Goal: Task Accomplishment & Management: Complete application form

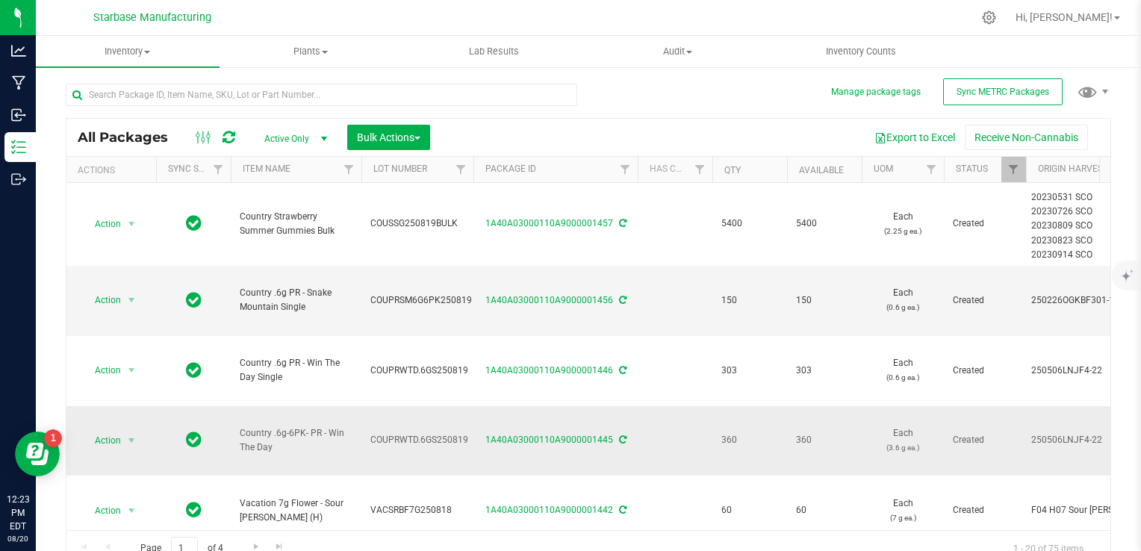
scroll to position [75, 0]
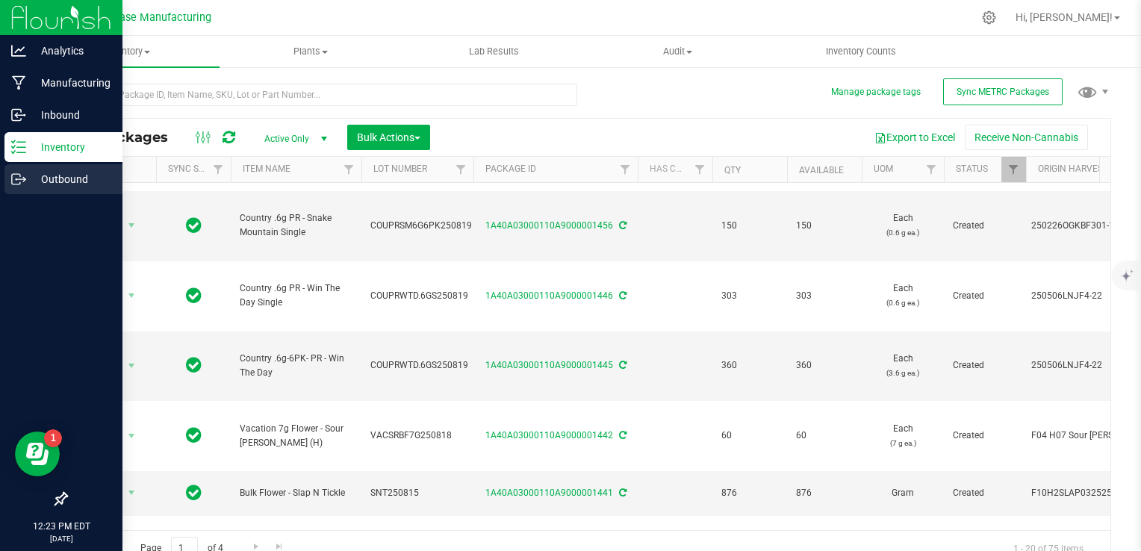
click at [16, 188] on div "Outbound" at bounding box center [63, 179] width 118 height 30
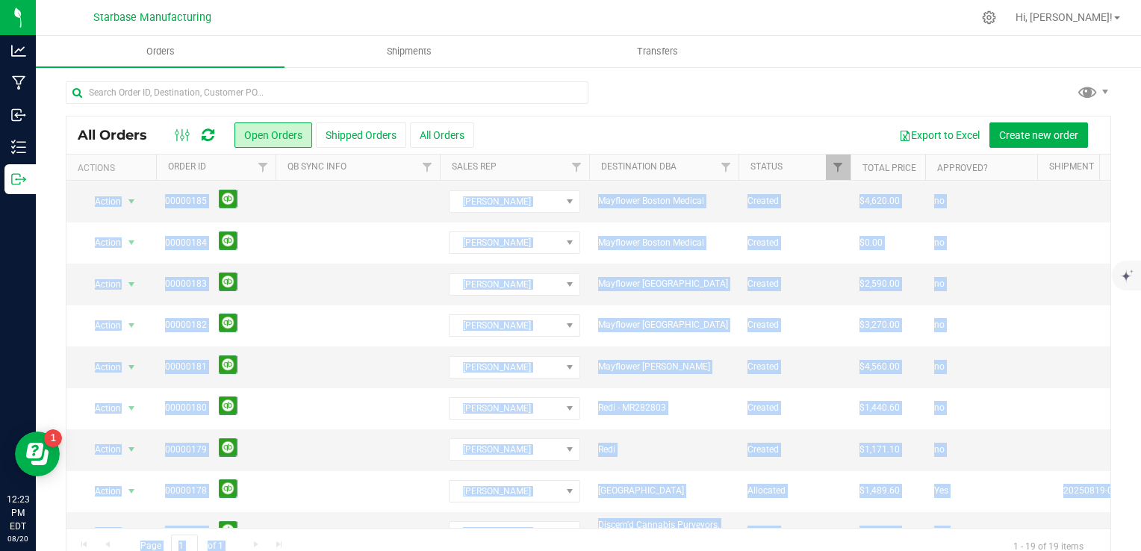
scroll to position [27, 0]
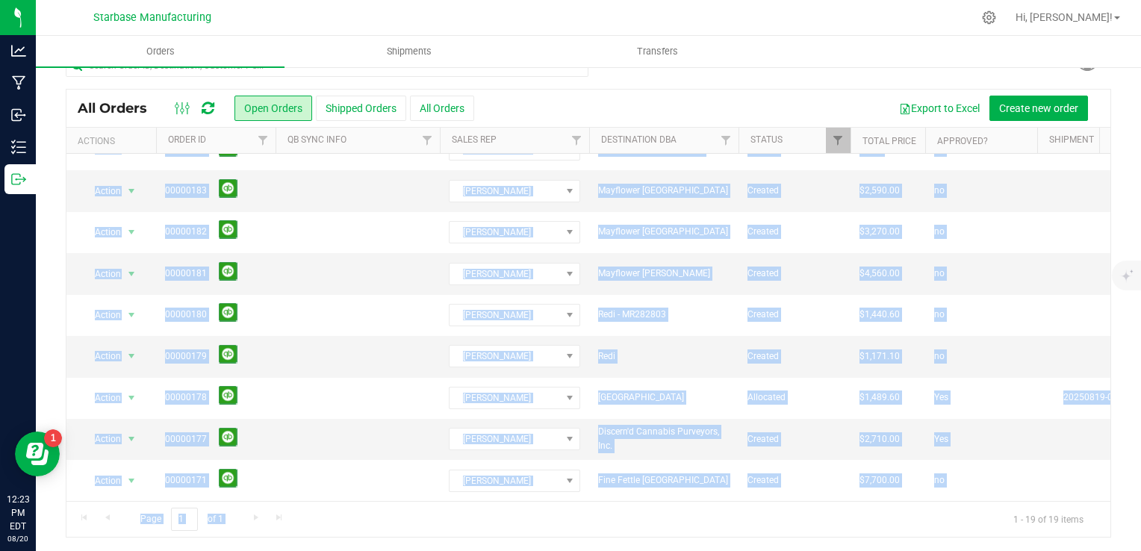
drag, startPoint x: 593, startPoint y: 196, endPoint x: 791, endPoint y: 579, distance: 431.1
click at [791, 550] on html "Analytics Manufacturing Inbound Inventory Outbound 12:23 PM EDT 08/20/2025 08/2…" at bounding box center [570, 275] width 1141 height 551
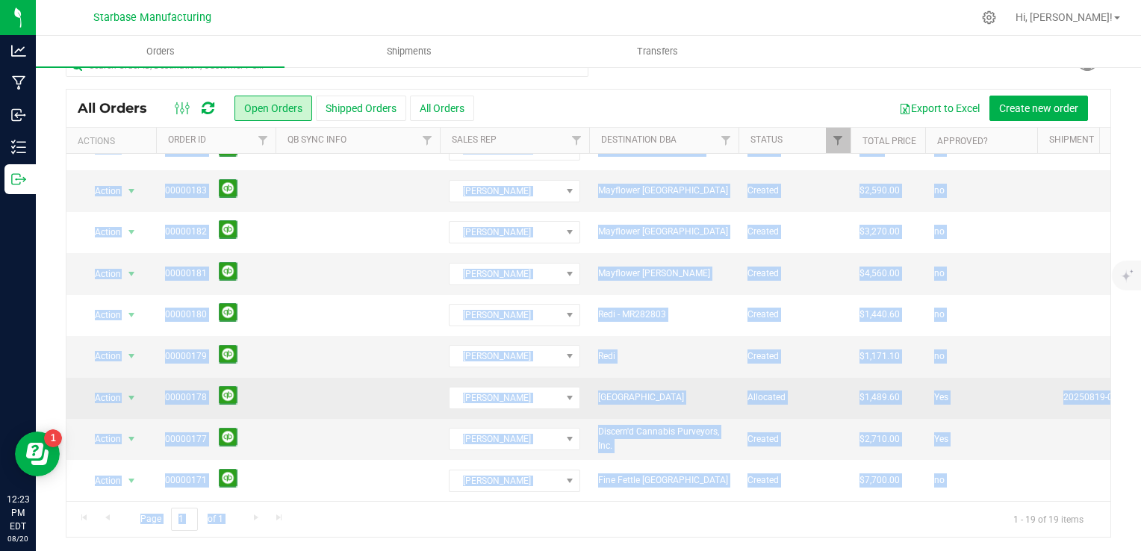
drag, startPoint x: 791, startPoint y: 579, endPoint x: 759, endPoint y: 382, distance: 199.7
copy div "Mass Wellspring Acton Created $1,987.50 no Mass Wellspring Acton 6 Aug 19, 2025…"
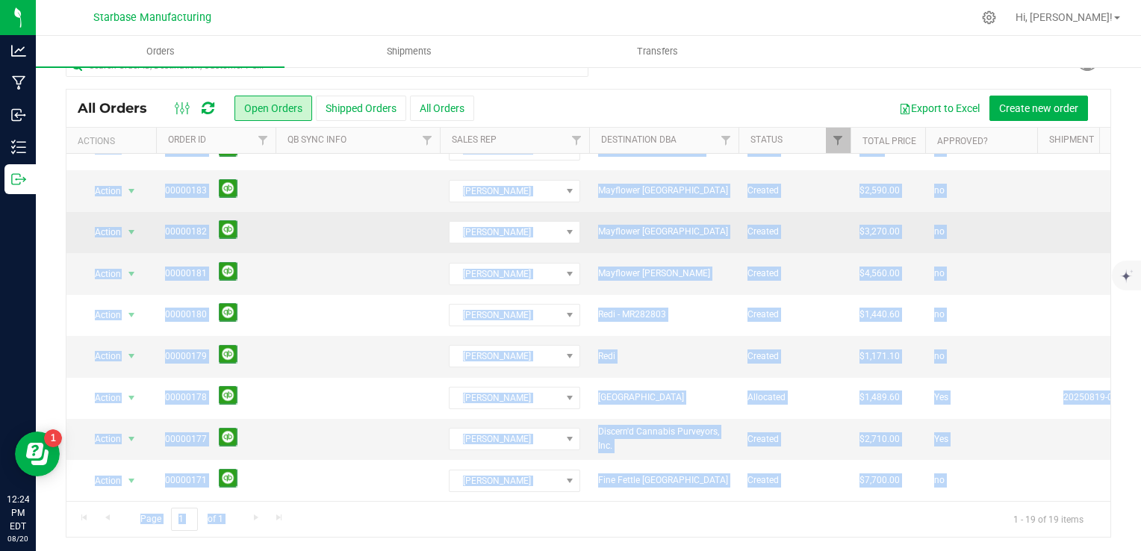
click at [672, 236] on td "Mayflower Worcester" at bounding box center [663, 232] width 149 height 41
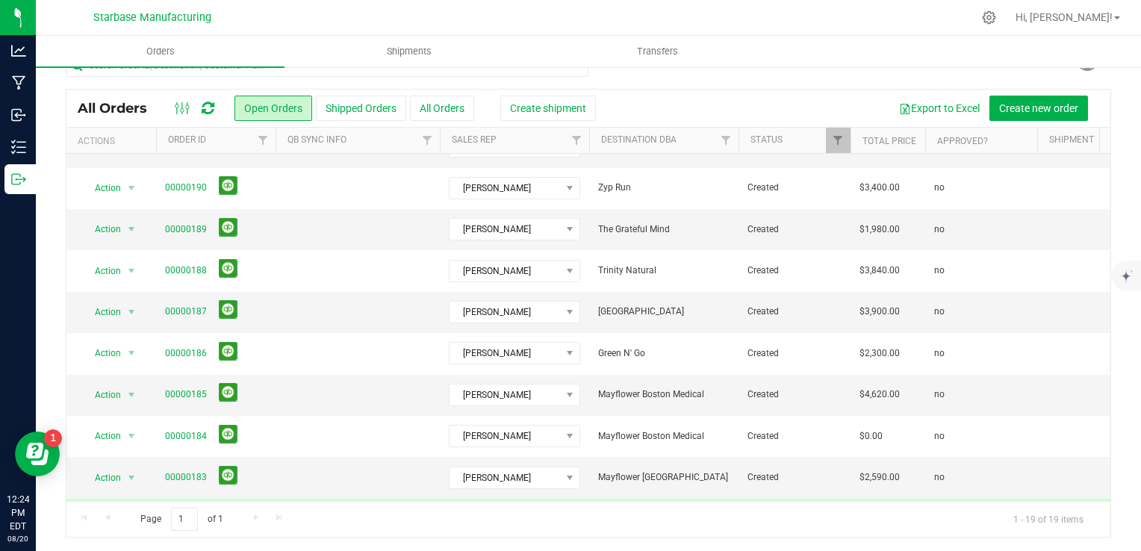
scroll to position [0, 0]
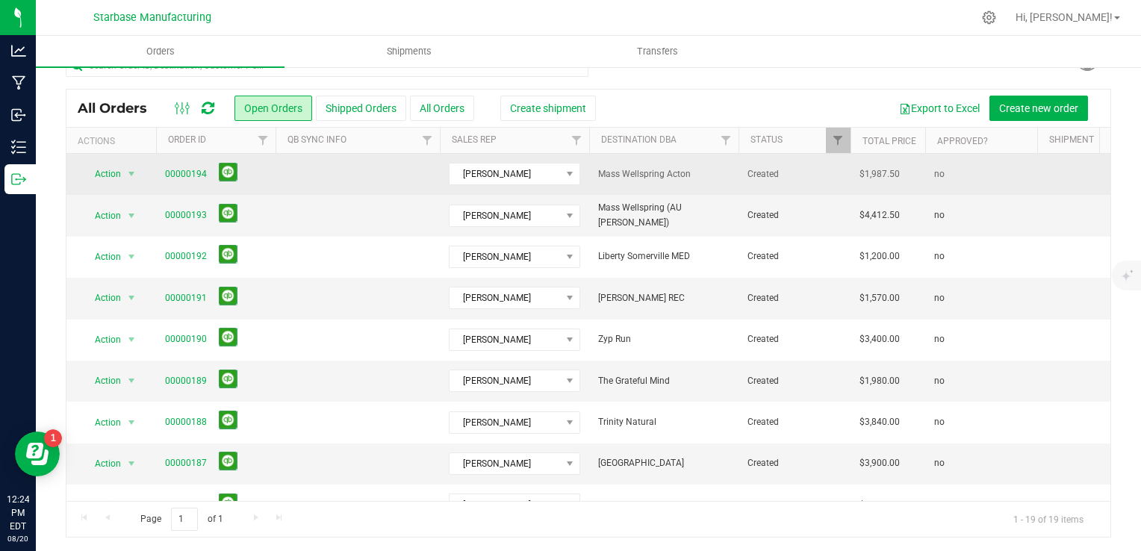
click at [648, 171] on span "Mass Wellspring Acton" at bounding box center [663, 174] width 131 height 14
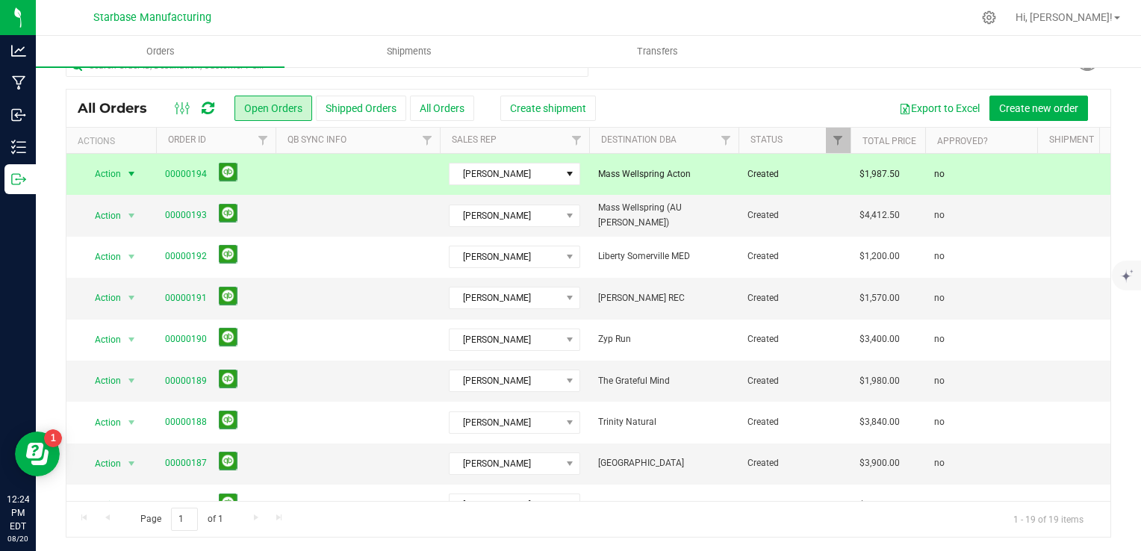
click at [648, 171] on span "Mass Wellspring Acton" at bounding box center [663, 174] width 131 height 14
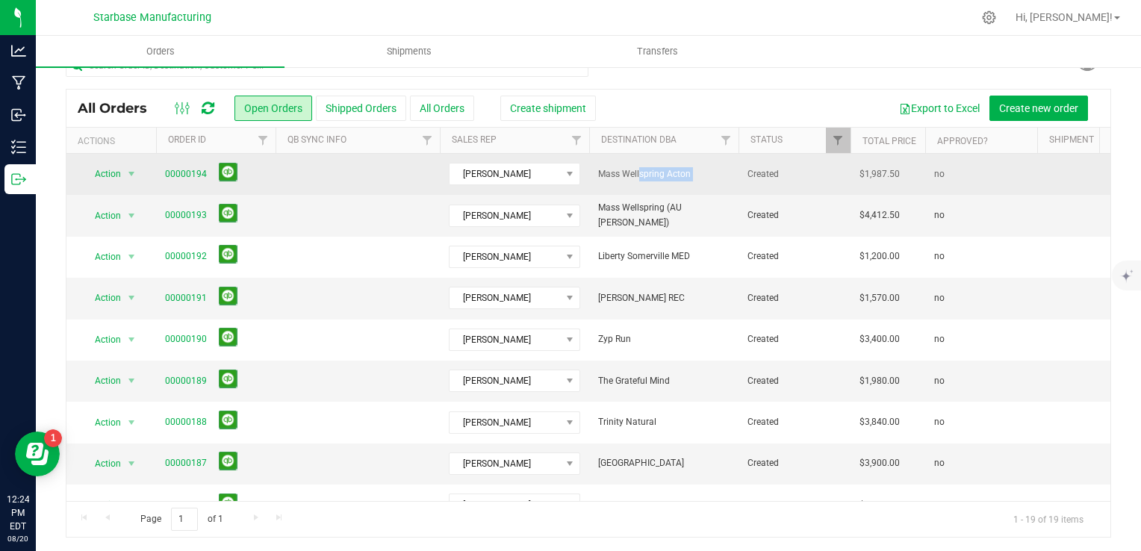
click at [648, 171] on span "Mass Wellspring Acton" at bounding box center [663, 174] width 131 height 14
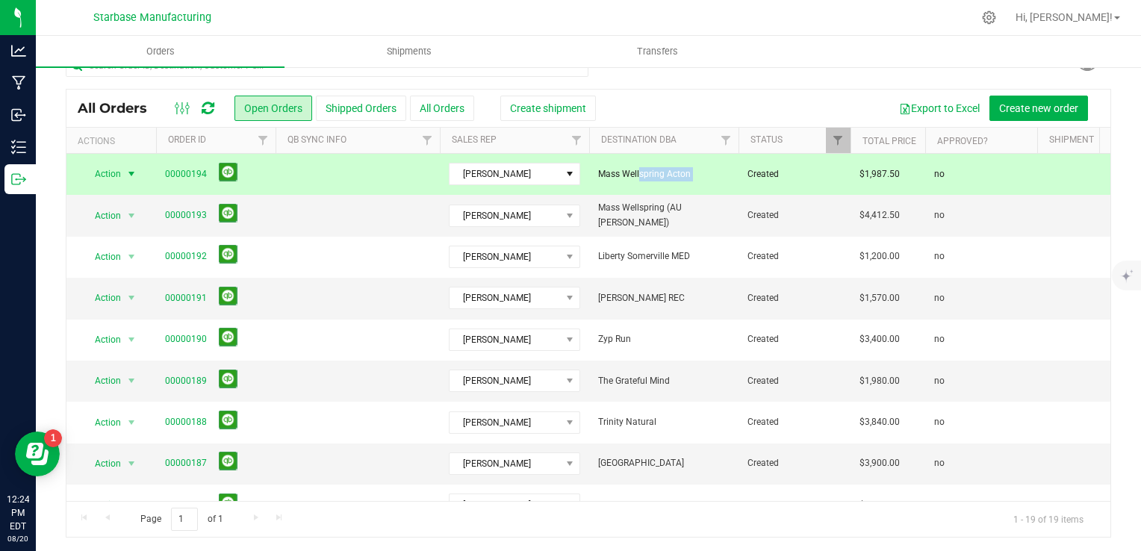
copy tr "Mass Wellspring Acton"
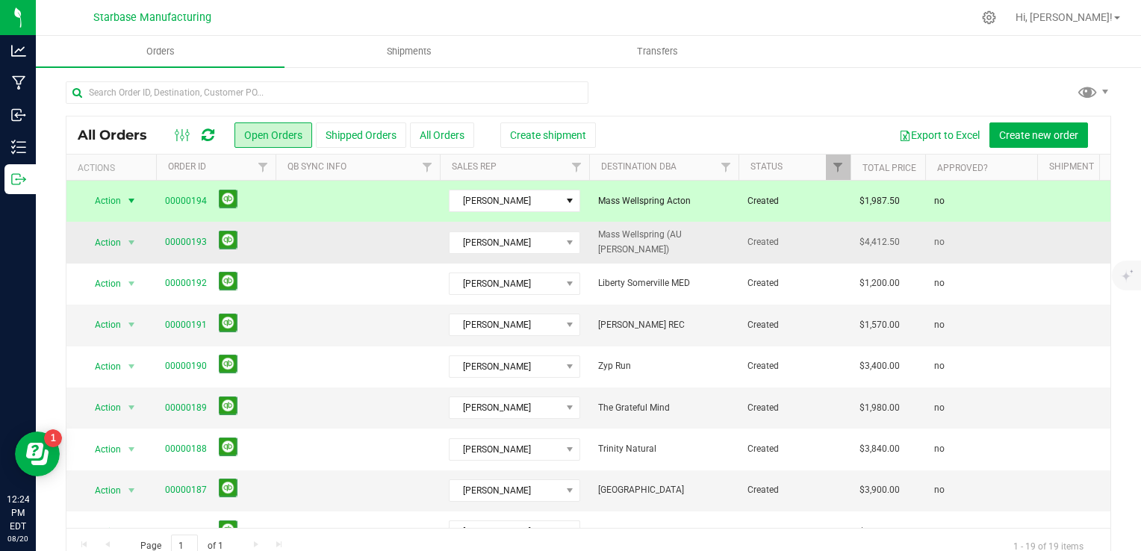
click at [657, 243] on span "Mass Wellspring (AU Maynard)" at bounding box center [663, 242] width 131 height 28
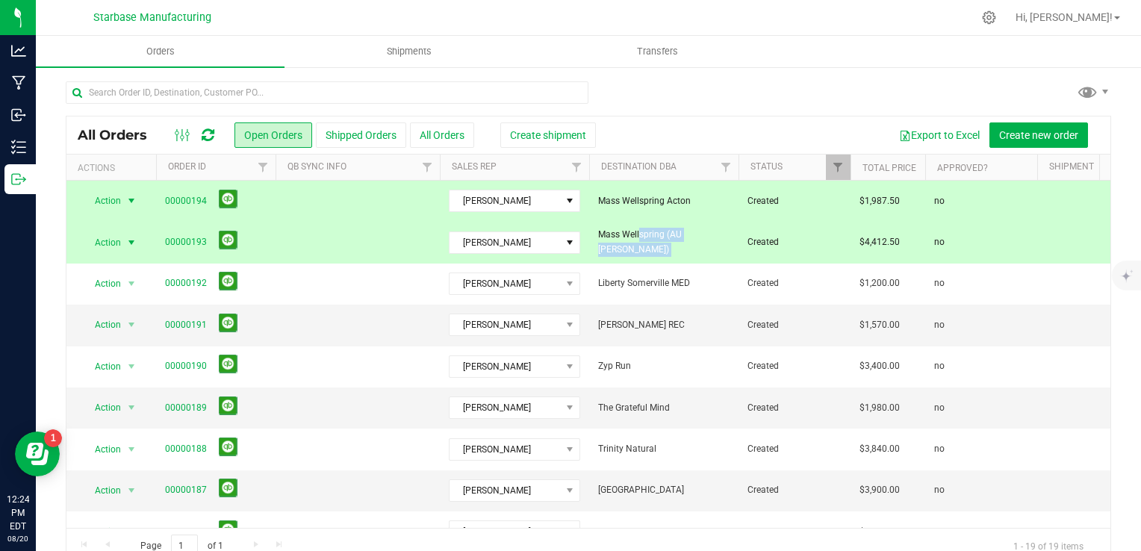
copy tr "Mass Wellspring (AU Maynard)"
click at [662, 255] on td "Mass Wellspring (AU Maynard)" at bounding box center [663, 242] width 149 height 41
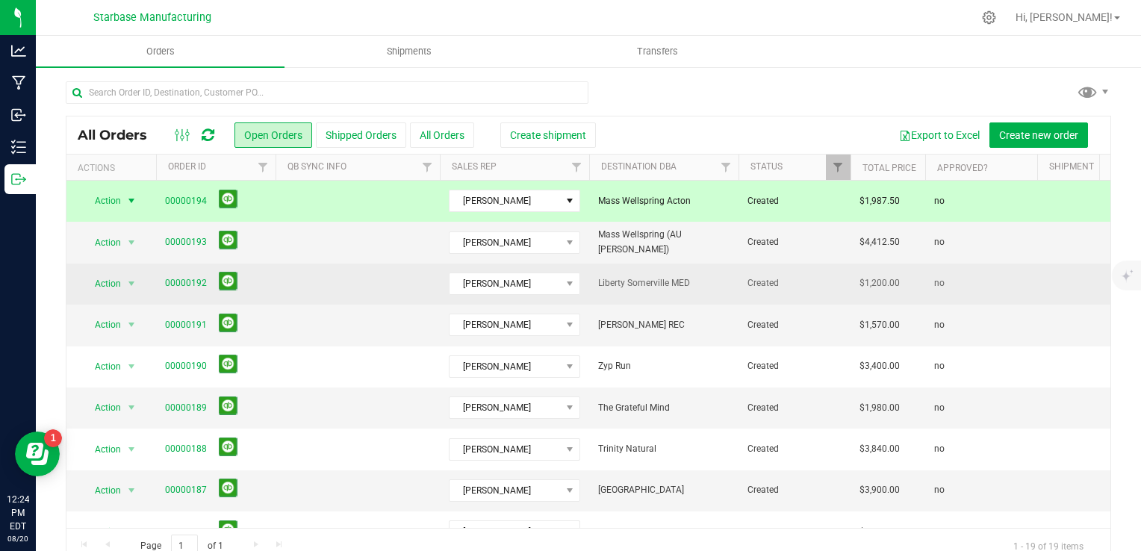
click at [696, 279] on span "Liberty Somerville MED" at bounding box center [663, 283] width 131 height 14
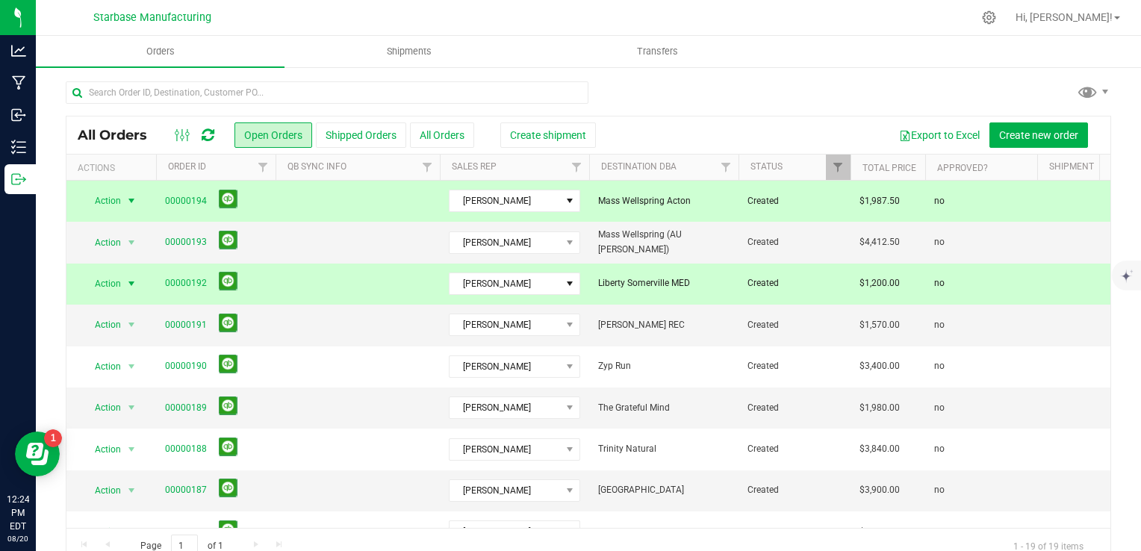
click at [653, 211] on td "Mass Wellspring Acton" at bounding box center [663, 201] width 149 height 41
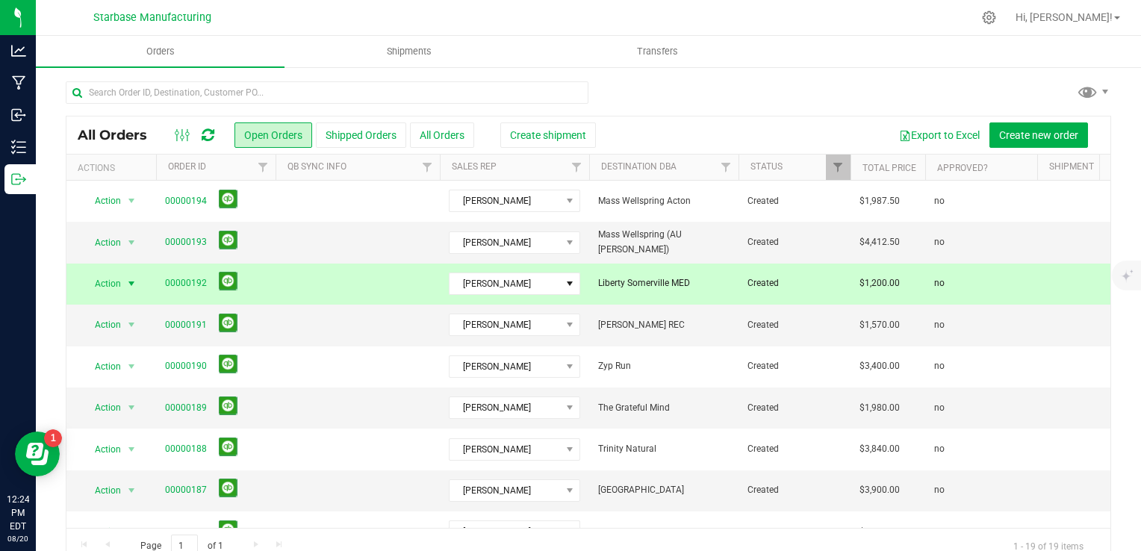
click at [652, 282] on span "Liberty Somerville MED" at bounding box center [663, 283] width 131 height 14
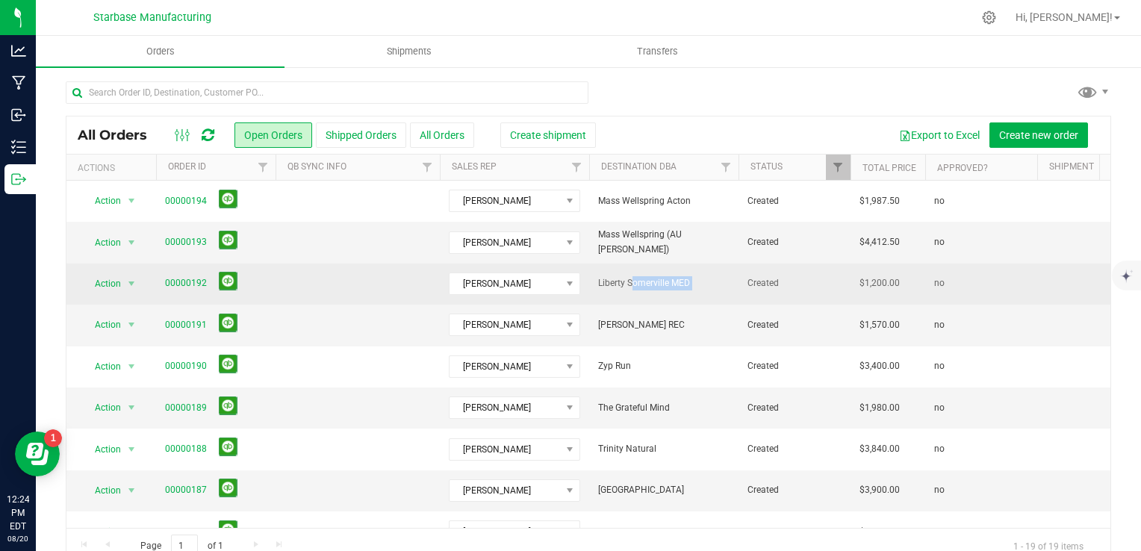
copy tr "Liberty Somerville MED"
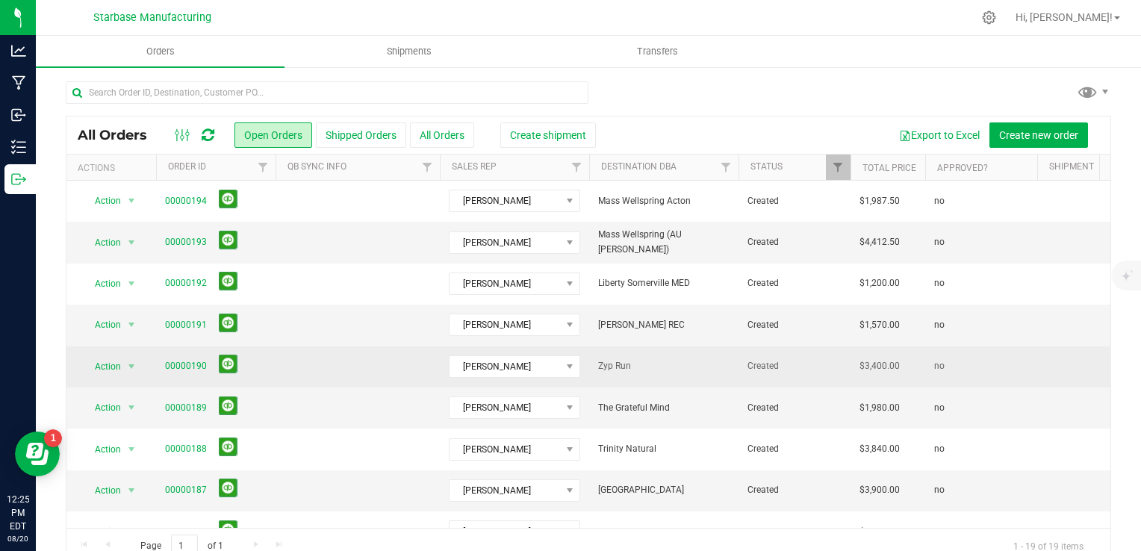
click at [624, 363] on span "Zyp Run" at bounding box center [663, 366] width 131 height 14
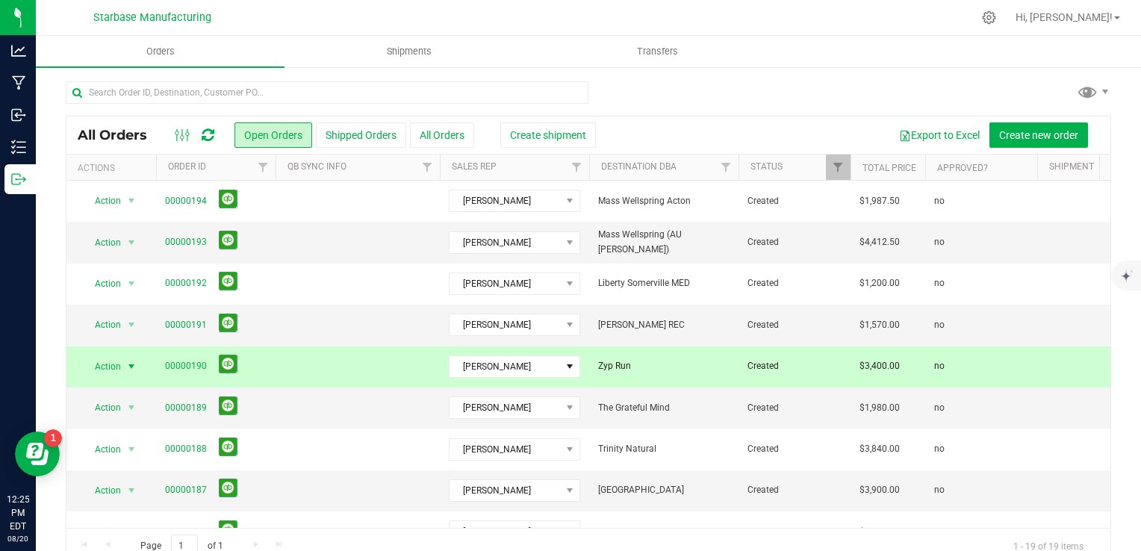
click at [624, 363] on span "Zyp Run" at bounding box center [663, 366] width 131 height 14
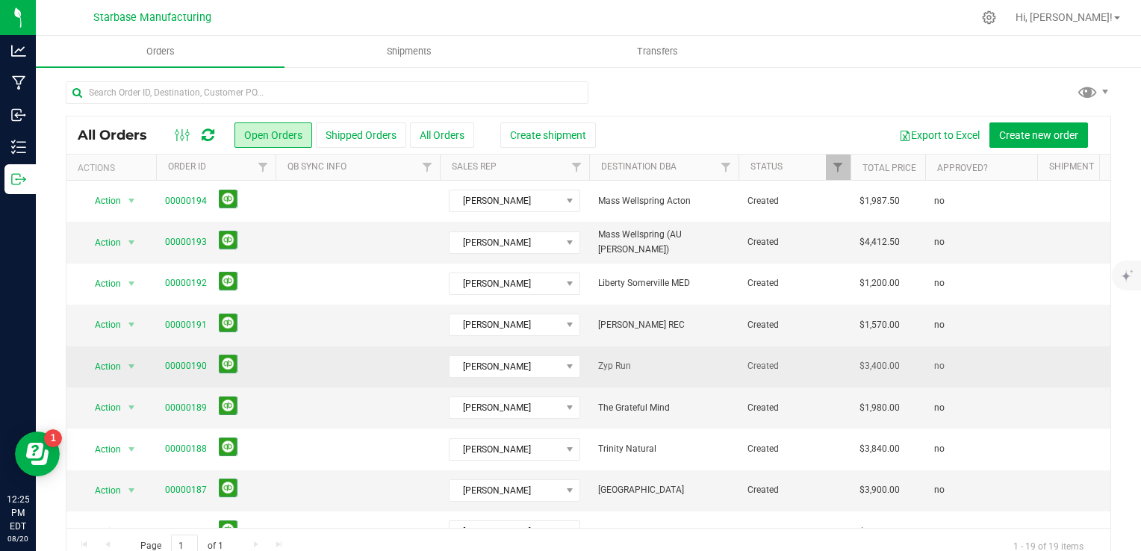
click at [624, 363] on span "Zyp Run" at bounding box center [663, 366] width 131 height 14
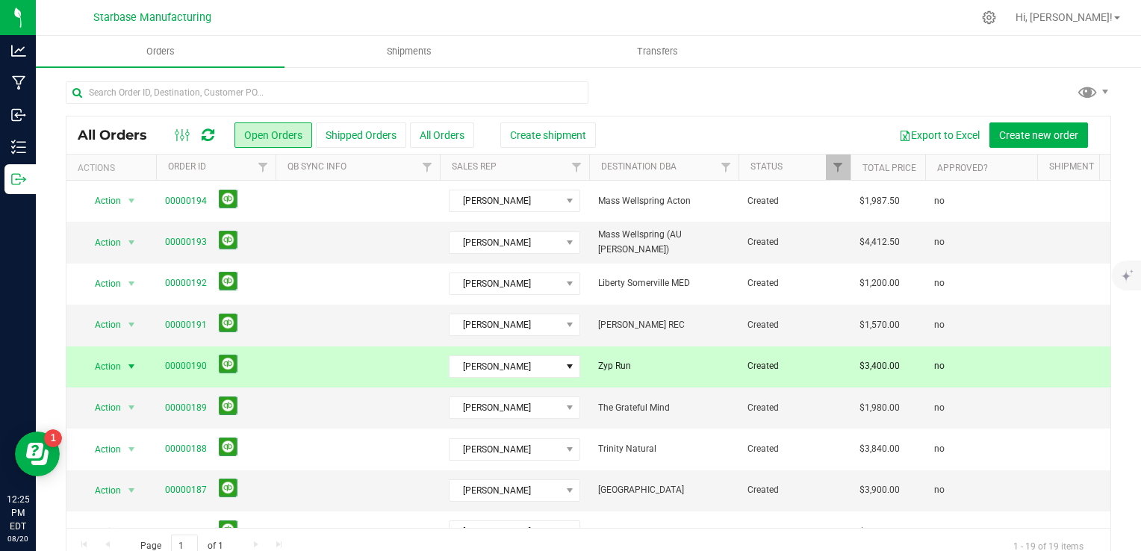
copy tr "Zyp Run"
click at [623, 405] on span "The Grateful Mind" at bounding box center [663, 408] width 131 height 14
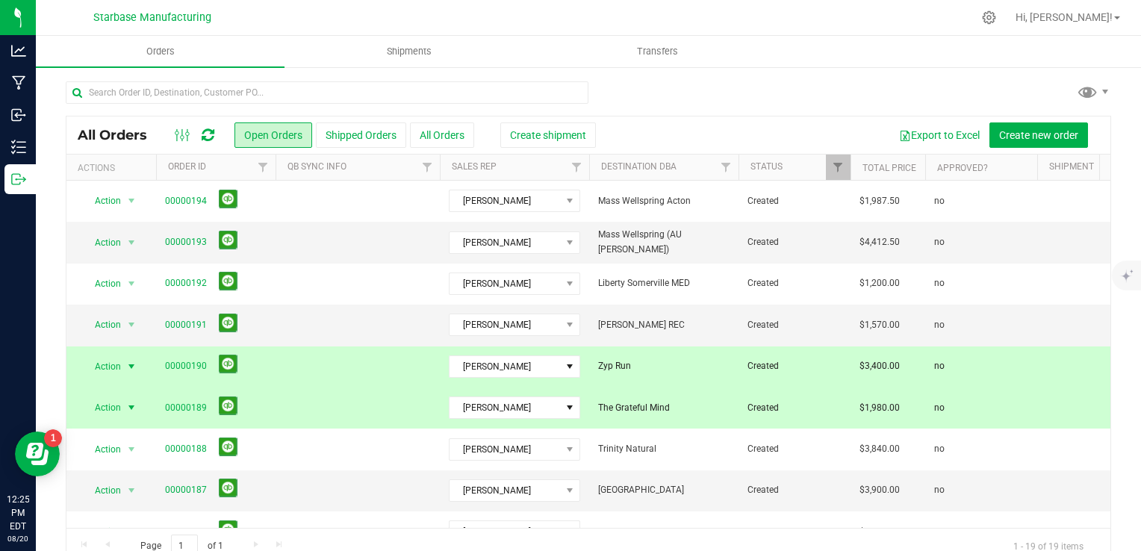
click at [623, 405] on span "The Grateful Mind" at bounding box center [663, 408] width 131 height 14
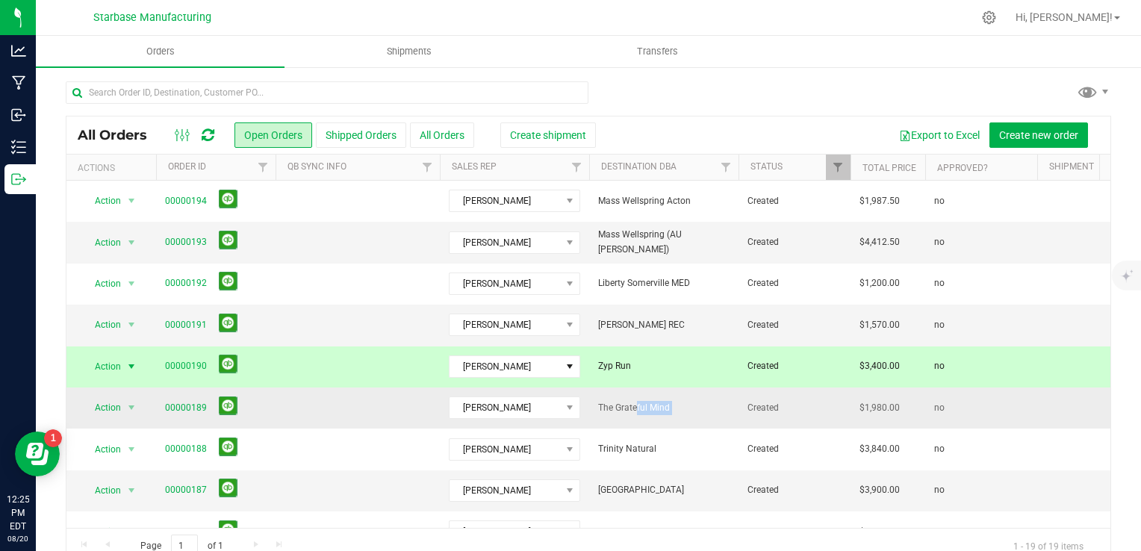
click at [623, 405] on span "The Grateful Mind" at bounding box center [663, 408] width 131 height 14
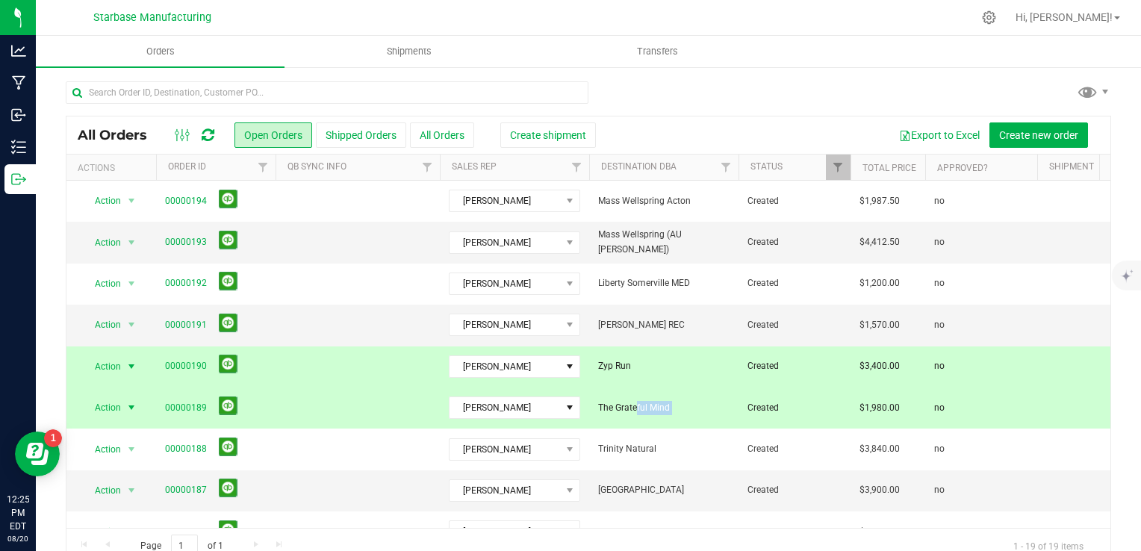
copy tr "The Grateful Mind"
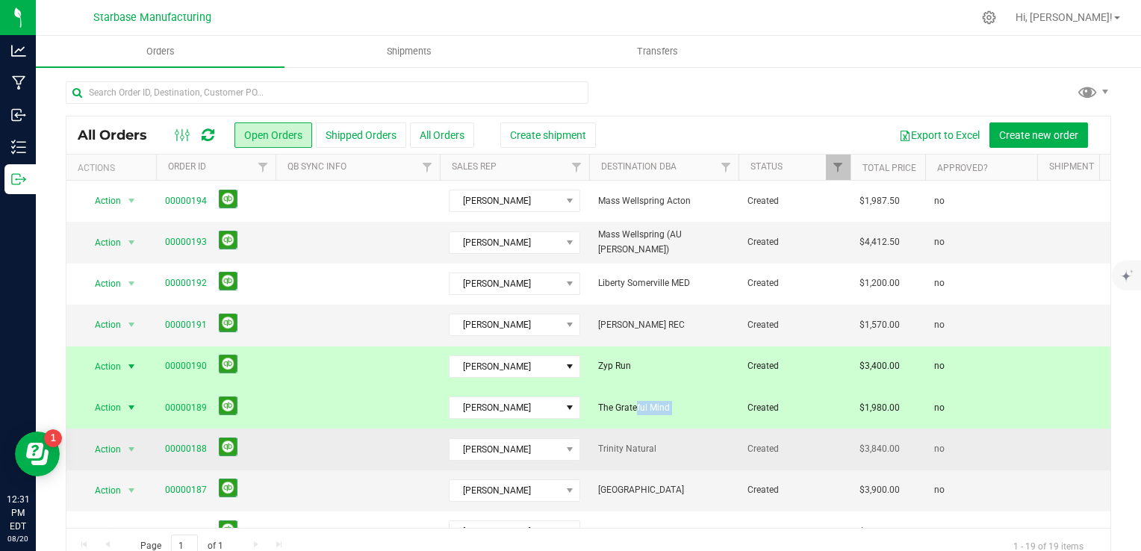
click at [639, 448] on span "Trinity Natural" at bounding box center [663, 449] width 131 height 14
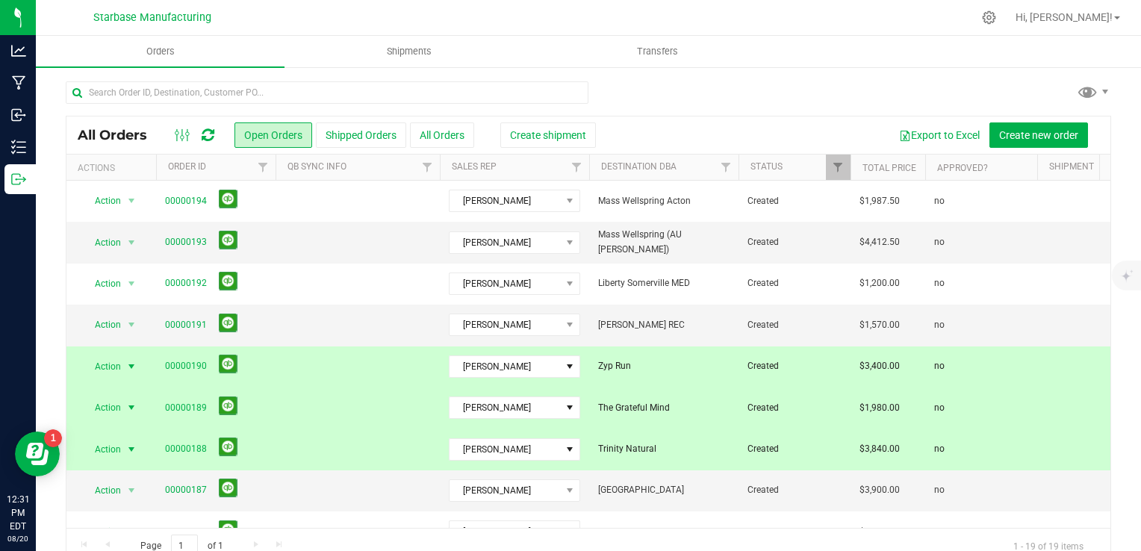
click at [639, 448] on span "Trinity Natural" at bounding box center [663, 449] width 131 height 14
copy tr "Trinity Natural"
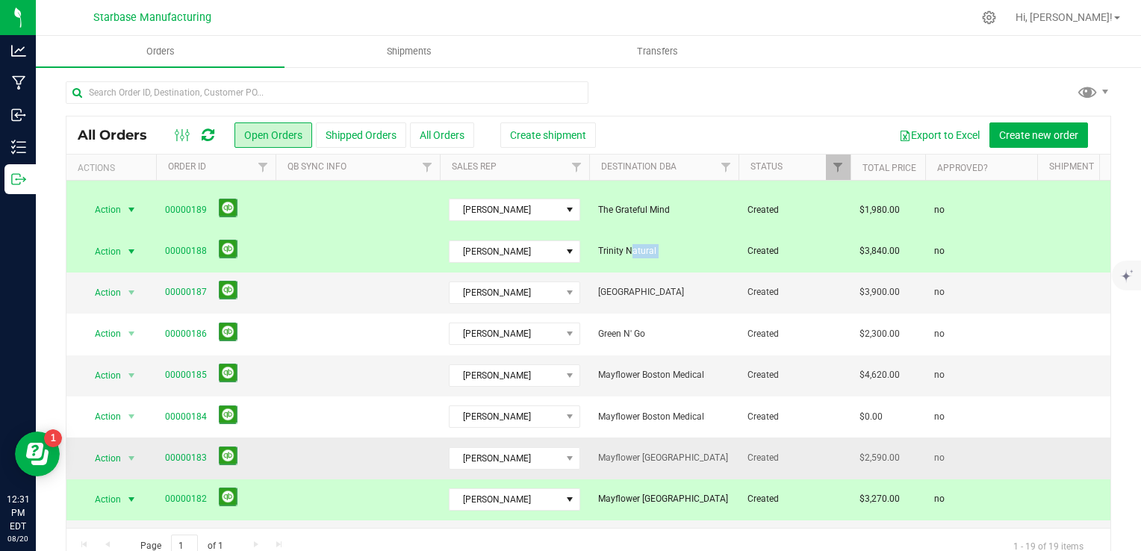
scroll to position [224, 0]
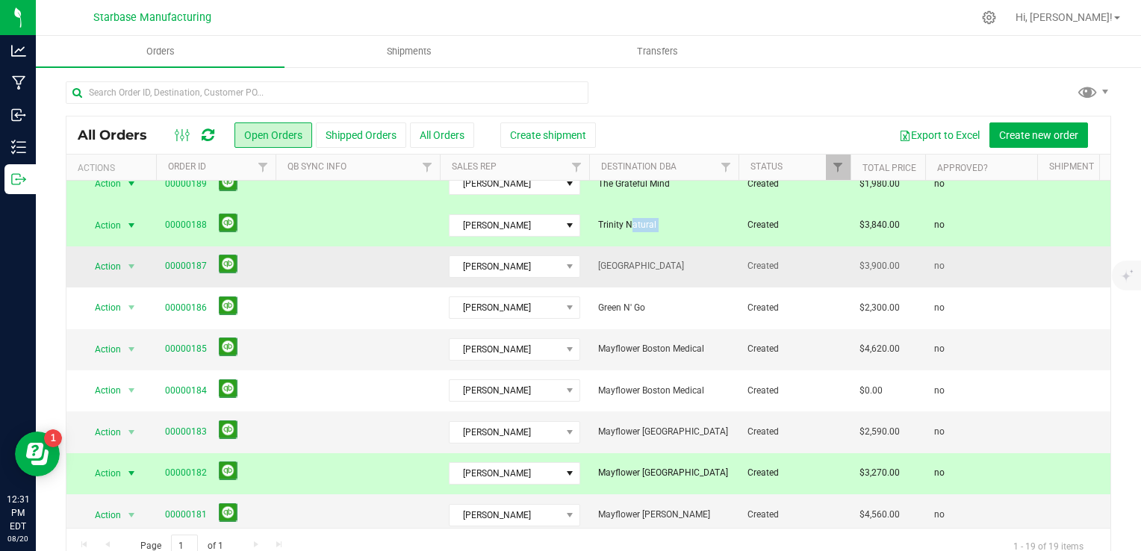
click at [638, 264] on span "Great Barrington Dispensary" at bounding box center [663, 266] width 131 height 14
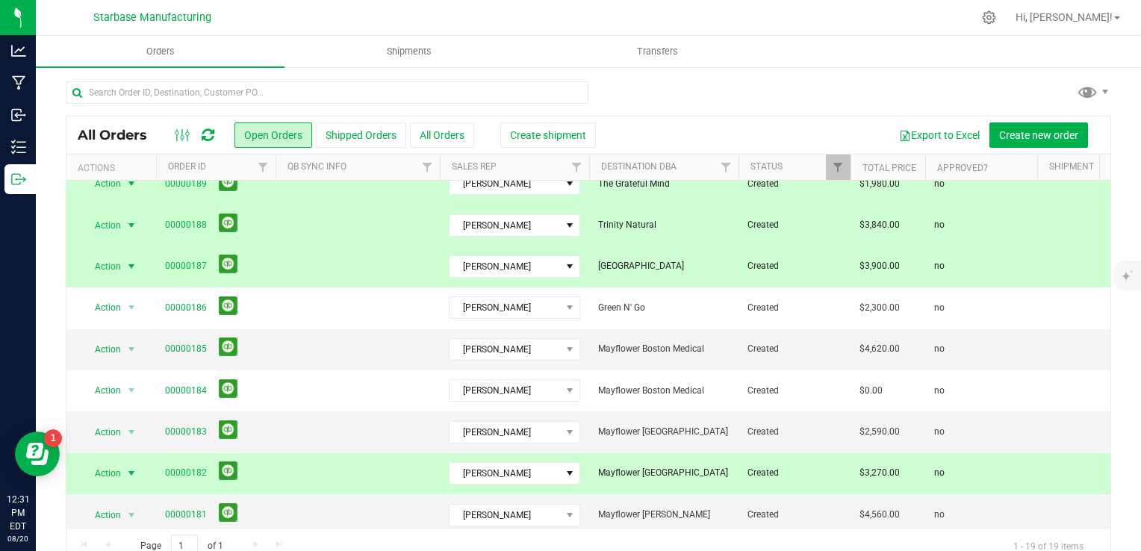
click at [638, 264] on span "Great Barrington Dispensary" at bounding box center [663, 266] width 131 height 14
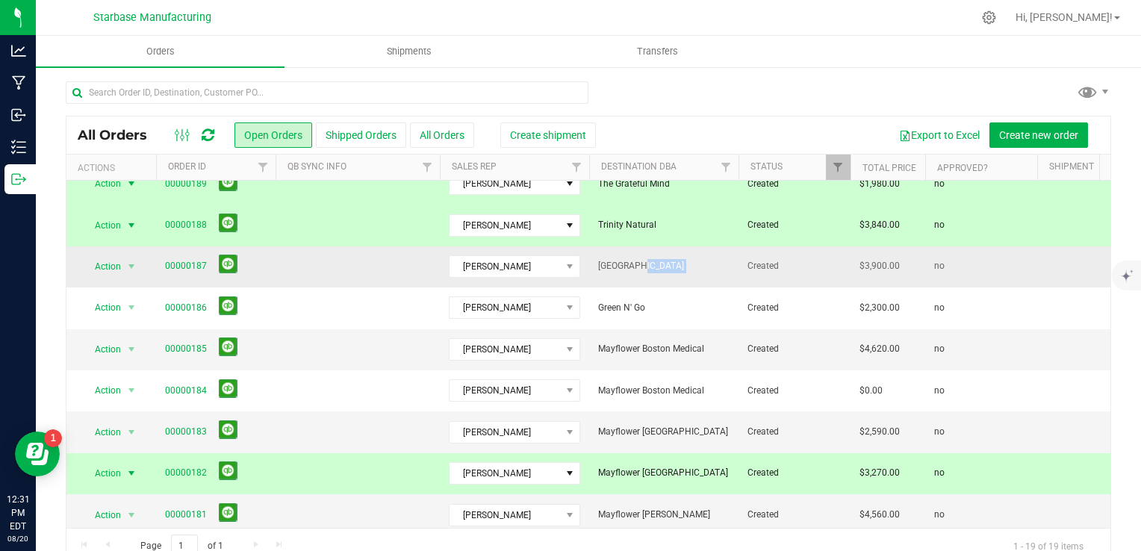
click at [638, 264] on span "Great Barrington Dispensary" at bounding box center [663, 266] width 131 height 14
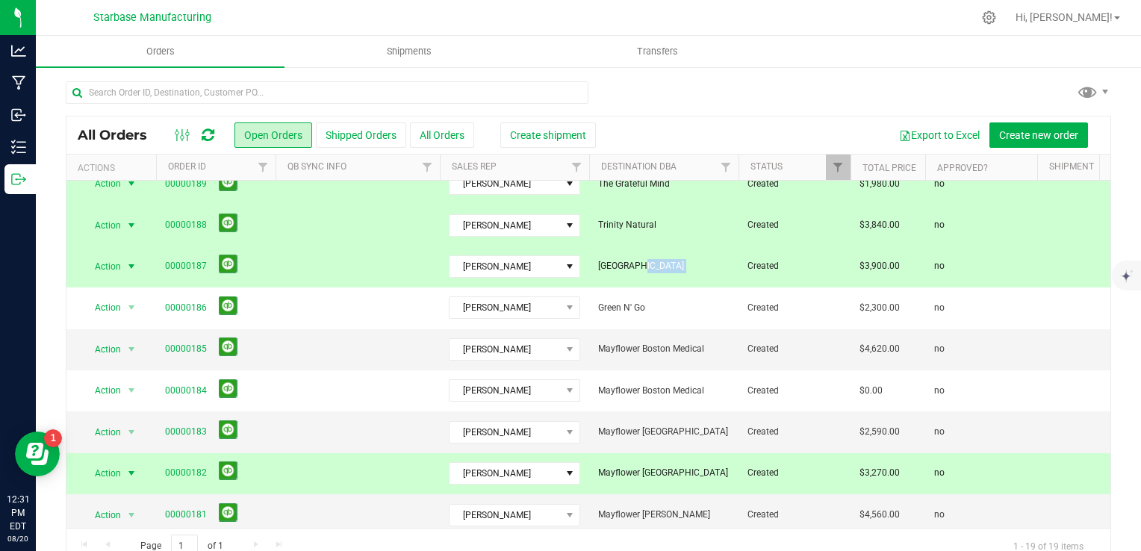
copy tr "Great Barrington Dispensary"
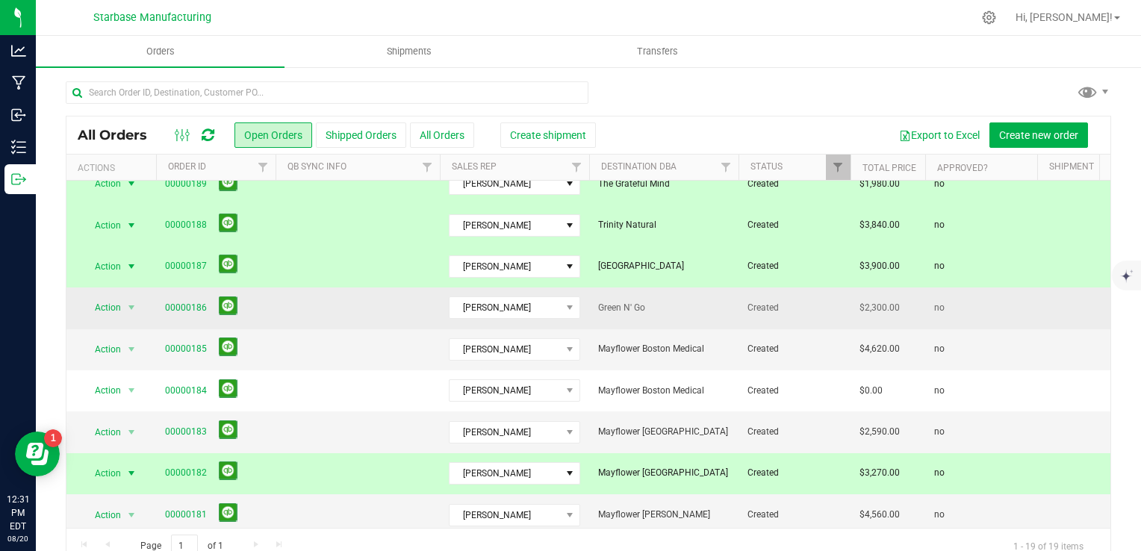
click at [634, 308] on span "Green N' Go" at bounding box center [663, 308] width 131 height 14
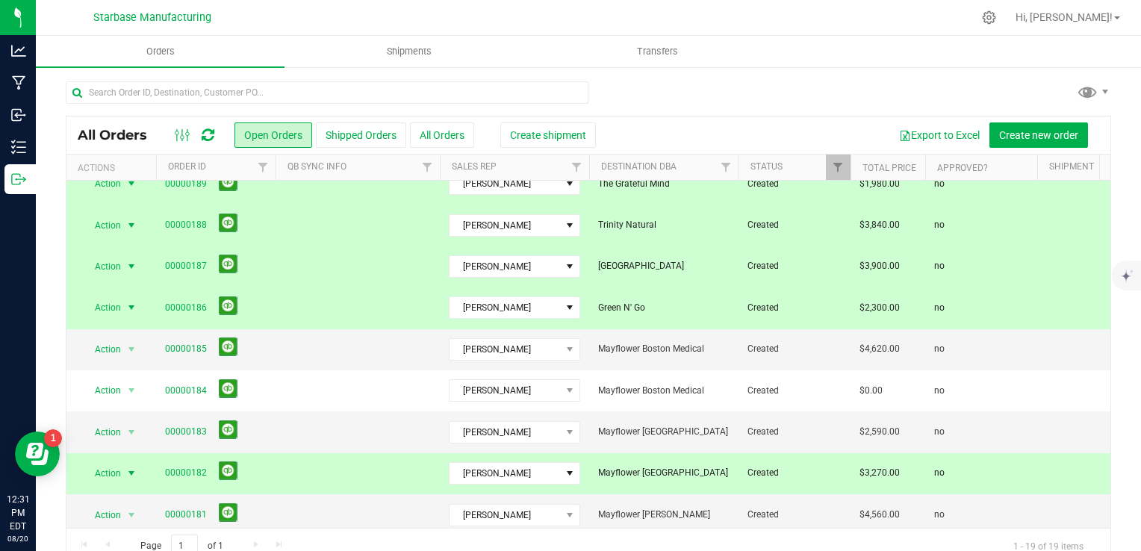
click at [634, 308] on span "Green N' Go" at bounding box center [663, 308] width 131 height 14
copy tr "Green N' Go"
drag, startPoint x: 706, startPoint y: 340, endPoint x: 595, endPoint y: 346, distance: 111.4
click at [595, 346] on td "Mayflower Boston Medical" at bounding box center [663, 349] width 149 height 41
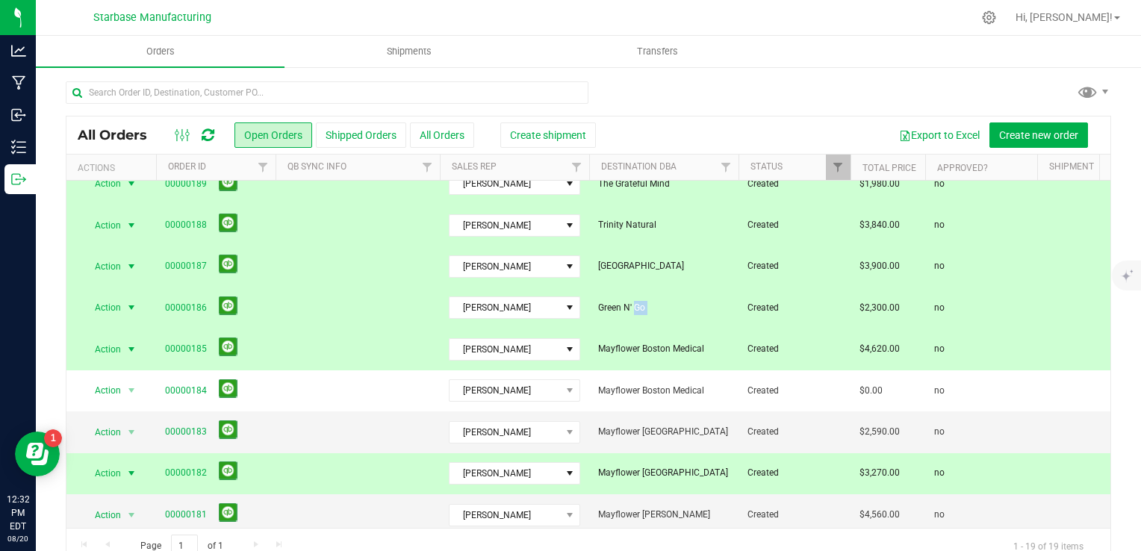
drag, startPoint x: 595, startPoint y: 346, endPoint x: 610, endPoint y: 346, distance: 14.9
copy span "Mayflower Boston Medical"
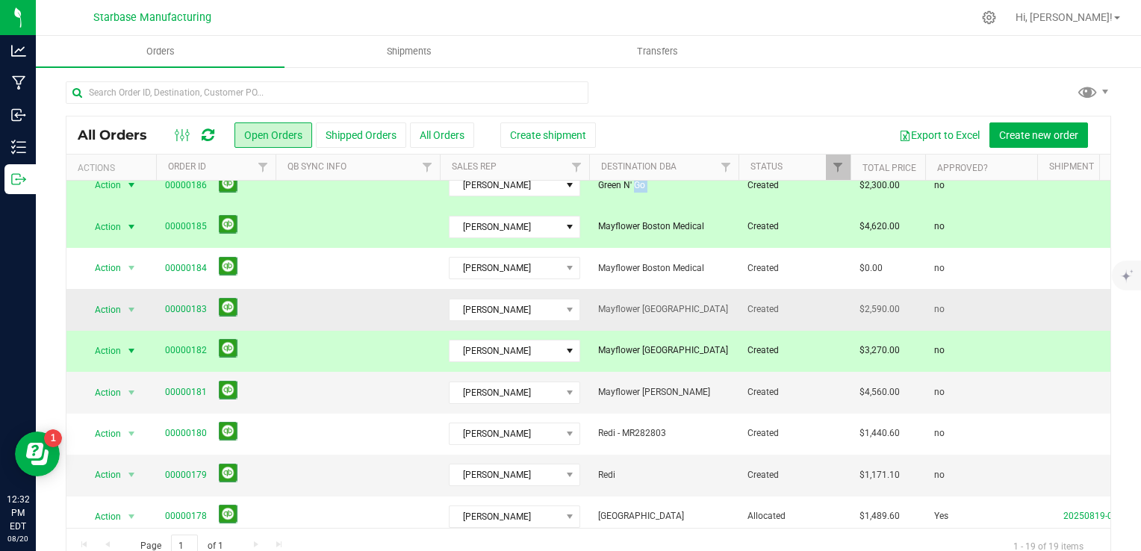
scroll to position [373, 0]
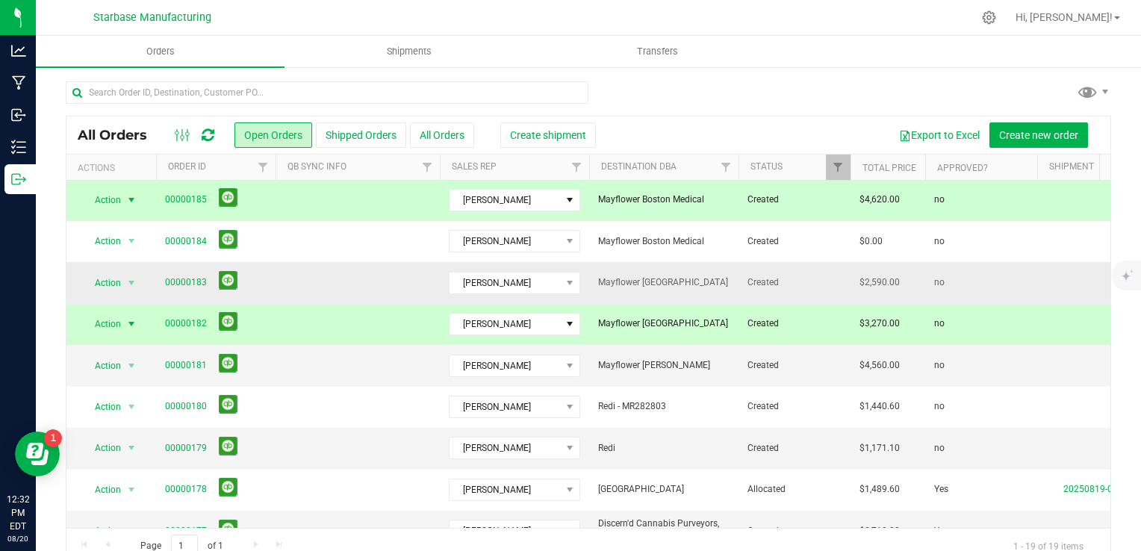
click at [679, 279] on span "Mayflower Boston" at bounding box center [663, 282] width 131 height 14
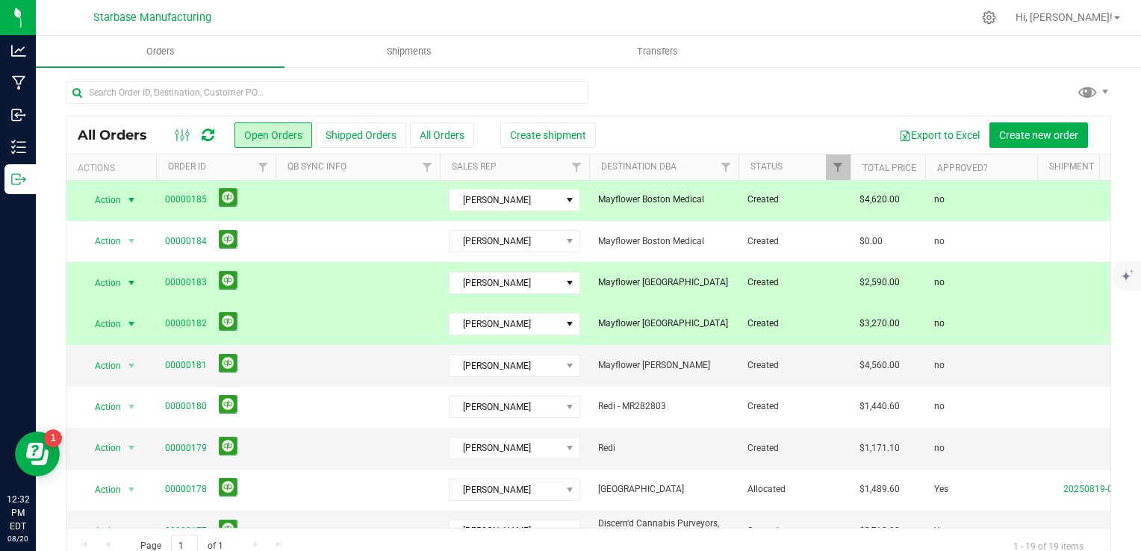
click at [660, 281] on span "Mayflower Boston" at bounding box center [663, 282] width 131 height 14
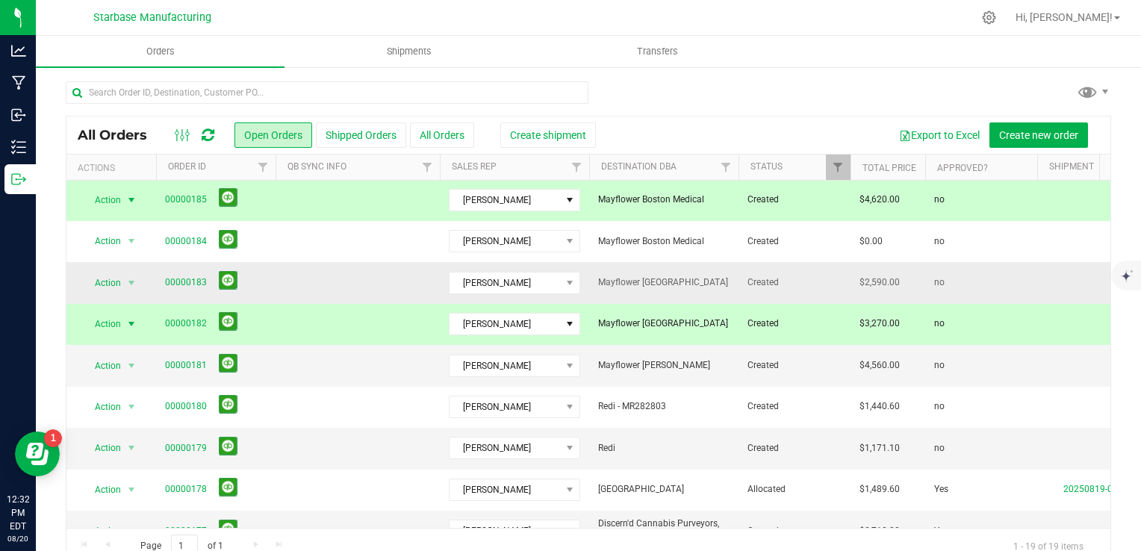
click at [660, 281] on span "Mayflower Boston" at bounding box center [663, 282] width 131 height 14
click at [615, 325] on span "Mayflower Worcester" at bounding box center [663, 324] width 131 height 14
click at [615, 324] on span "Mayflower Worcester" at bounding box center [663, 324] width 131 height 14
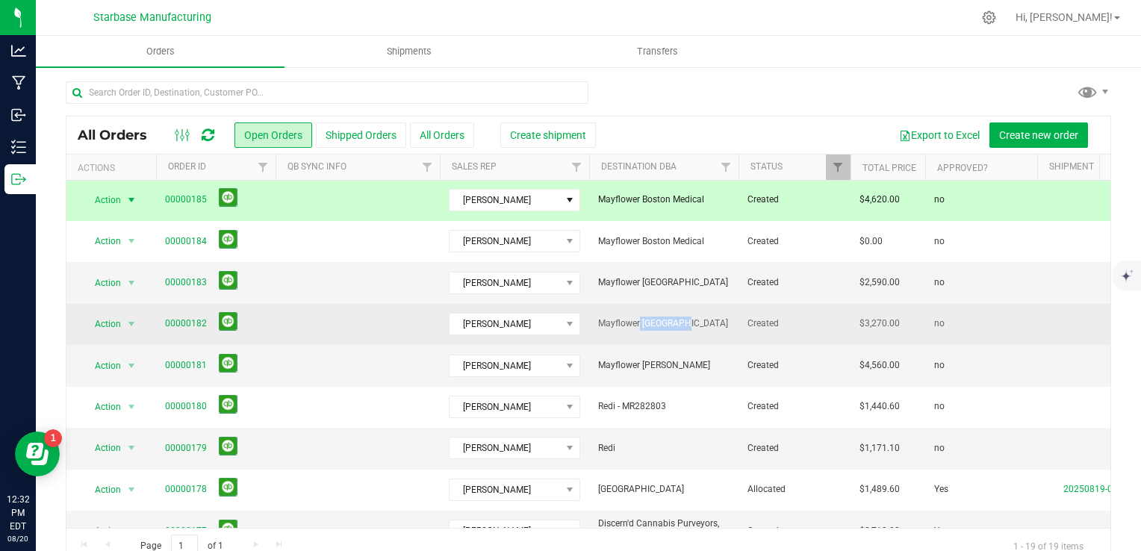
click at [615, 324] on span "Mayflower Worcester" at bounding box center [663, 324] width 131 height 14
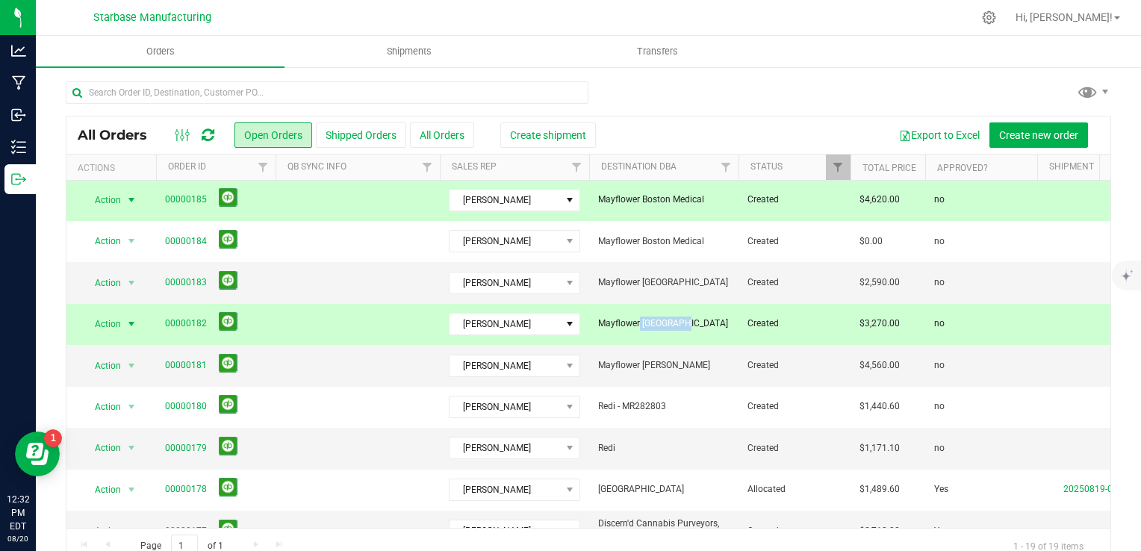
click at [615, 324] on span "Mayflower Worcester" at bounding box center [663, 324] width 131 height 14
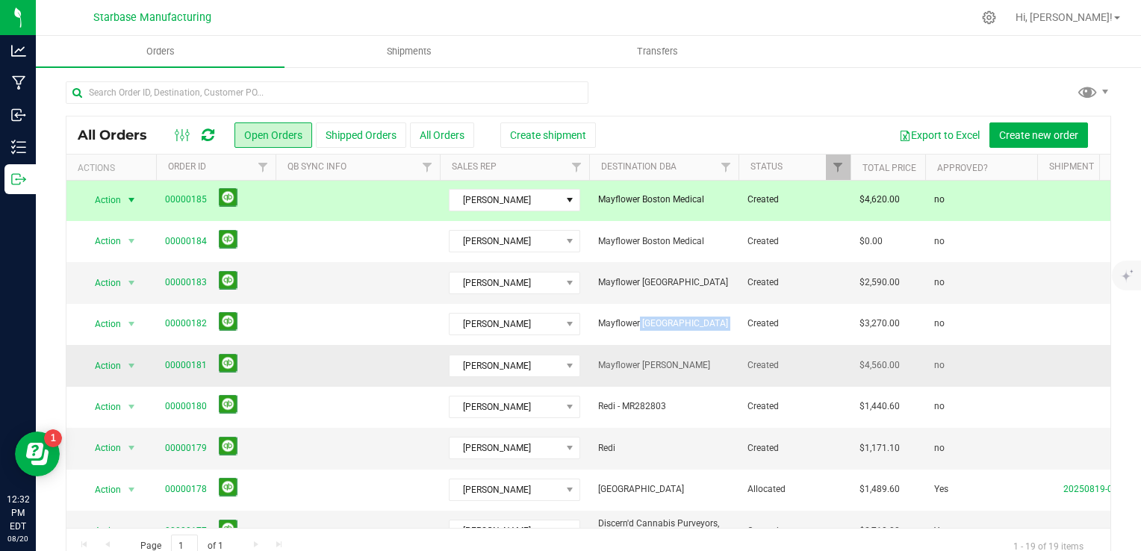
click at [654, 364] on span "Mayflower Lowell" at bounding box center [663, 365] width 131 height 14
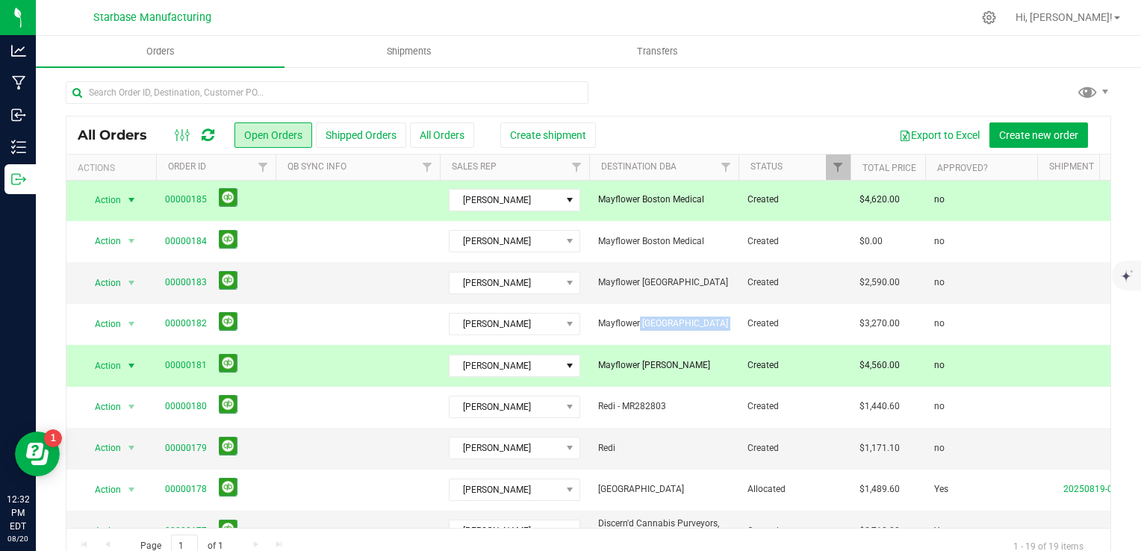
click at [654, 364] on span "Mayflower Lowell" at bounding box center [663, 365] width 131 height 14
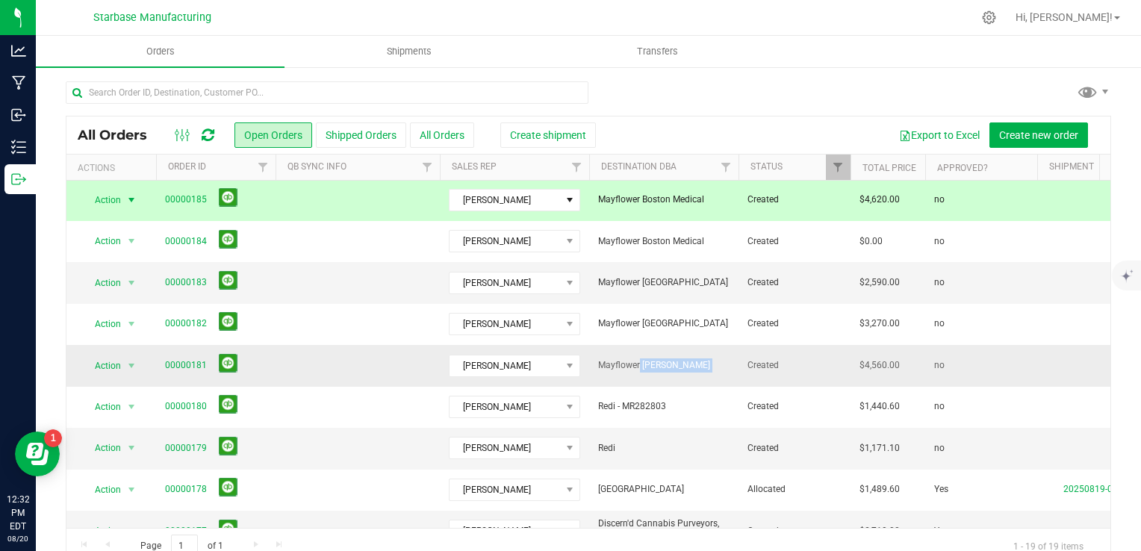
click at [654, 364] on span "Mayflower Lowell" at bounding box center [663, 365] width 131 height 14
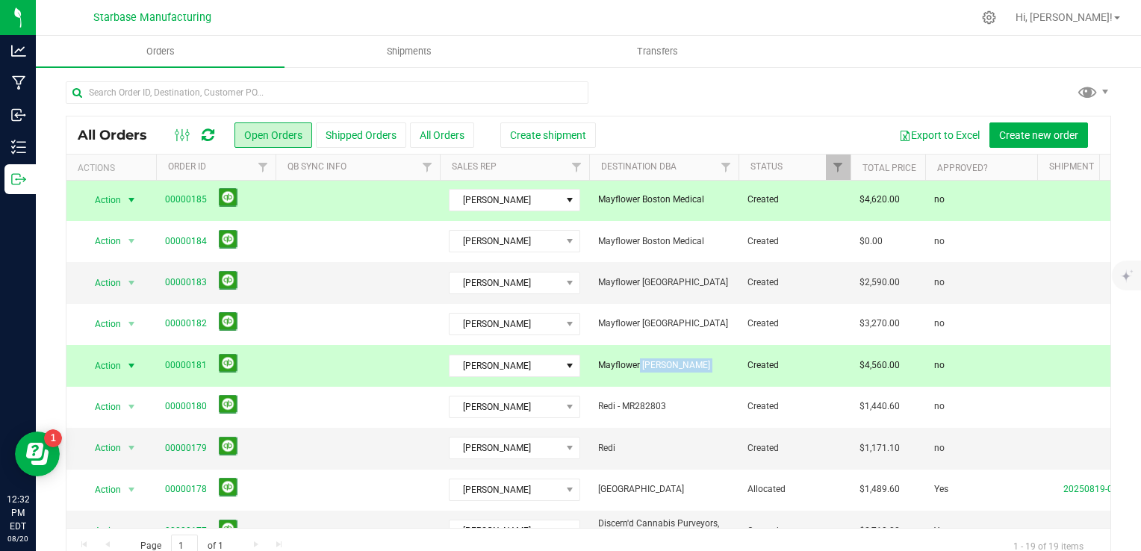
click at [654, 364] on span "Mayflower Lowell" at bounding box center [663, 365] width 131 height 14
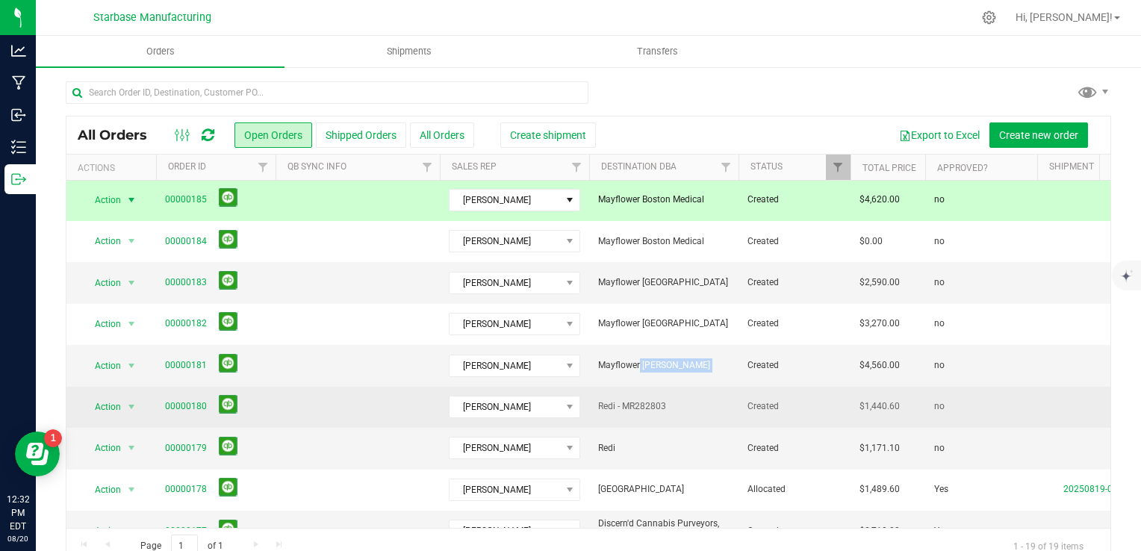
click at [634, 406] on span "Redi - MR282803" at bounding box center [663, 406] width 131 height 14
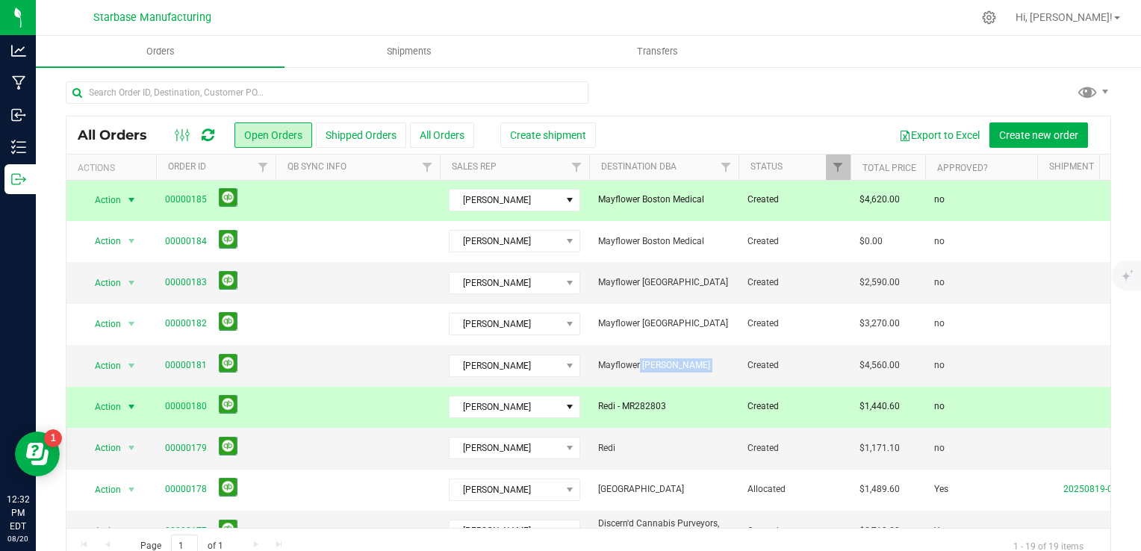
click at [634, 406] on span "Redi - MR282803" at bounding box center [663, 406] width 131 height 14
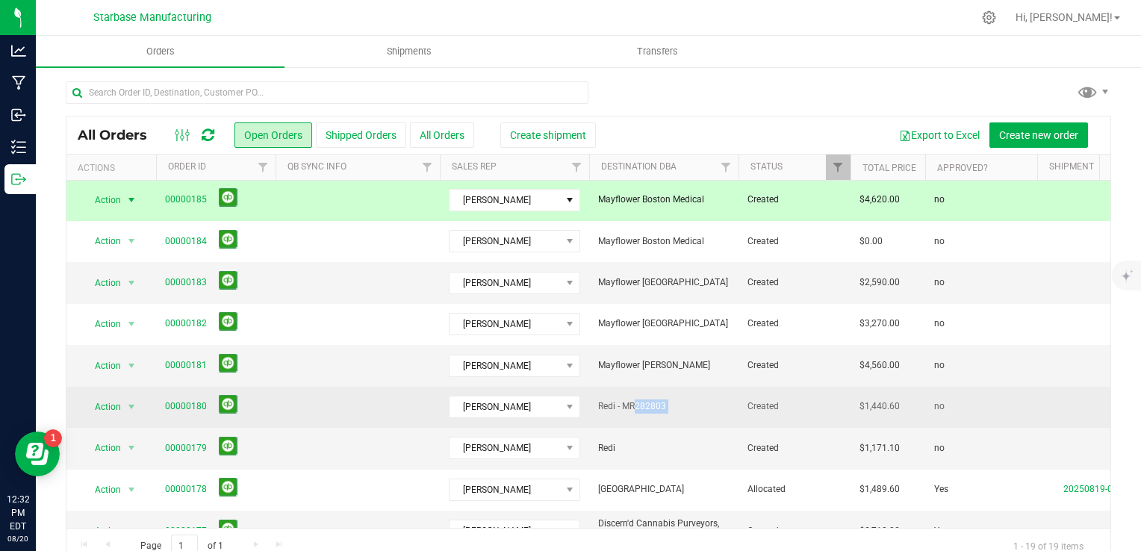
click at [634, 406] on span "Redi - MR282803" at bounding box center [663, 406] width 131 height 14
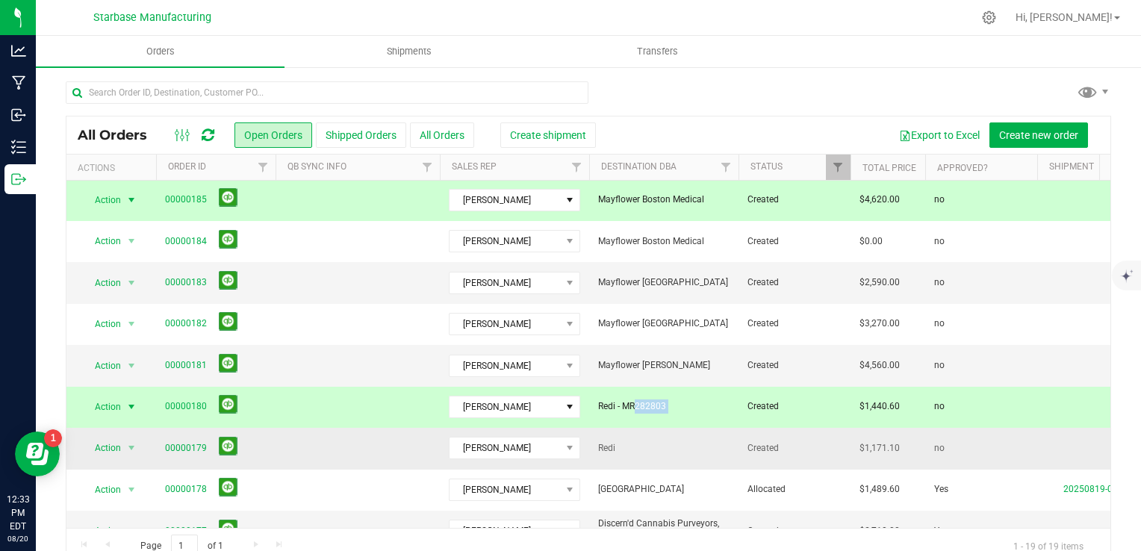
click at [609, 445] on span "Redi" at bounding box center [663, 448] width 131 height 14
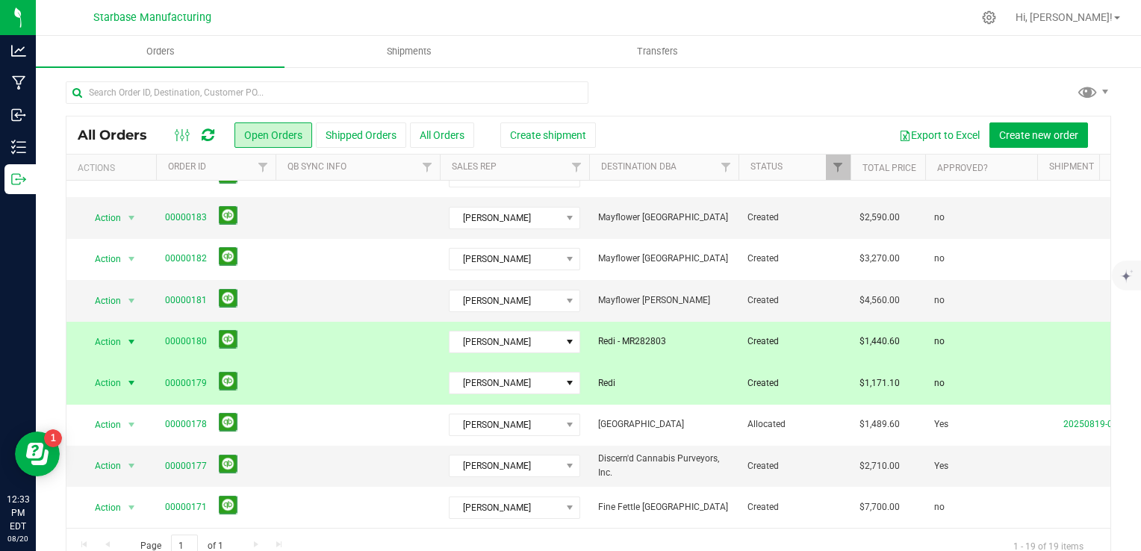
scroll to position [446, 0]
click at [660, 452] on span "Discern'd Cannabis Purveyors, Inc." at bounding box center [663, 466] width 131 height 28
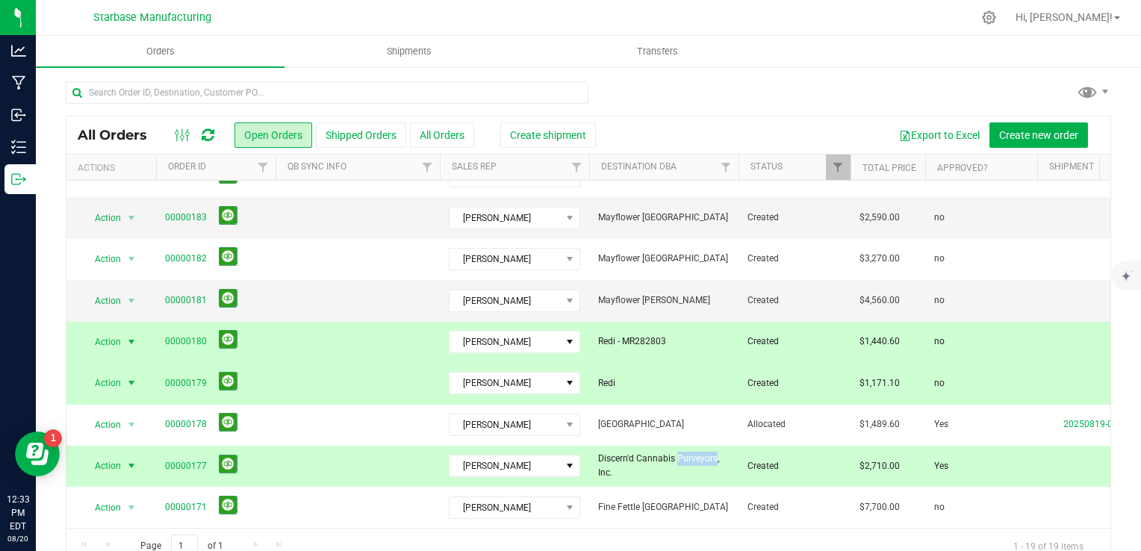
click at [660, 452] on span "Discern'd Cannabis Purveyors, Inc." at bounding box center [663, 466] width 131 height 28
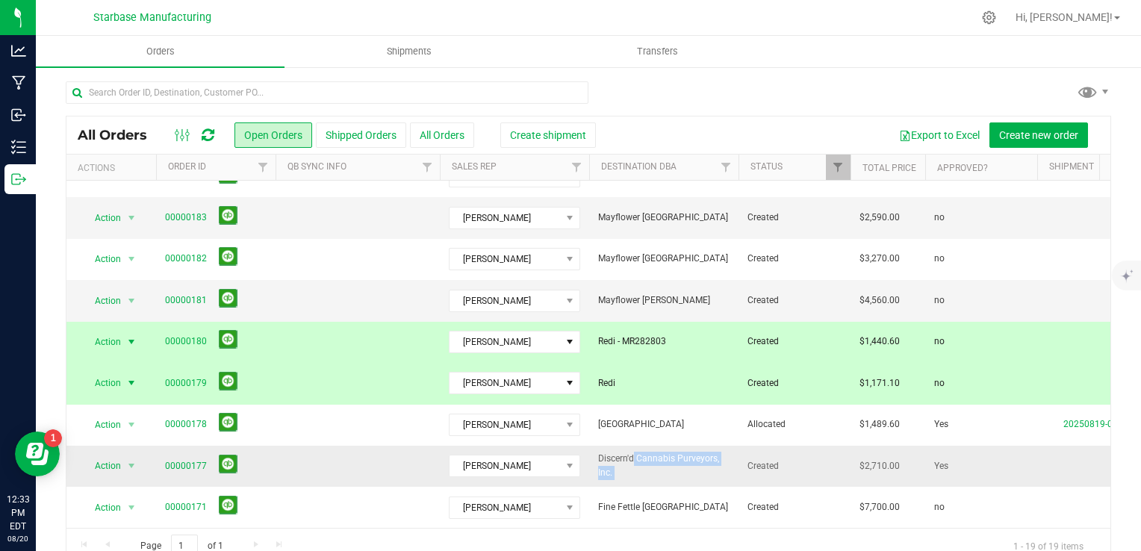
click at [660, 452] on span "Discern'd Cannabis Purveyors, Inc." at bounding box center [663, 466] width 131 height 28
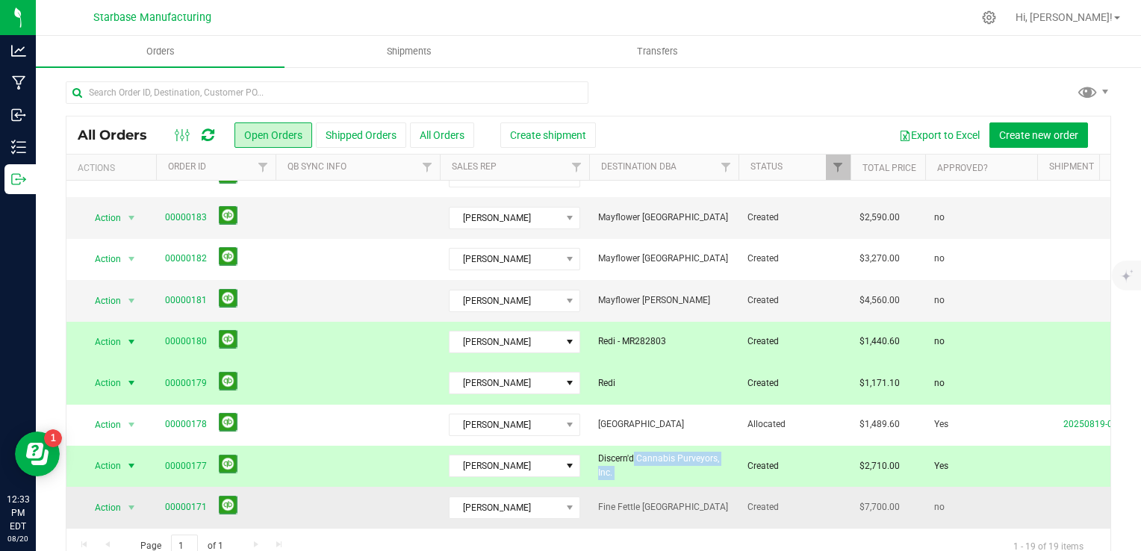
click at [640, 500] on span "Fine Fettle West Springfield" at bounding box center [663, 507] width 131 height 14
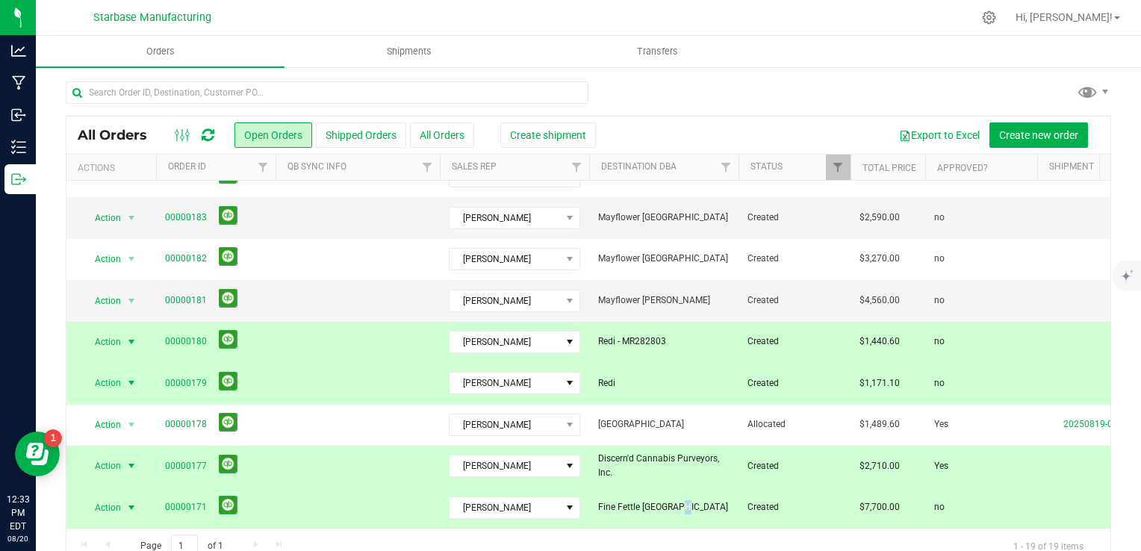
click at [640, 500] on span "Fine Fettle West Springfield" at bounding box center [663, 507] width 131 height 14
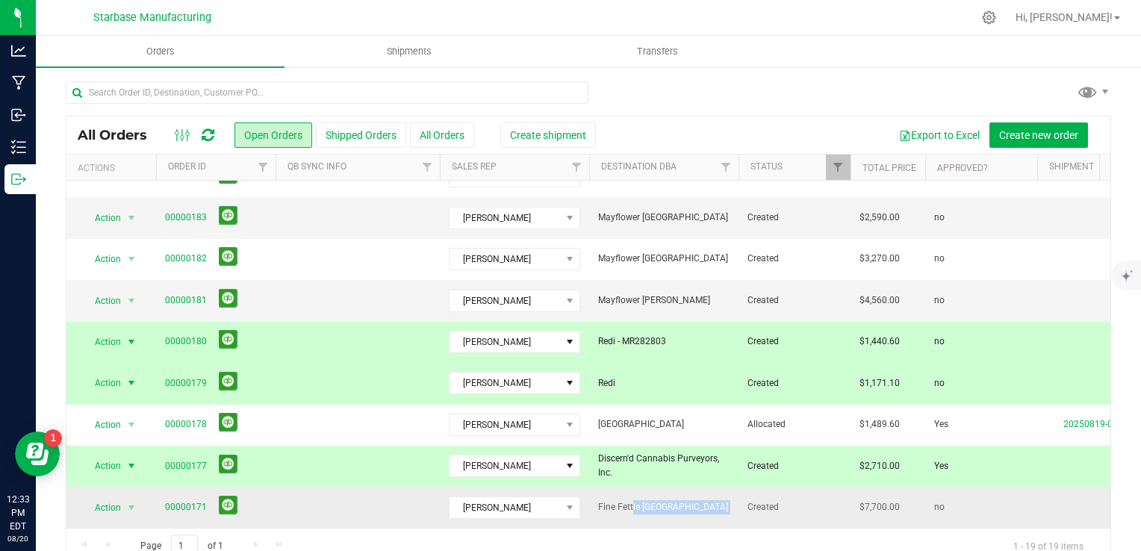
click at [640, 500] on span "Fine Fettle West Springfield" at bounding box center [663, 507] width 131 height 14
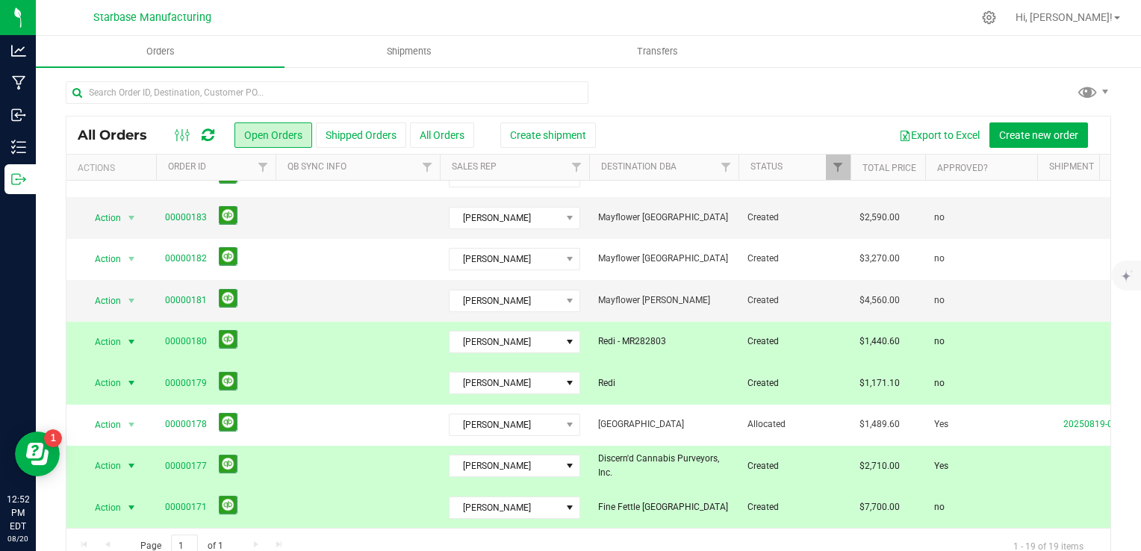
click at [753, 100] on div at bounding box center [588, 98] width 1045 height 34
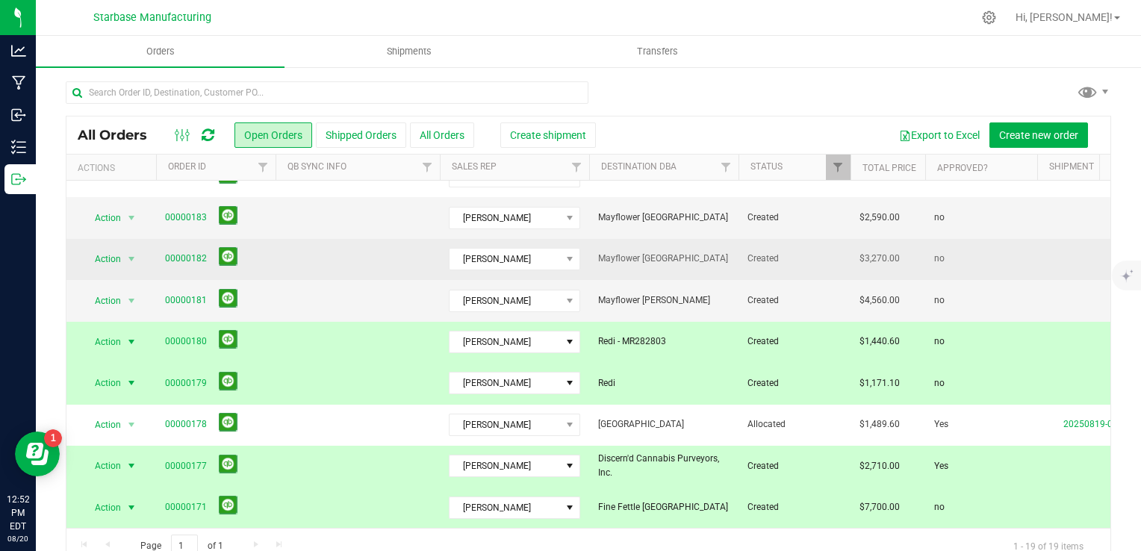
click at [701, 267] on td "Mayflower Worcester" at bounding box center [663, 259] width 149 height 41
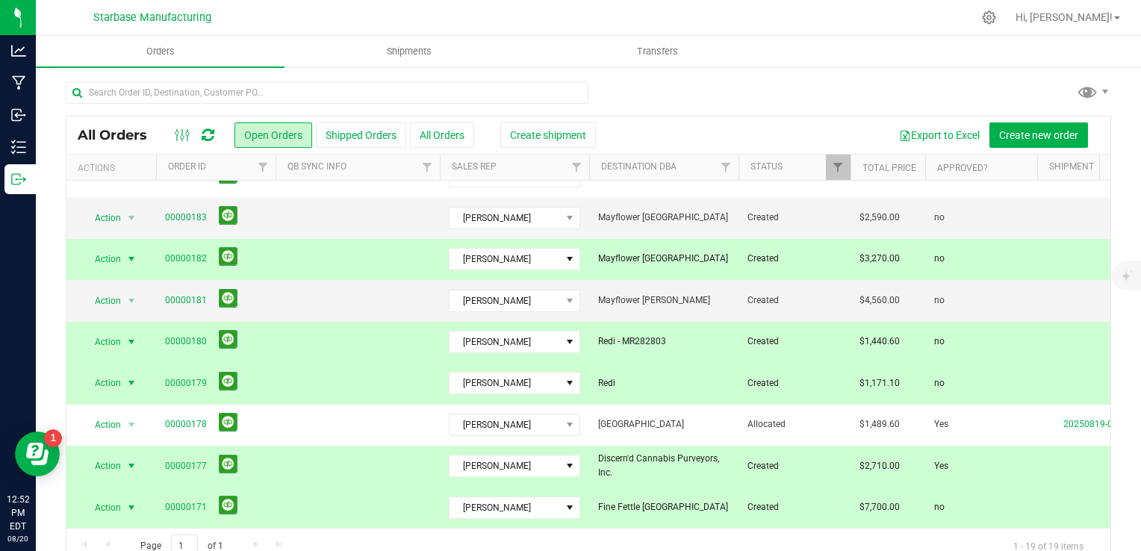
click at [690, 255] on span "Mayflower Worcester" at bounding box center [663, 259] width 131 height 14
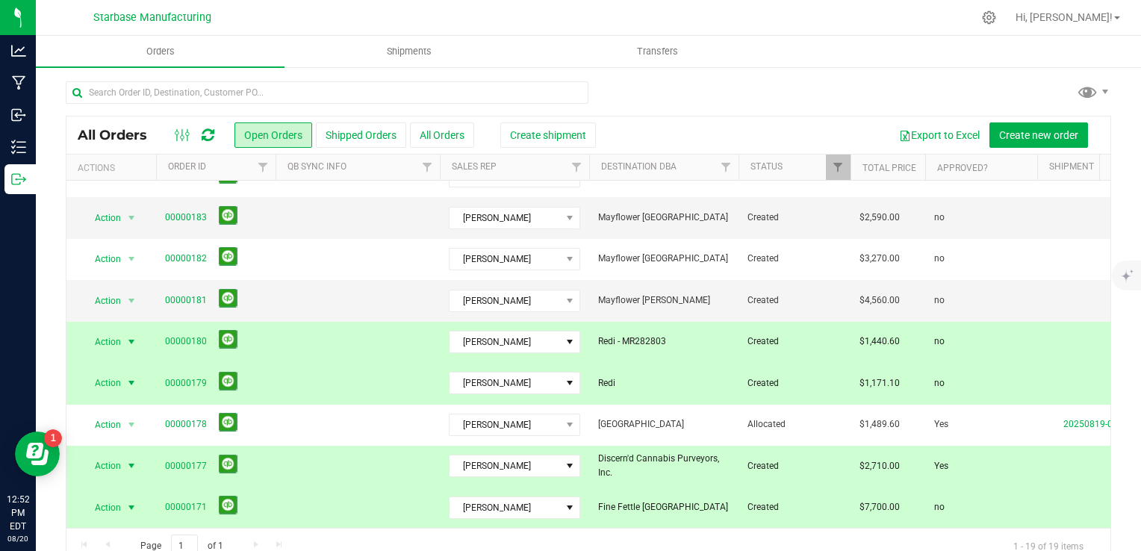
click at [685, 334] on span "Redi - MR282803" at bounding box center [663, 341] width 131 height 14
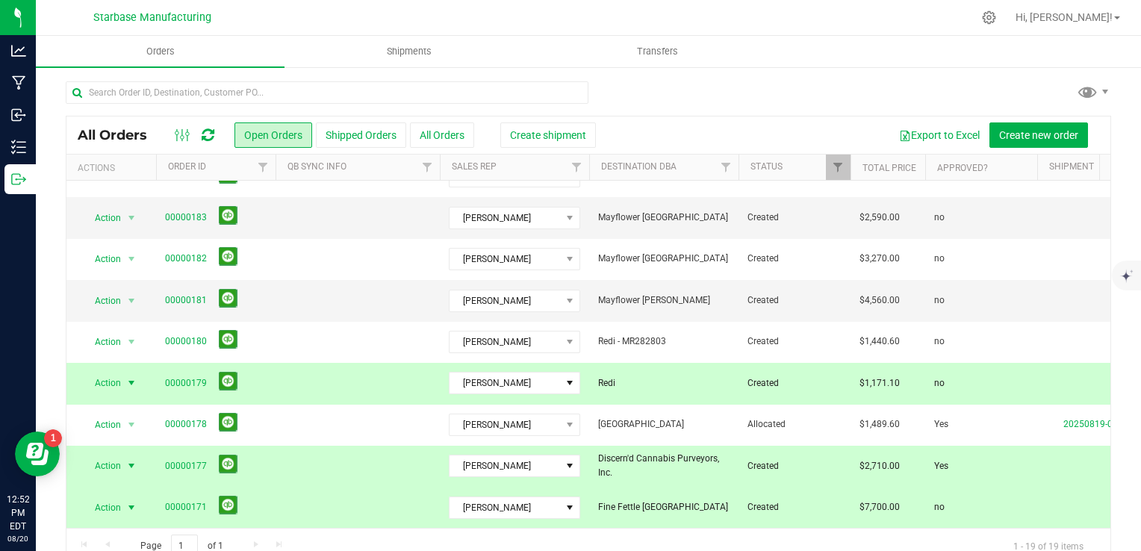
click at [685, 376] on span "Redi" at bounding box center [663, 383] width 131 height 14
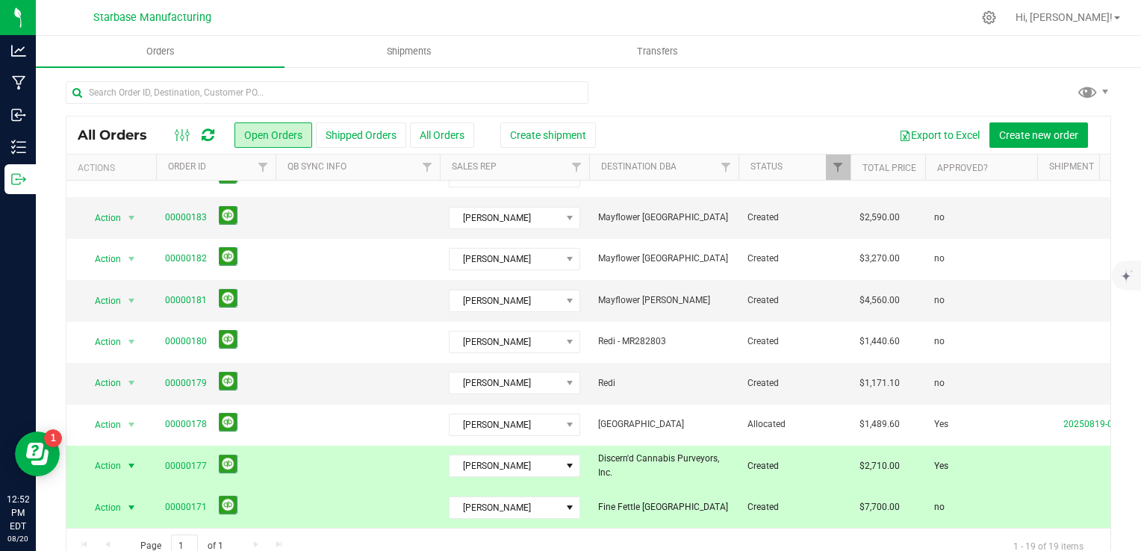
click at [685, 452] on span "Discern'd Cannabis Purveyors, Inc." at bounding box center [663, 466] width 131 height 28
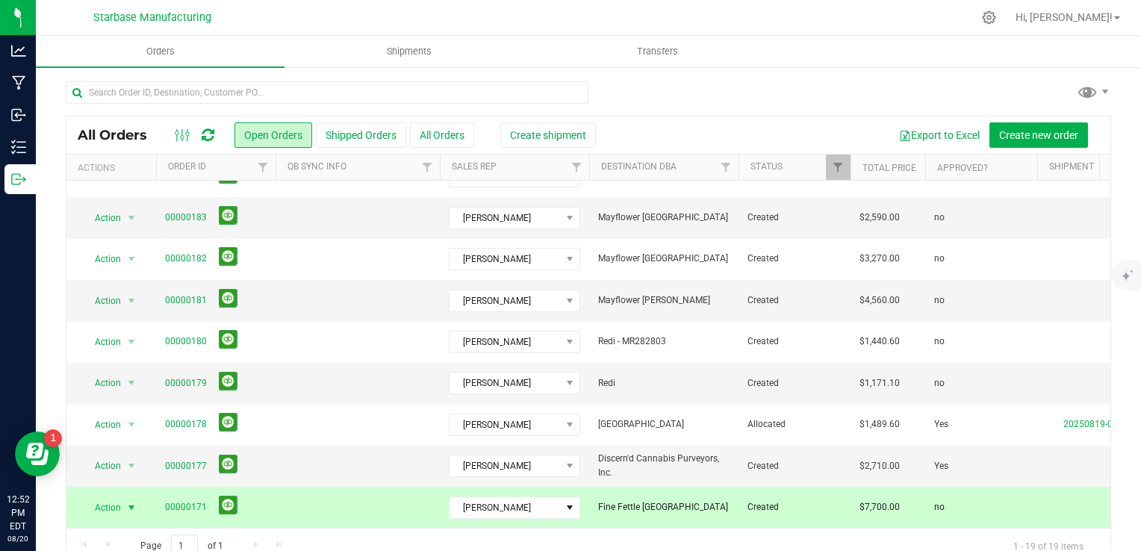
click at [685, 500] on span "Fine Fettle West Springfield" at bounding box center [663, 507] width 131 height 14
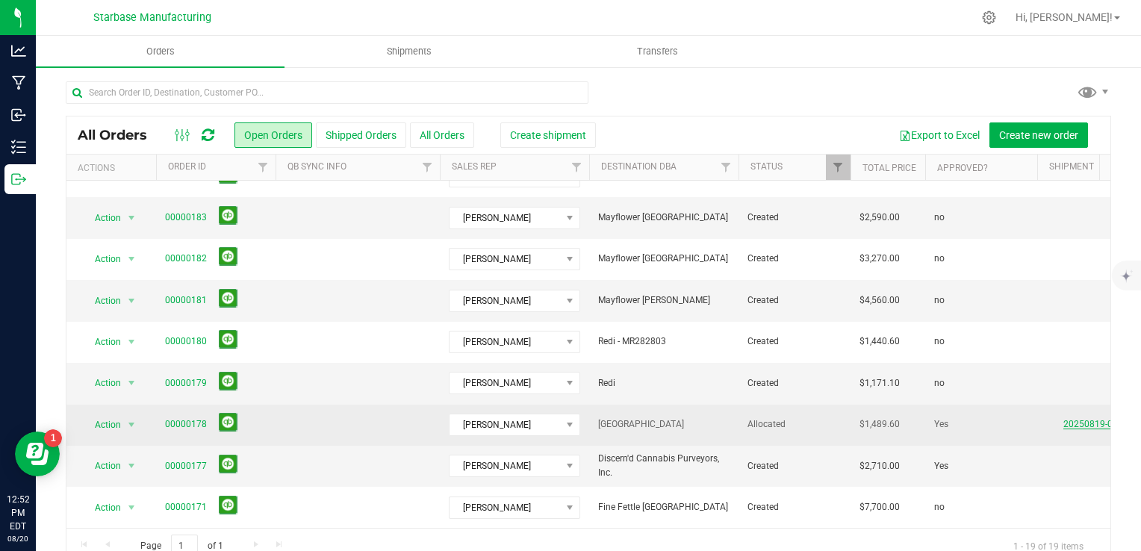
click at [1077, 419] on link "20250819-001" at bounding box center [1093, 424] width 60 height 10
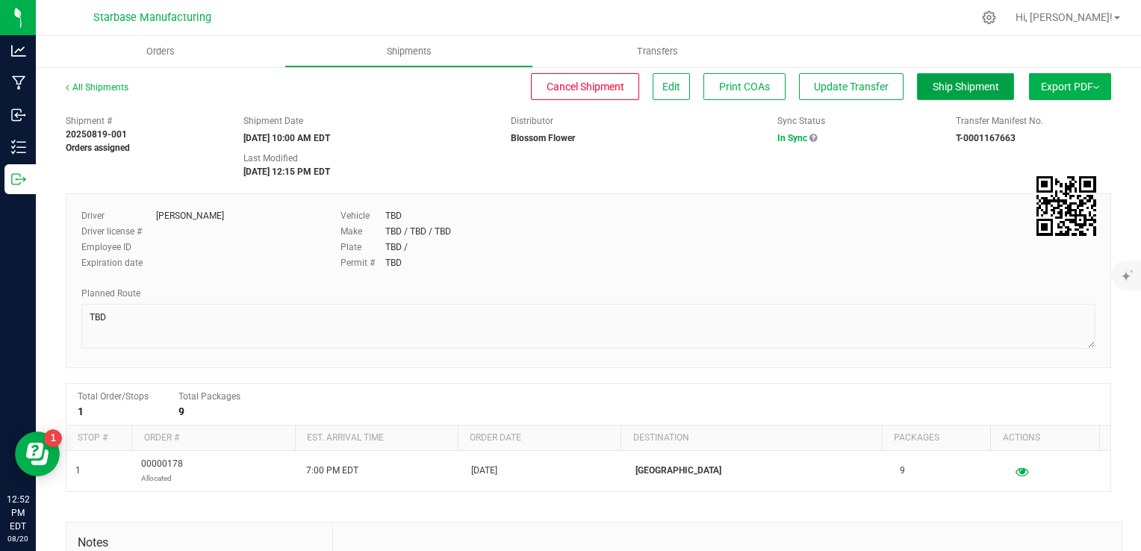
click at [955, 87] on span "Ship Shipment" at bounding box center [966, 87] width 66 height 12
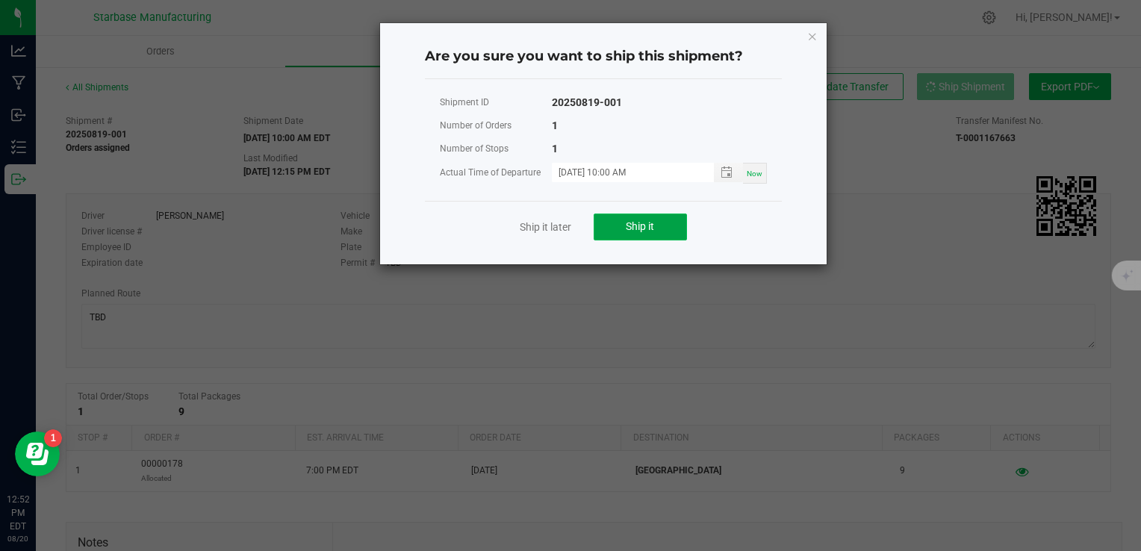
click at [647, 223] on span "Ship it" at bounding box center [640, 226] width 28 height 12
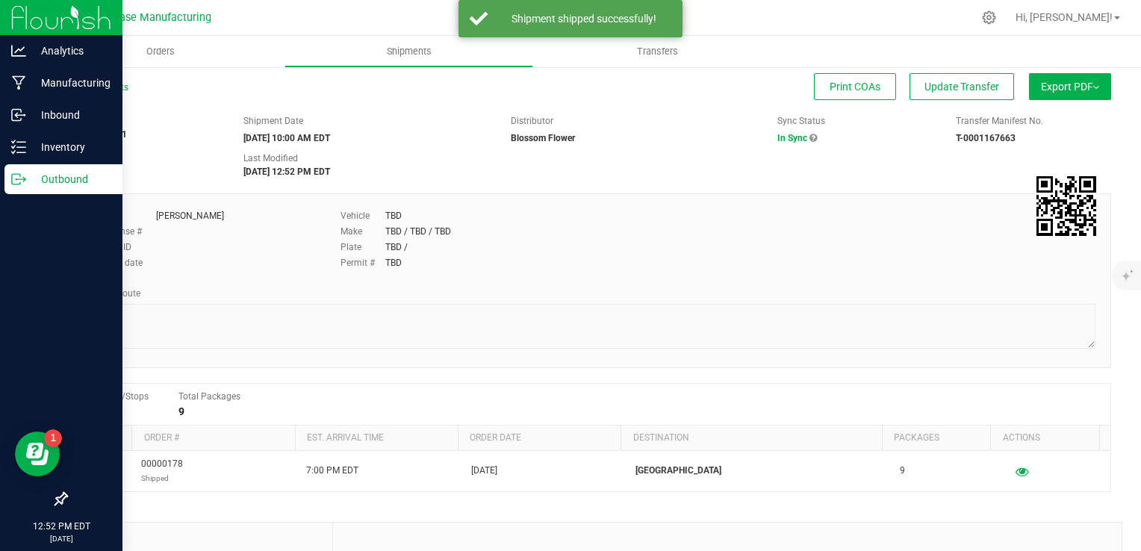
click at [29, 187] on p "Outbound" at bounding box center [71, 179] width 90 height 18
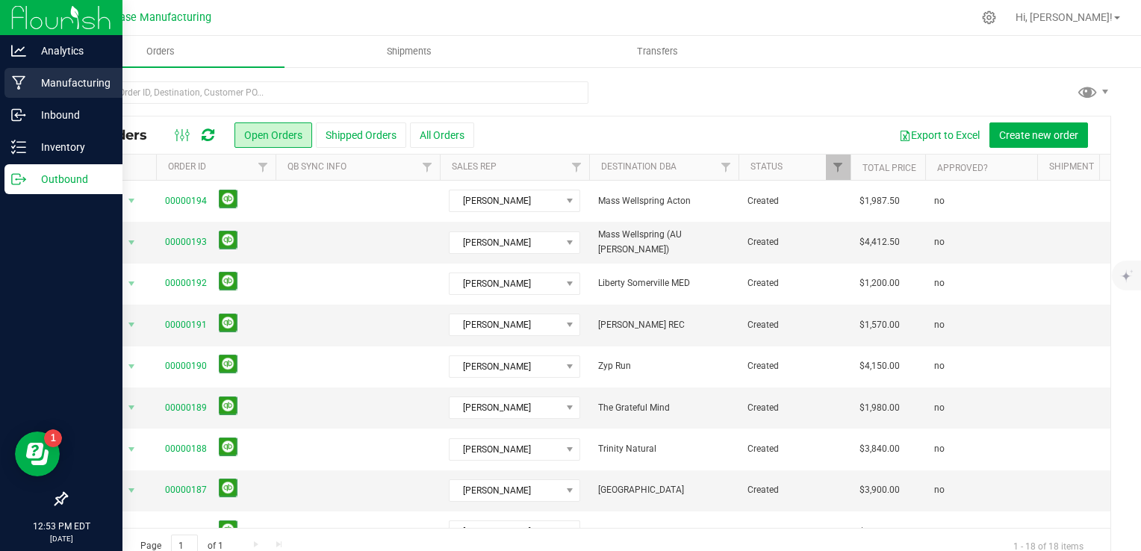
click at [26, 84] on p "Manufacturing" at bounding box center [71, 83] width 90 height 18
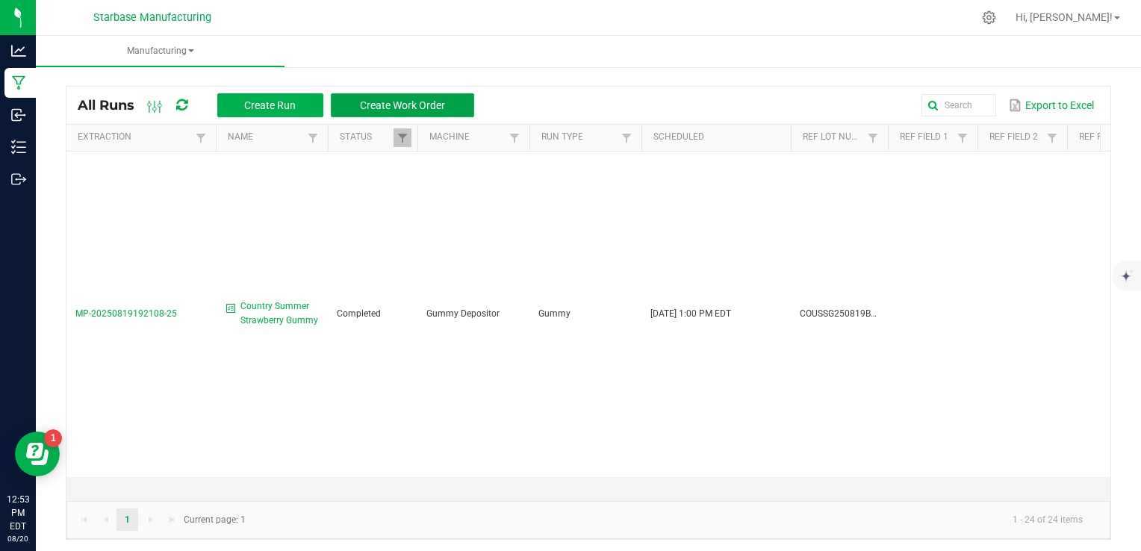
click at [388, 116] on button "Create Work Order" at bounding box center [402, 105] width 143 height 24
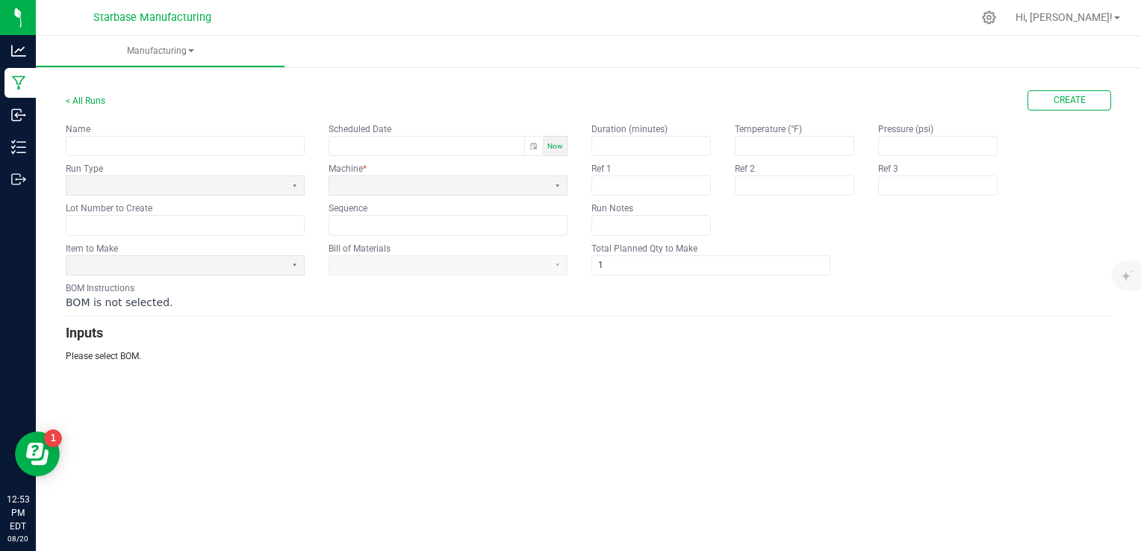
click at [558, 143] on span "Now" at bounding box center [555, 146] width 16 height 8
click at [531, 148] on button "Toggle popup" at bounding box center [533, 146] width 19 height 19
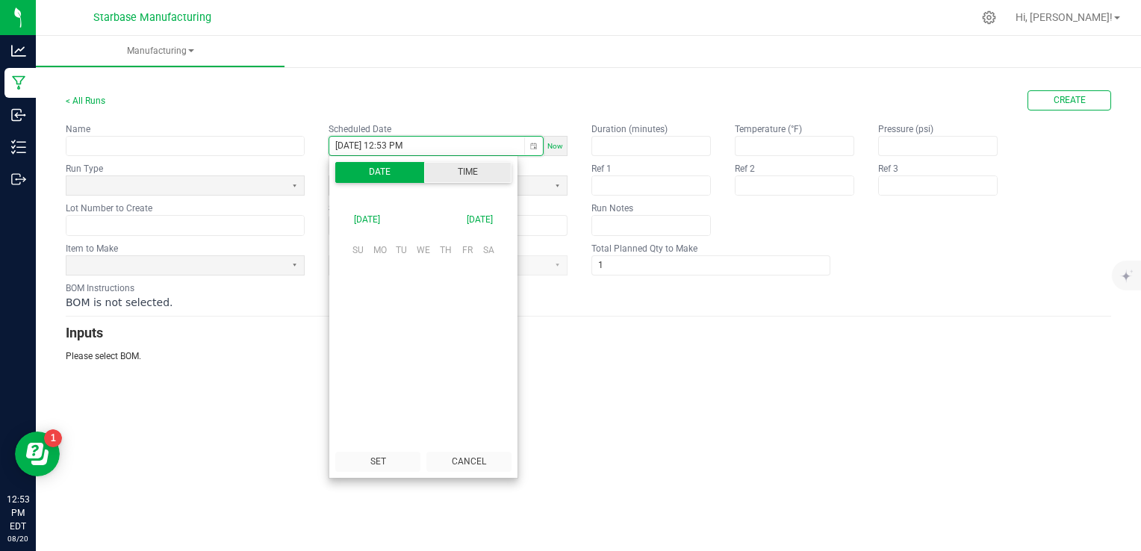
scroll to position [20, 0]
click at [470, 170] on button "Time" at bounding box center [468, 172] width 88 height 20
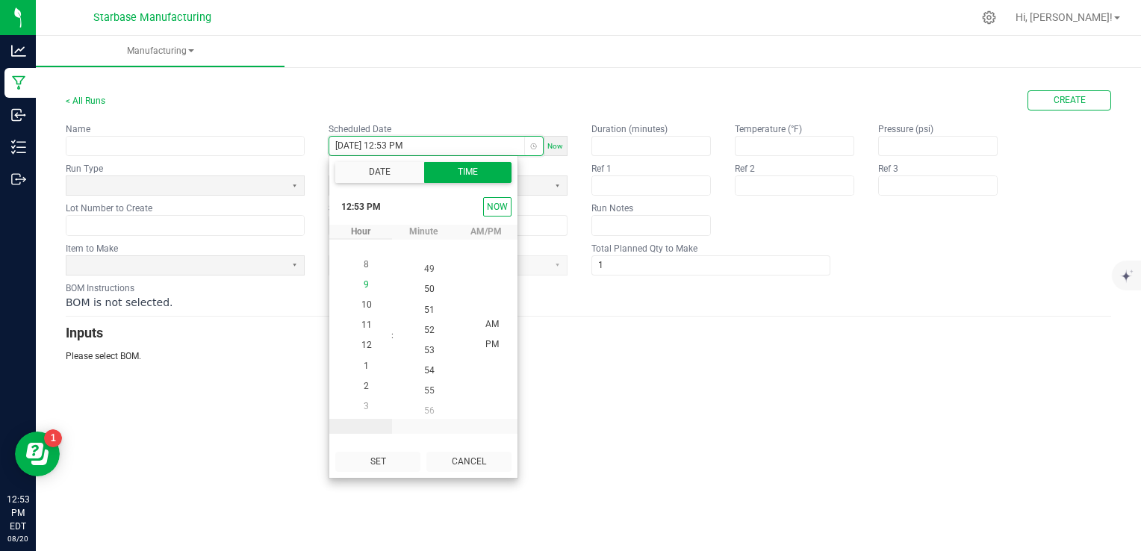
click at [365, 286] on li "9" at bounding box center [367, 285] width 36 height 20
click at [487, 340] on span "AM" at bounding box center [491, 343] width 13 height 10
click at [424, 346] on span "00" at bounding box center [429, 343] width 10 height 10
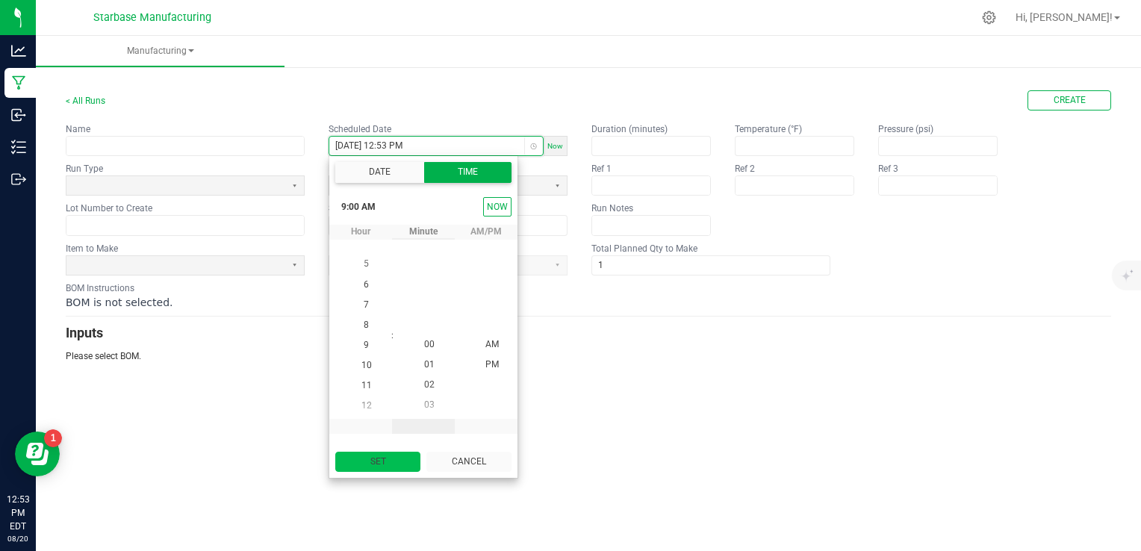
click at [391, 464] on button "Set" at bounding box center [377, 462] width 85 height 20
type input "08/20/2025 9:00 AM"
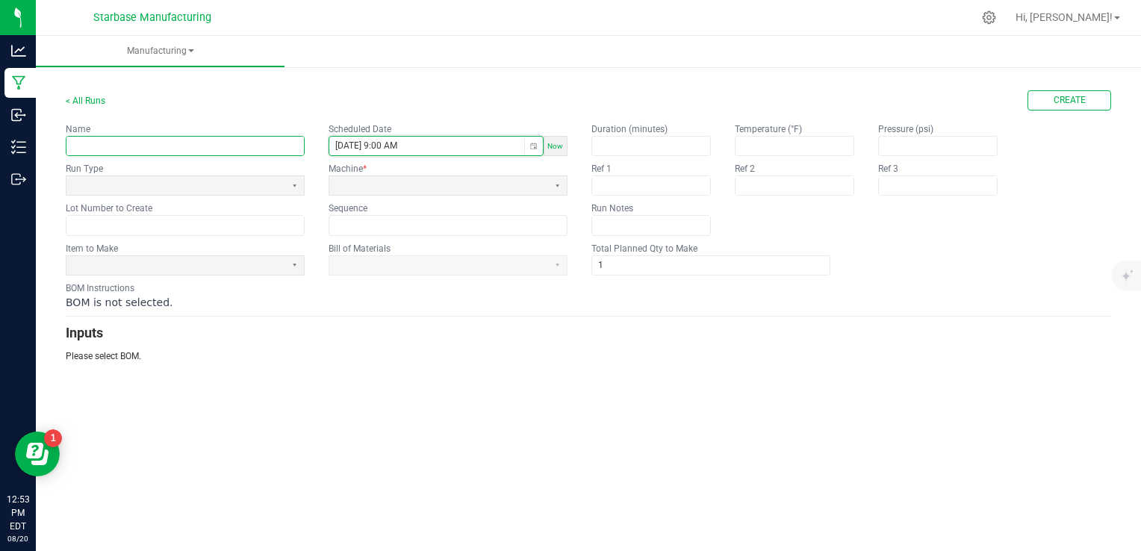
click at [219, 146] on input "text" at bounding box center [184, 146] width 237 height 19
type input "Country Watermelon Rush Gummy"
click at [234, 190] on span at bounding box center [175, 185] width 207 height 13
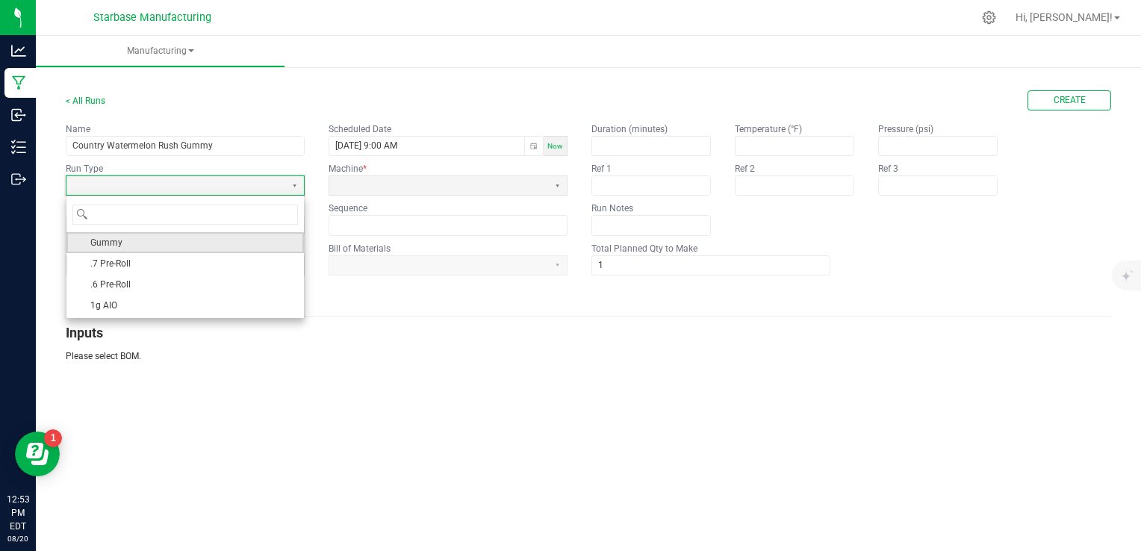
click at [210, 246] on li "Gummy" at bounding box center [184, 242] width 237 height 21
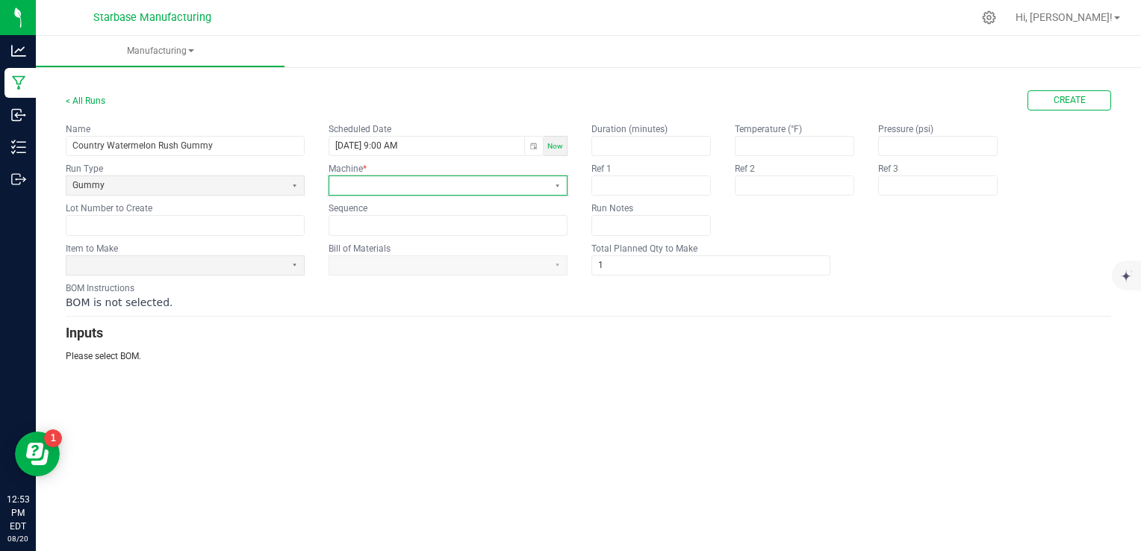
click at [412, 192] on span at bounding box center [438, 185] width 219 height 19
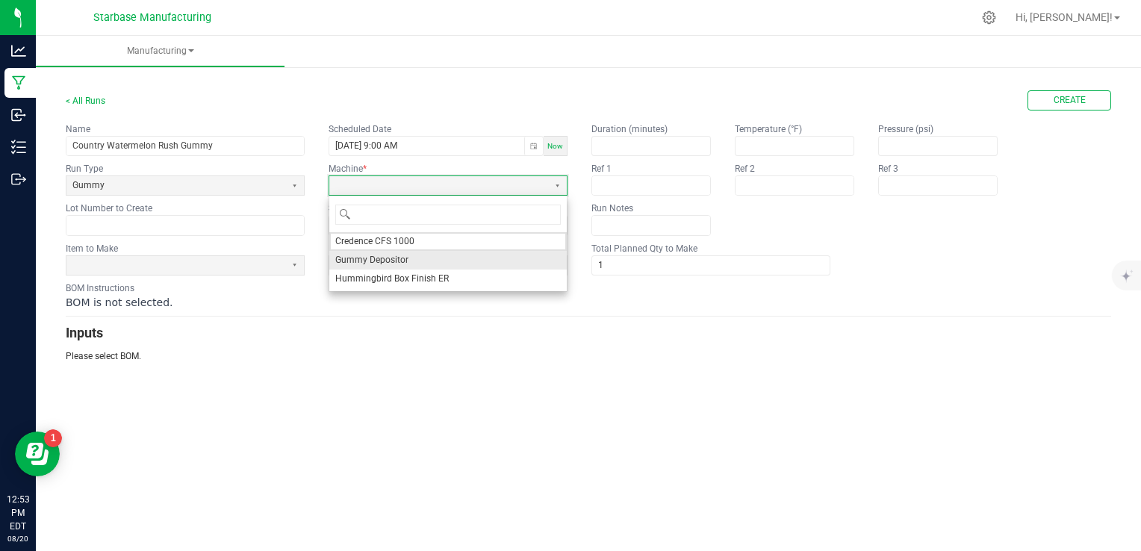
click at [399, 258] on span "Gummy Depositor" at bounding box center [371, 260] width 73 height 13
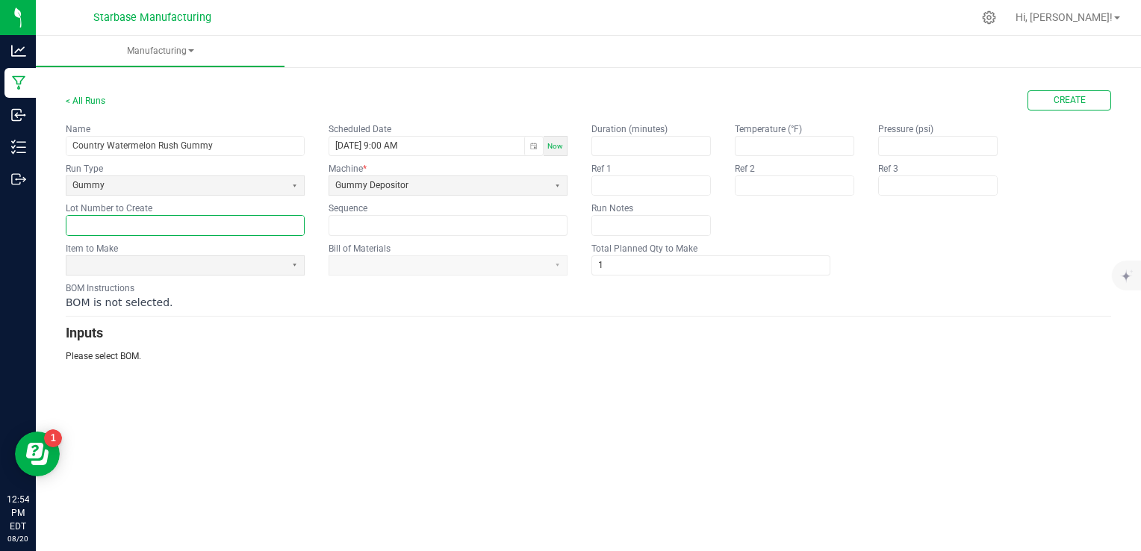
click at [160, 218] on input "text" at bounding box center [184, 225] width 237 height 19
paste input "COUWRG250811BULK"
drag, startPoint x: 142, startPoint y: 220, endPoint x: 171, endPoint y: 240, distance: 35.8
click at [141, 220] on input "COUWRG250811BULK" at bounding box center [184, 225] width 237 height 19
type input "COUWRG250820BULK"
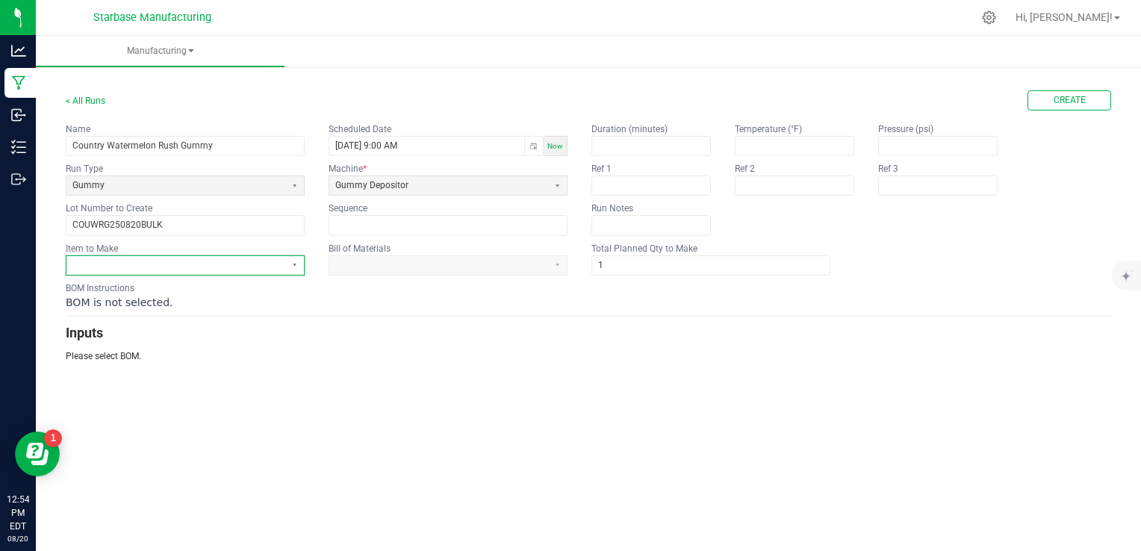
click at [214, 260] on span at bounding box center [175, 265] width 207 height 13
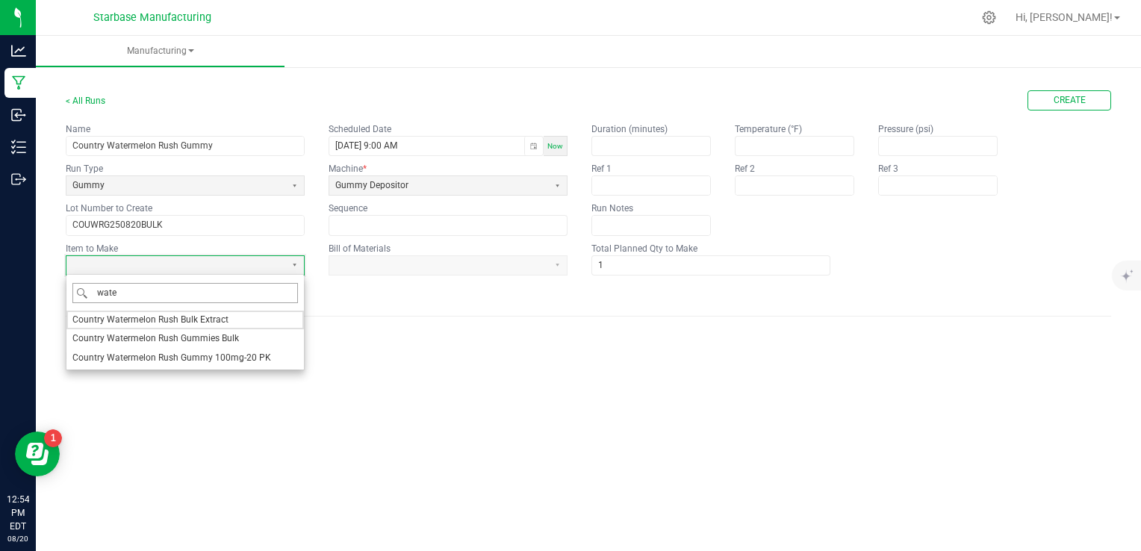
type input "water"
click at [208, 333] on span "Country Watermelon Rush Gummies Bulk" at bounding box center [155, 338] width 166 height 13
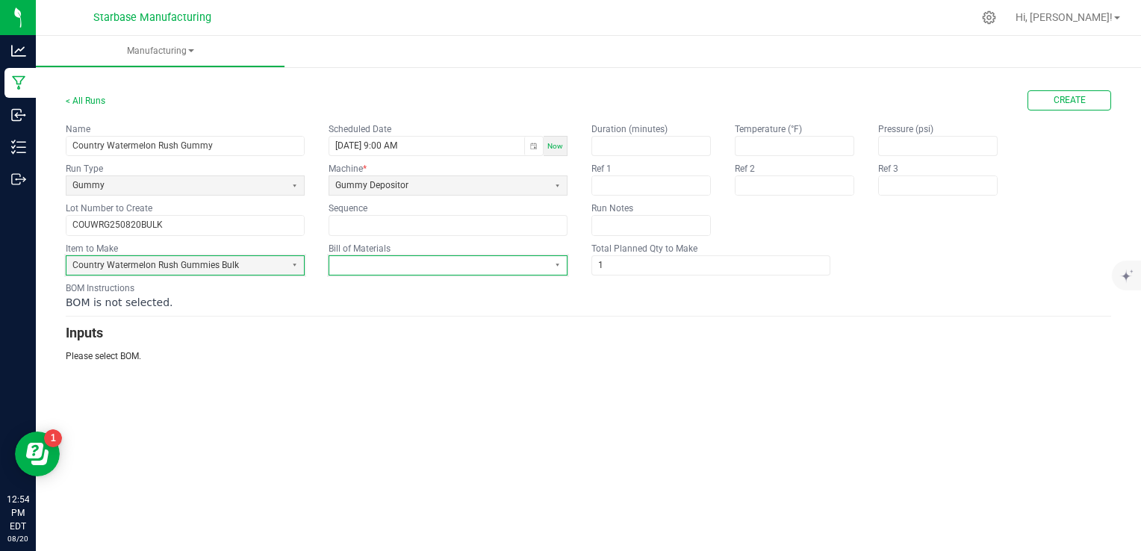
click at [415, 266] on span at bounding box center [438, 265] width 207 height 13
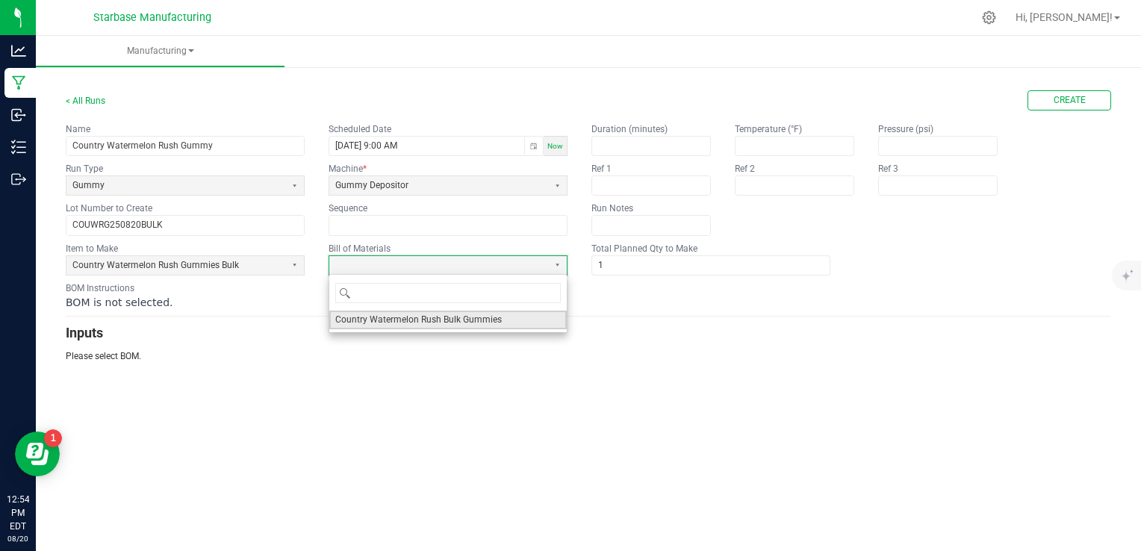
click at [416, 314] on span "Country Watermelon Rush Bulk Gummies" at bounding box center [418, 320] width 166 height 13
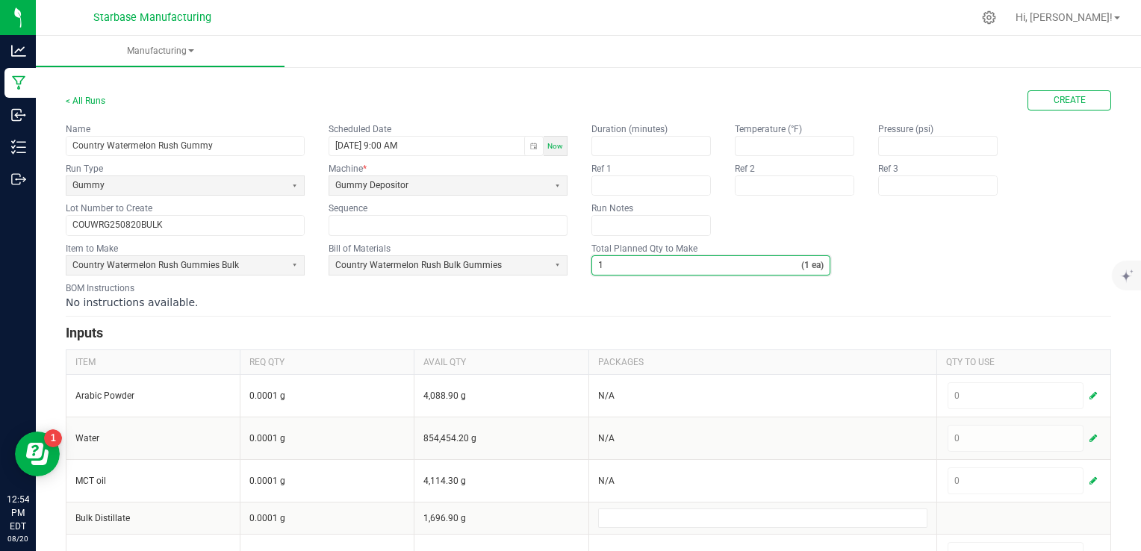
click at [645, 264] on input "1" at bounding box center [696, 265] width 209 height 19
type input "6,500"
click at [740, 302] on div "No instructions available." at bounding box center [588, 302] width 1045 height 15
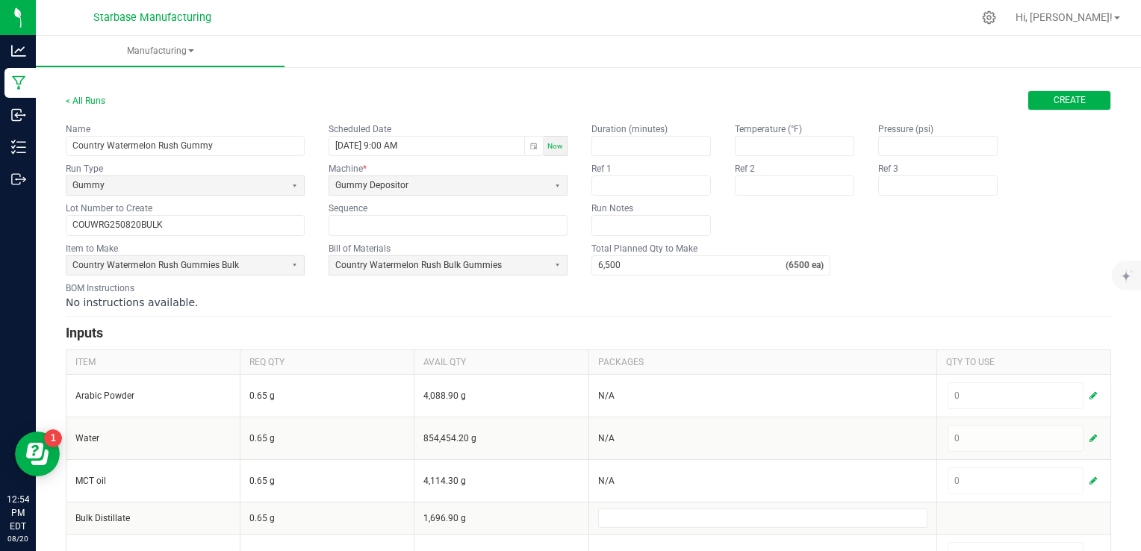
click at [1060, 100] on span "Create" at bounding box center [1069, 100] width 32 height 13
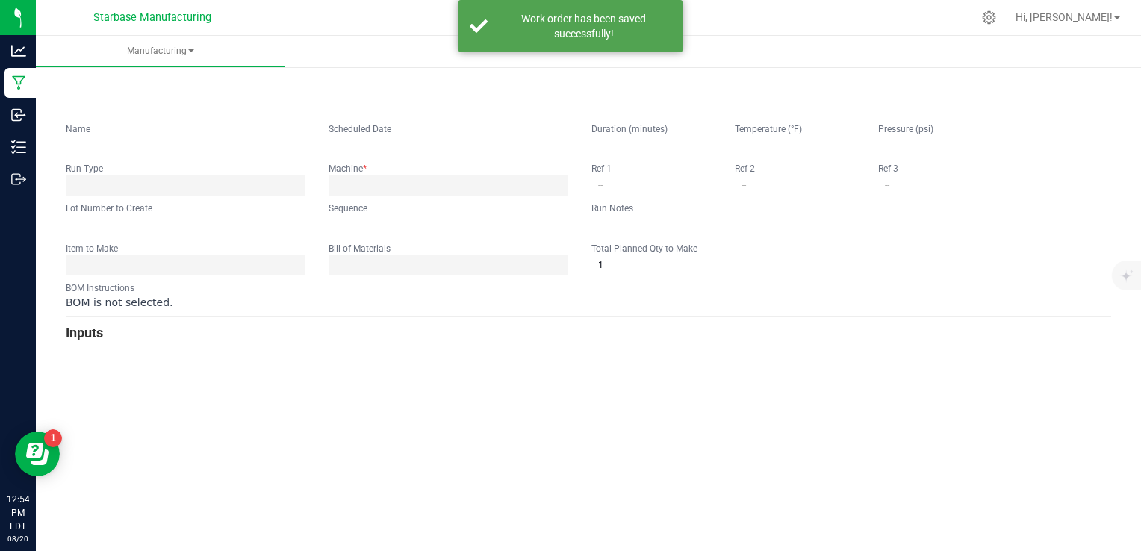
type input "Country Watermelon Rush Gummy"
type input "08/20/2025 9:00 AM"
type input "COUWRG250820BULK"
type input "0"
type input "6,500"
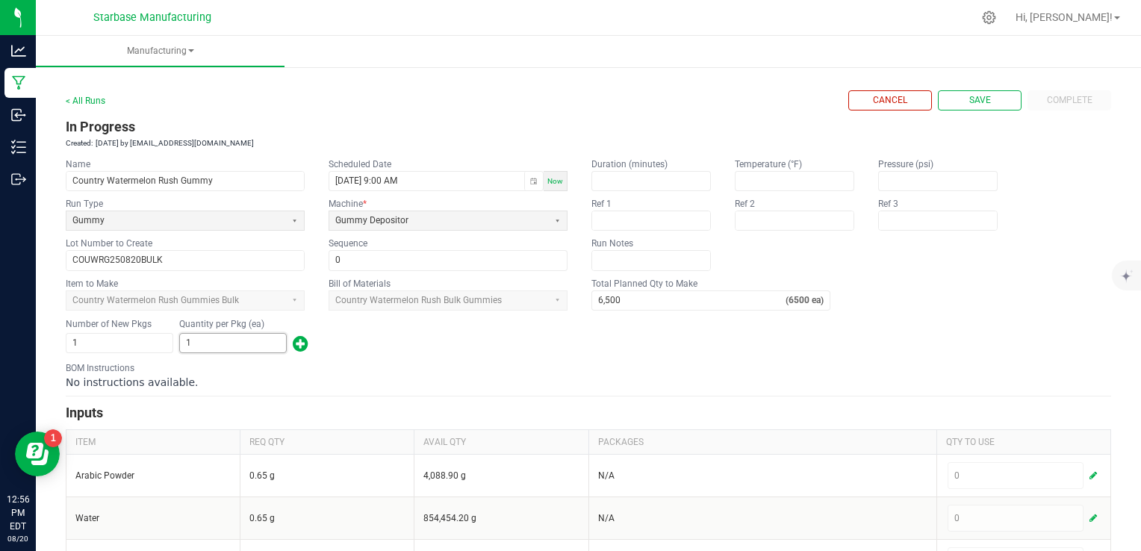
click at [248, 349] on input "1" at bounding box center [233, 343] width 106 height 19
type input "6,350"
click at [393, 367] on div "BOM Instructions No instructions available." at bounding box center [588, 375] width 1045 height 28
click at [620, 372] on div "BOM Instructions No instructions available." at bounding box center [588, 375] width 1045 height 28
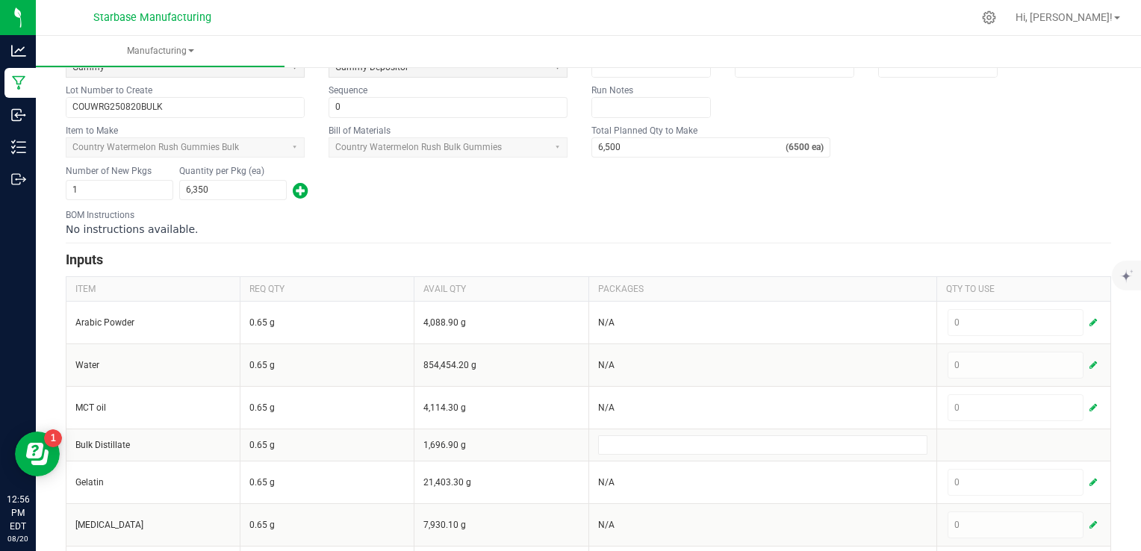
scroll to position [224, 0]
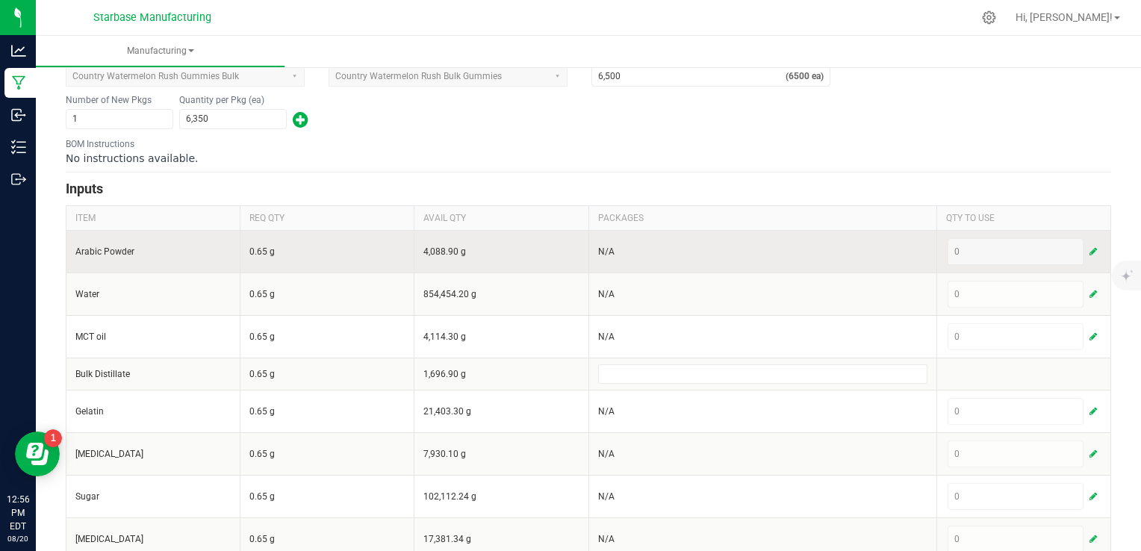
click at [1089, 249] on span "button" at bounding box center [1092, 252] width 7 height 12
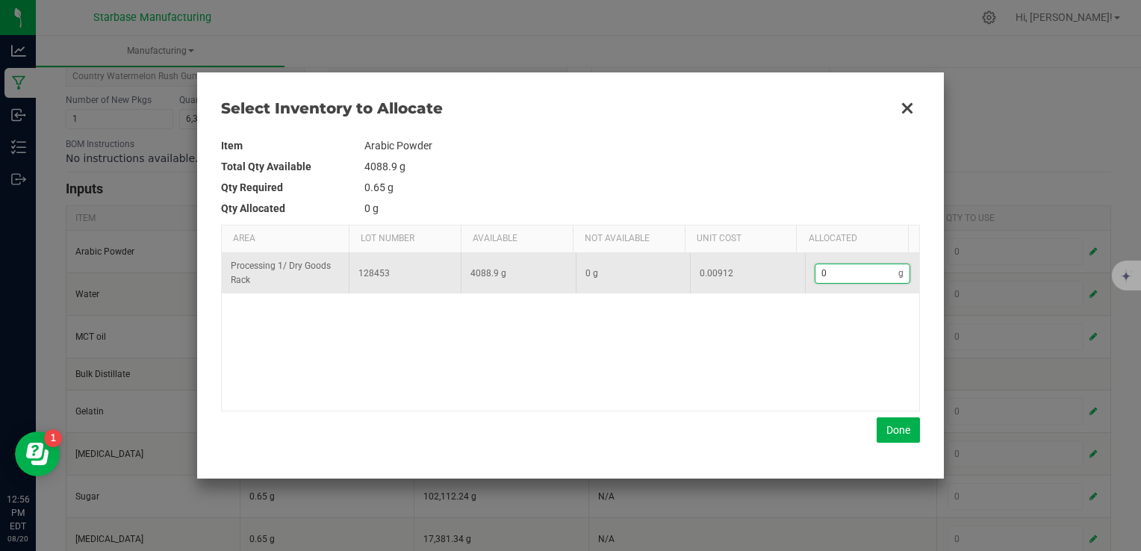
click at [832, 276] on input "0" at bounding box center [857, 273] width 84 height 19
type input "1"
type input "10"
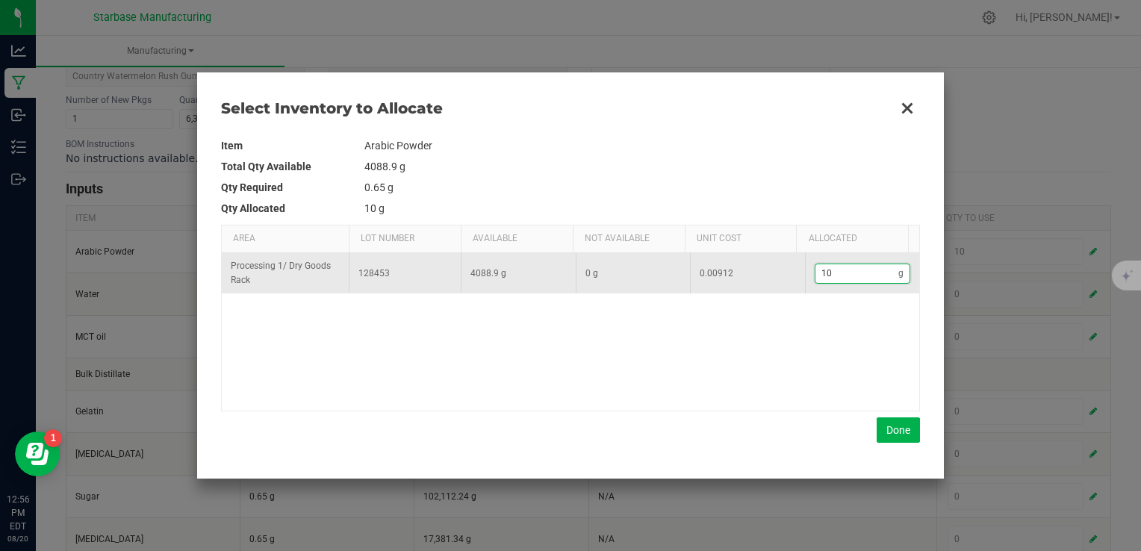
type input "103"
type input "103."
type input "103.6"
type input "103.62"
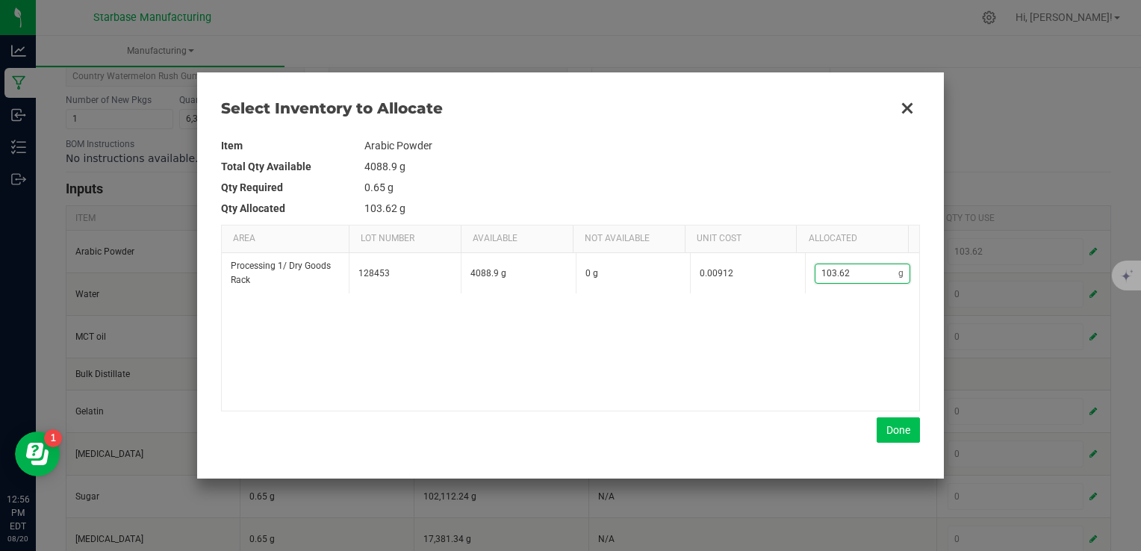
type input "103.62"
click at [896, 430] on button "Done" at bounding box center [898, 429] width 43 height 25
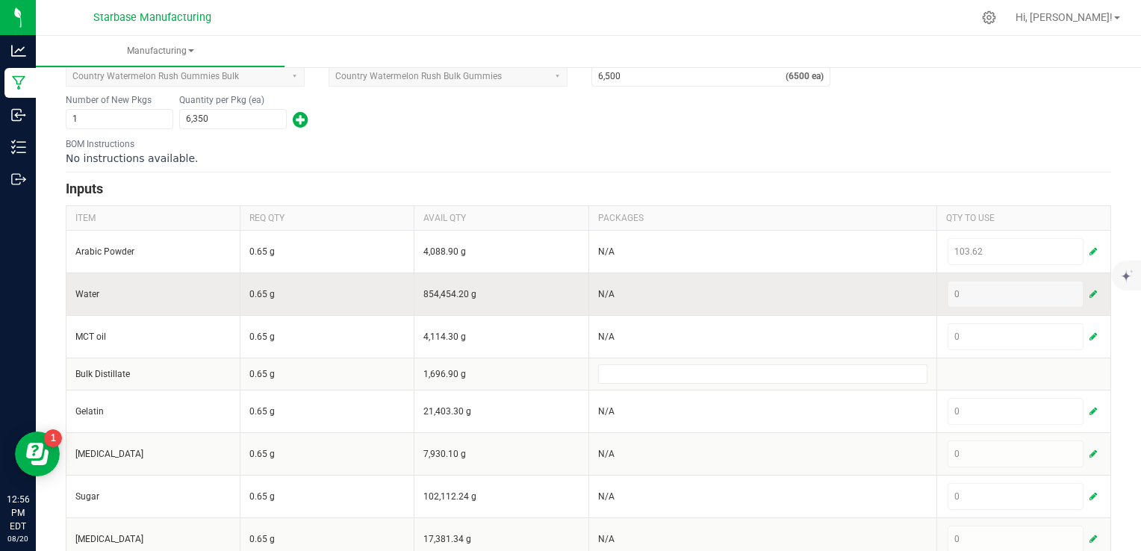
click at [1087, 294] on button "button" at bounding box center [1092, 294] width 13 height 18
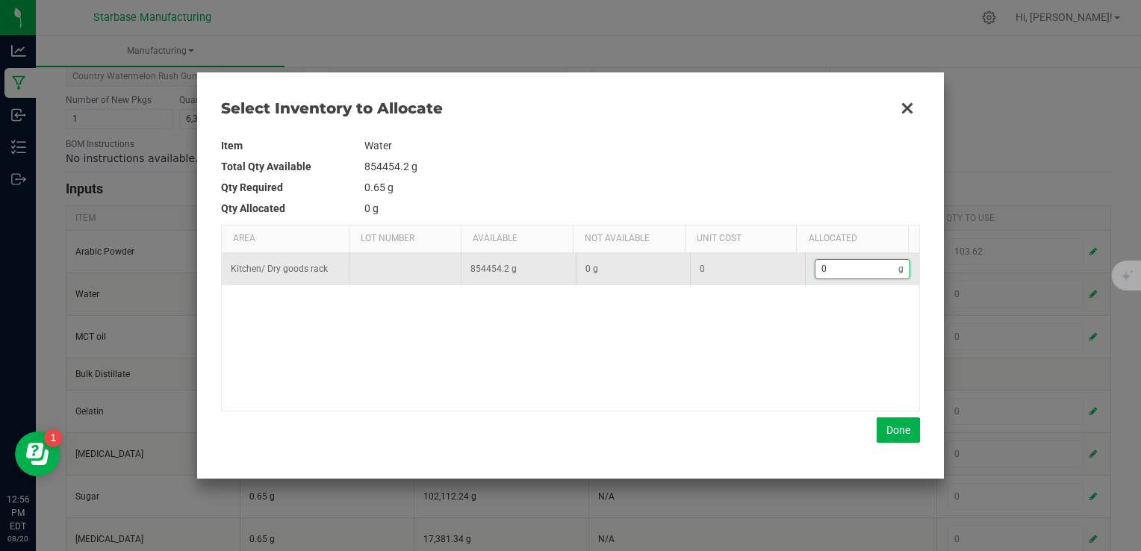
click at [836, 262] on input "0" at bounding box center [857, 269] width 84 height 19
type input "3"
type input "32"
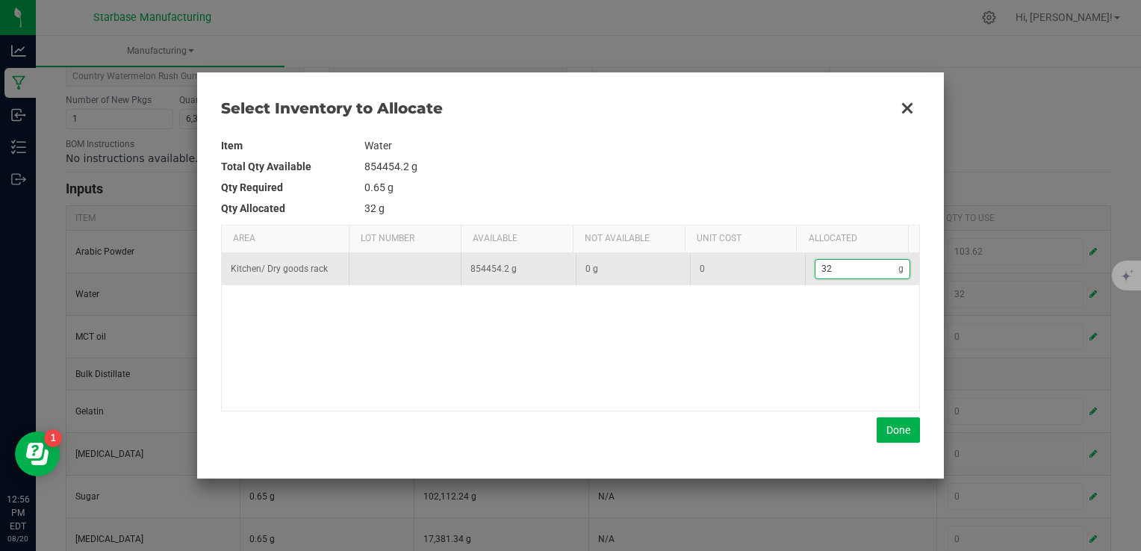
type input "321"
type input "3215"
type input "3,215"
type input "3215."
type input "3,215.2"
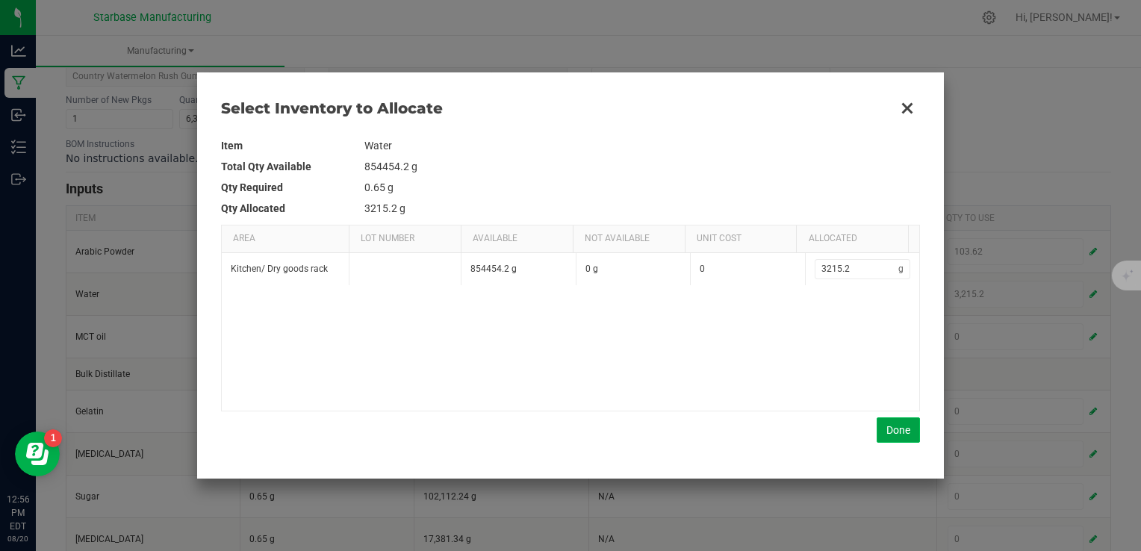
type input "3,215.2"
click at [896, 434] on button "Done" at bounding box center [898, 429] width 43 height 25
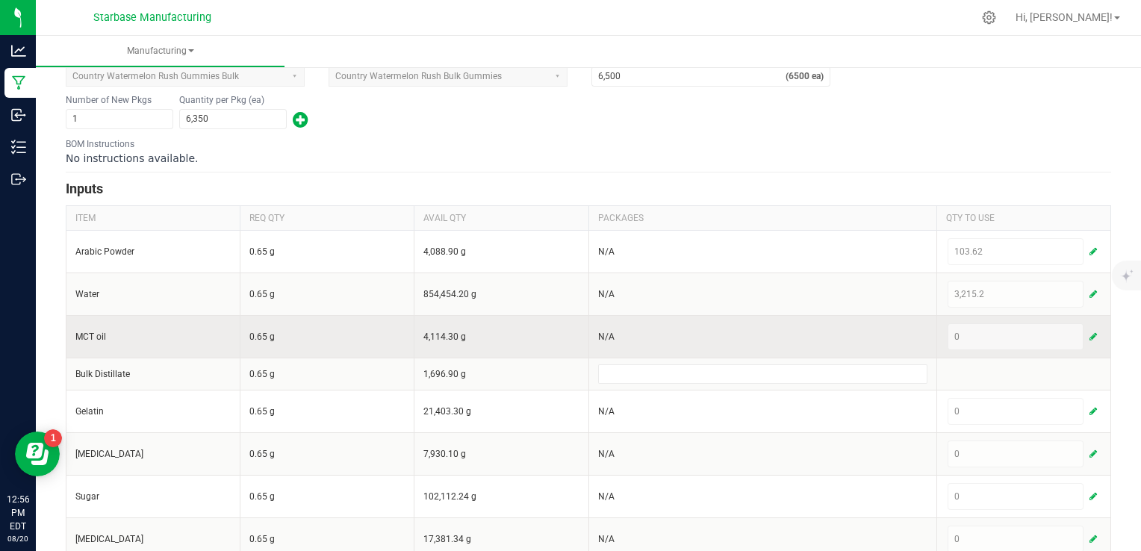
click at [1087, 339] on button "button" at bounding box center [1092, 337] width 13 height 18
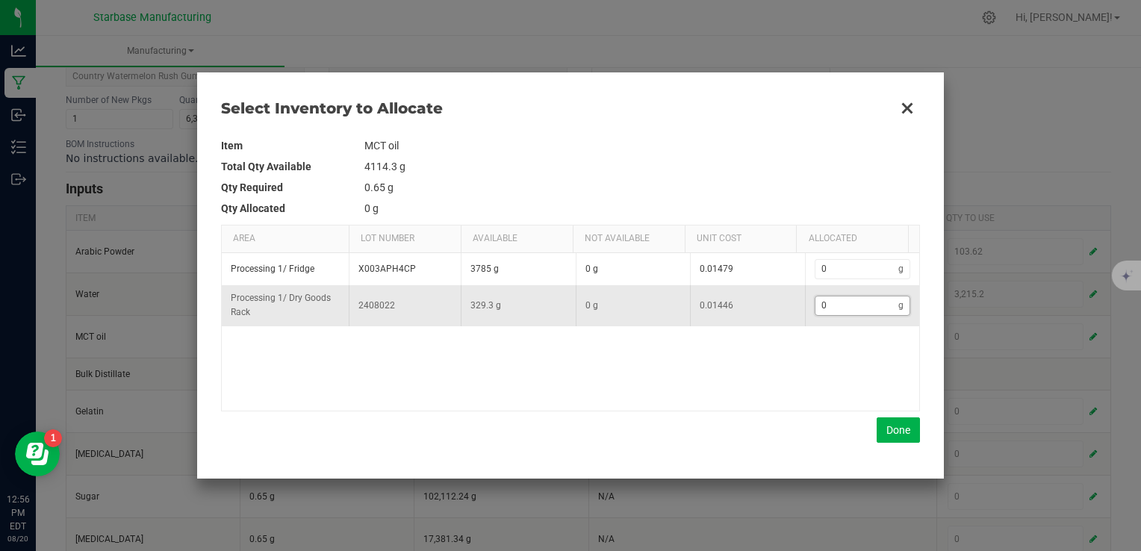
click at [839, 306] on input "0" at bounding box center [857, 305] width 84 height 19
type input "1"
type input "16"
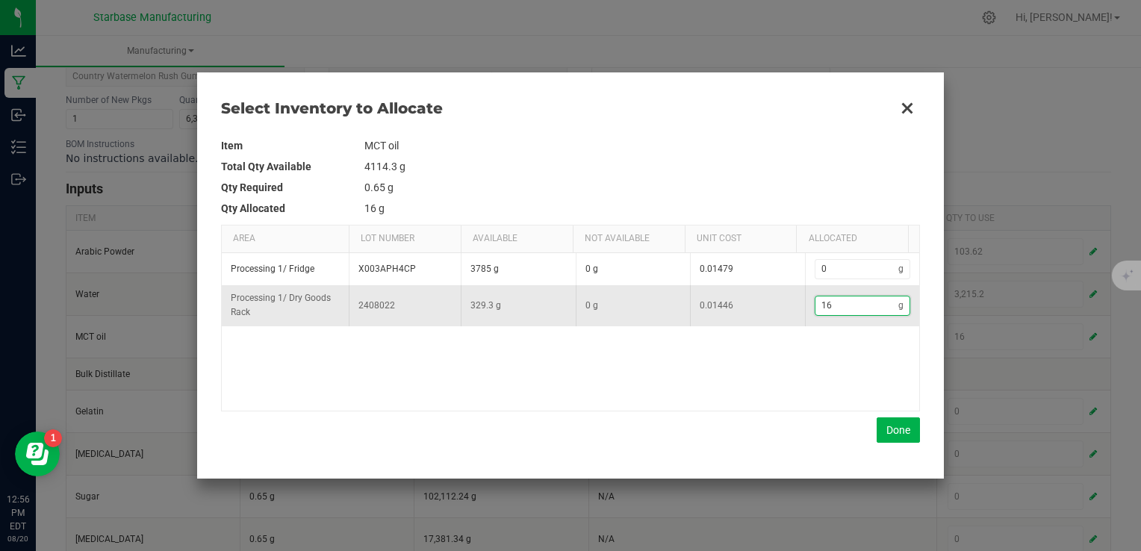
type input "168"
type input "168."
type input "168.8"
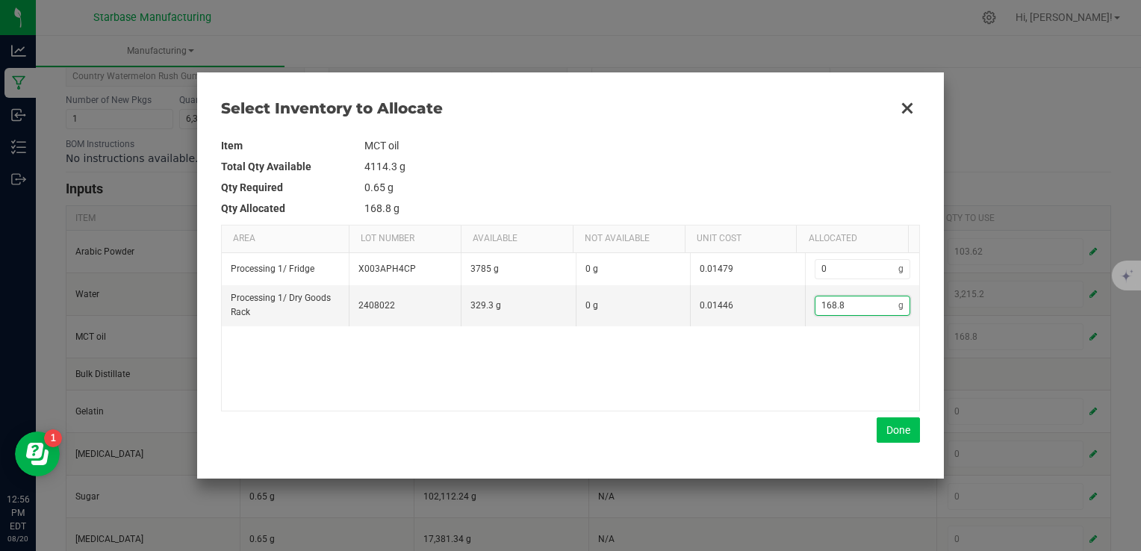
type input "168.8"
click at [901, 435] on button "Done" at bounding box center [898, 429] width 43 height 25
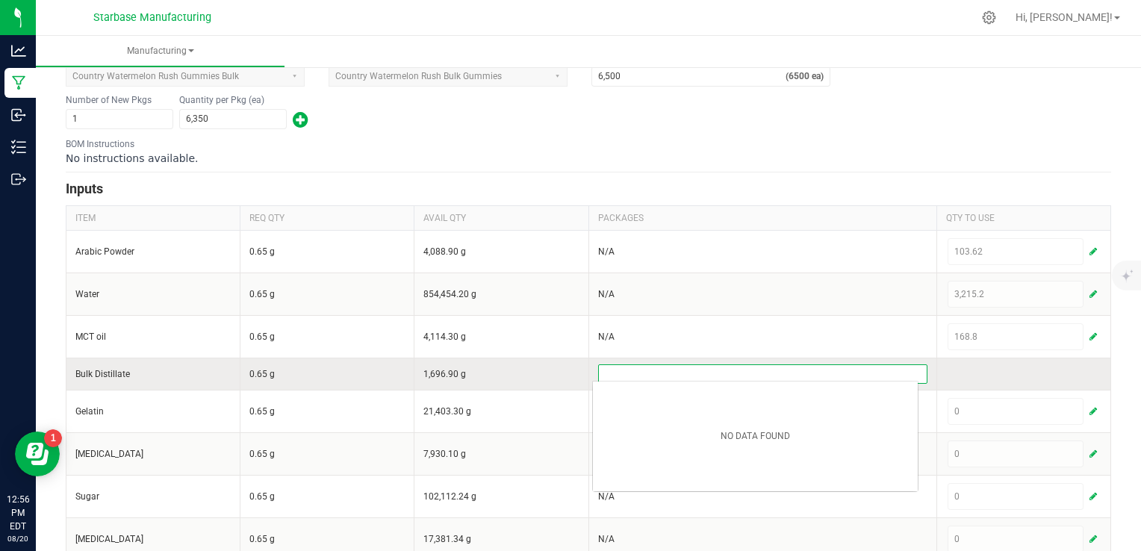
click at [869, 368] on input at bounding box center [763, 374] width 328 height 18
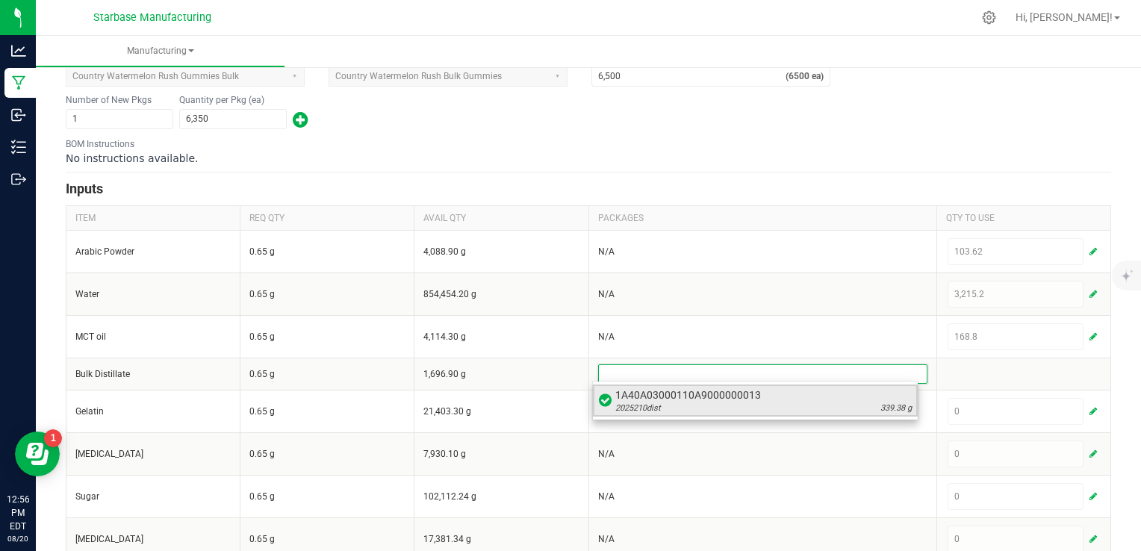
click at [752, 403] on div "2025210dist 339.38 g" at bounding box center [763, 408] width 296 height 12
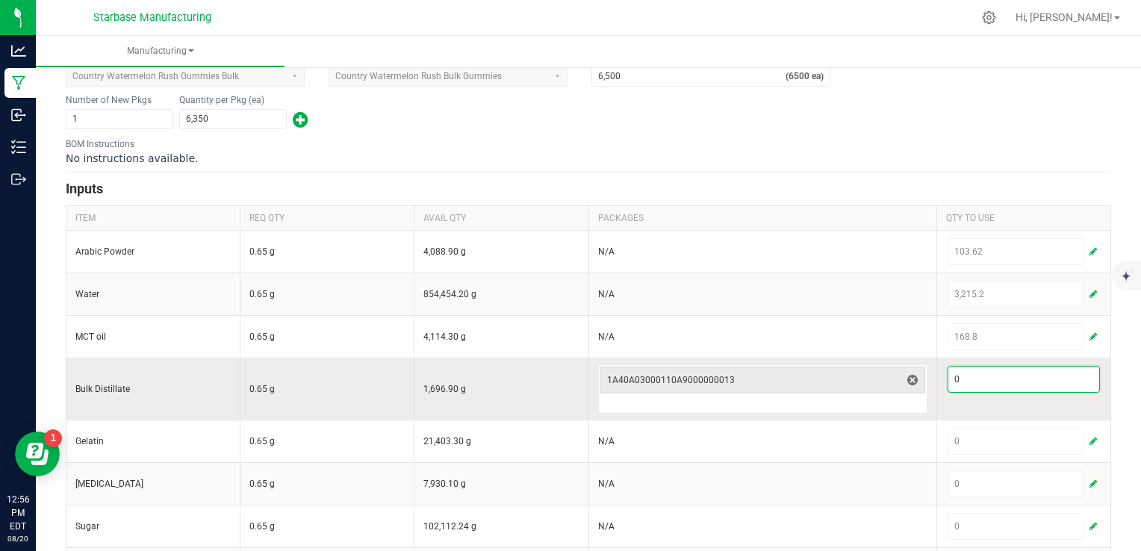
click at [1024, 376] on input "0" at bounding box center [1023, 379] width 151 height 25
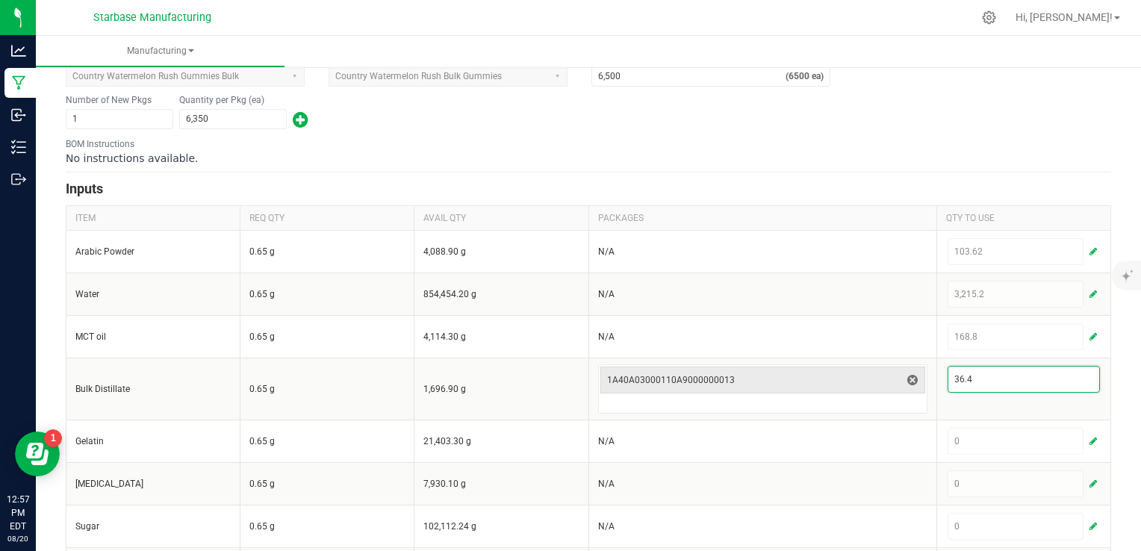
type input "36.4"
click at [850, 154] on div "No instructions available." at bounding box center [588, 158] width 1045 height 15
click at [880, 168] on form "< All Runs Cancel Save Complete In Progress Created: Aug 20, 2025 by dru@thesta…" at bounding box center [588, 377] width 1045 height 1022
click at [841, 155] on div "No instructions available." at bounding box center [588, 158] width 1045 height 15
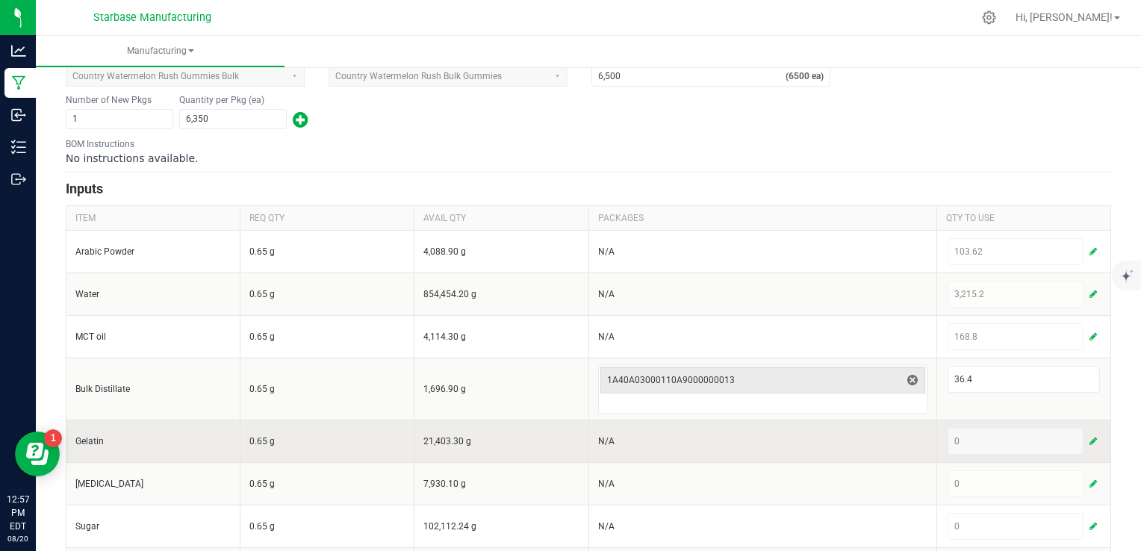
click at [1089, 440] on span "button" at bounding box center [1092, 441] width 7 height 12
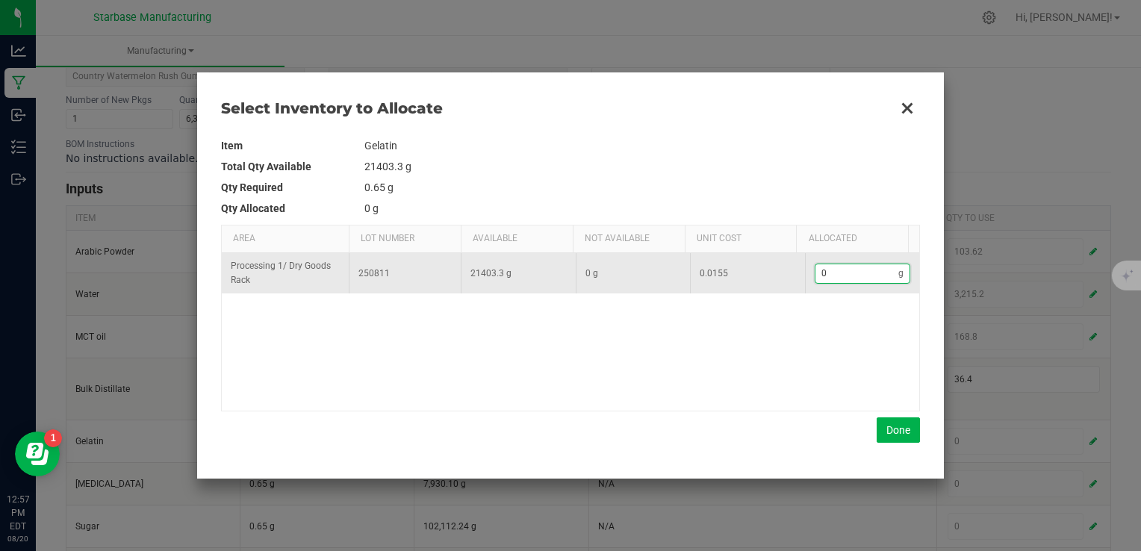
click at [851, 272] on input "0" at bounding box center [857, 273] width 84 height 19
type input "9"
type input "99"
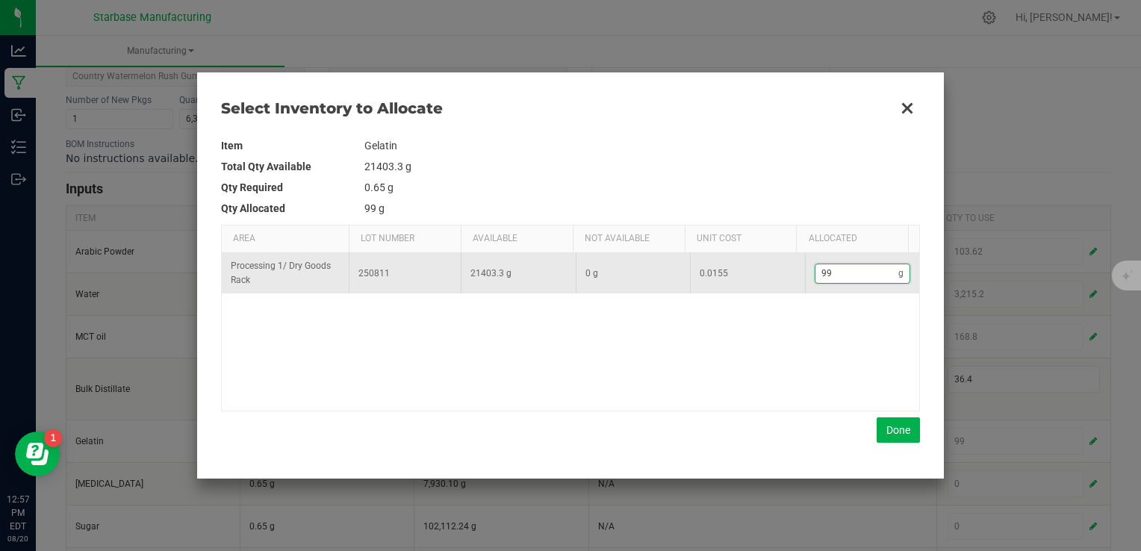
type input "992"
type input "992."
type input "992.1"
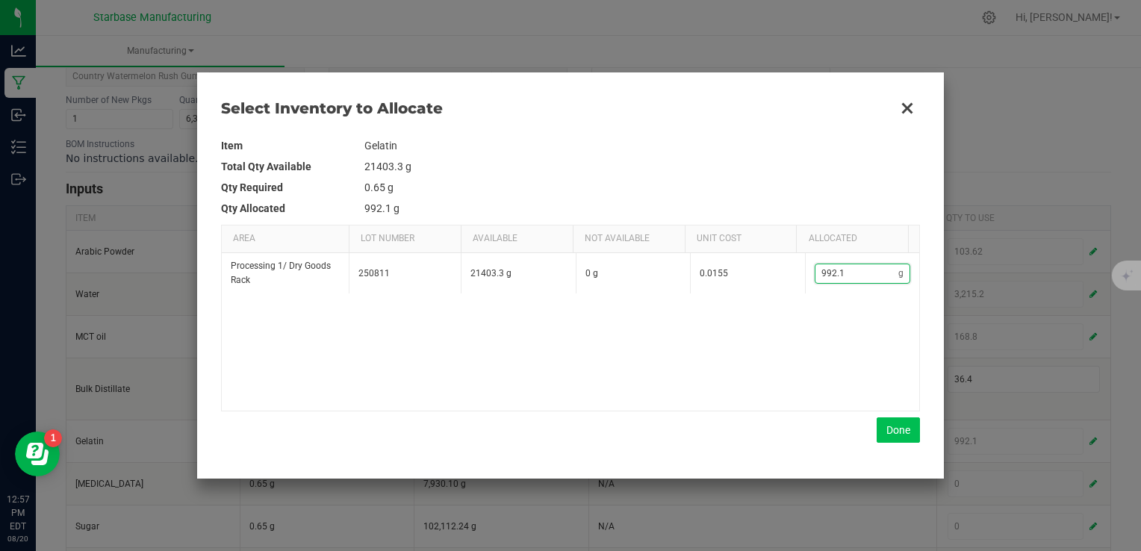
type input "992.1"
click at [884, 432] on button "Done" at bounding box center [898, 429] width 43 height 25
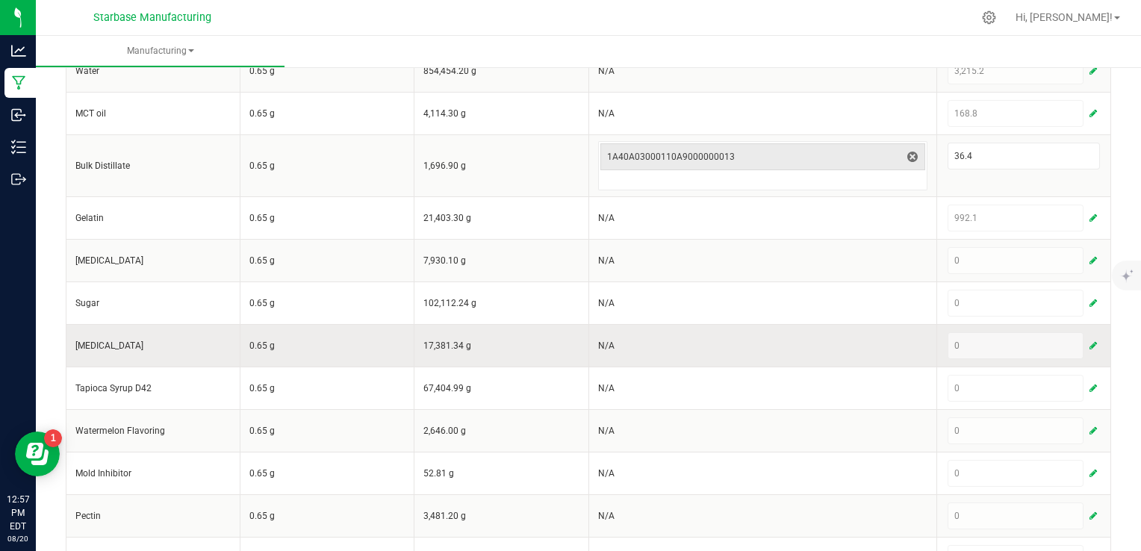
scroll to position [448, 0]
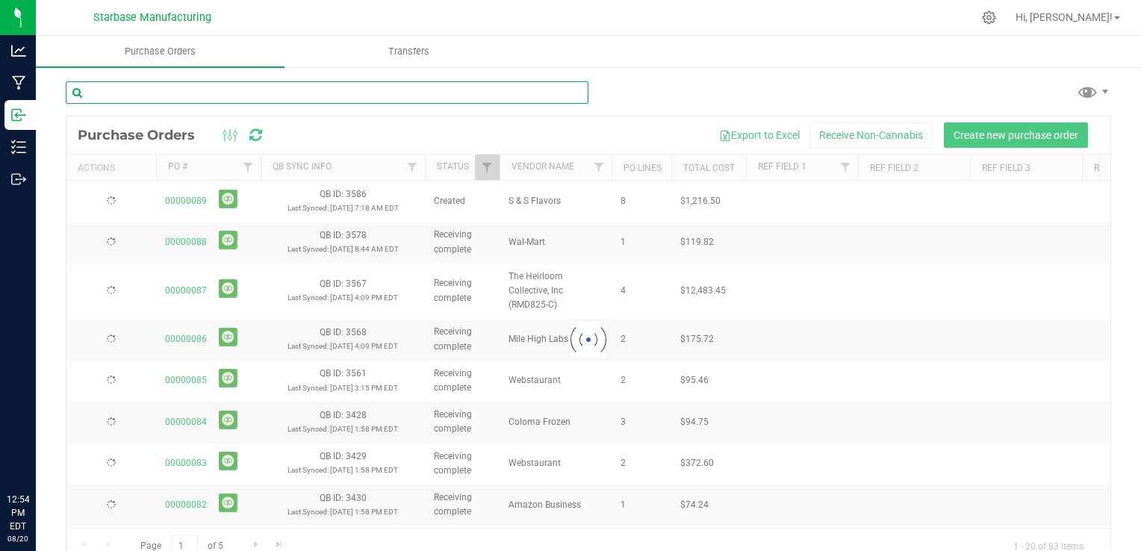
click at [277, 96] on input "text" at bounding box center [327, 92] width 523 height 22
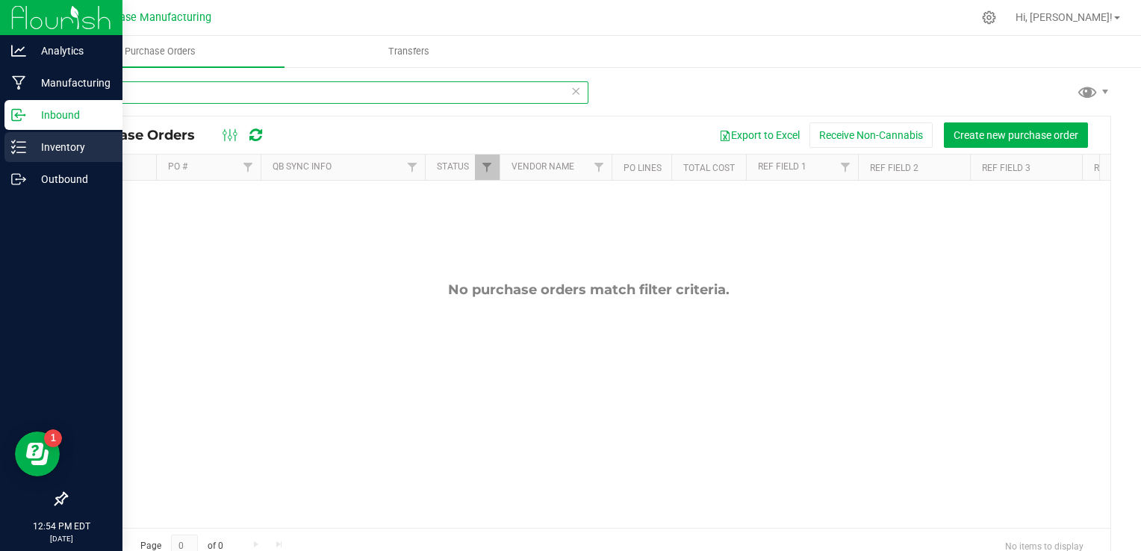
type input "water"
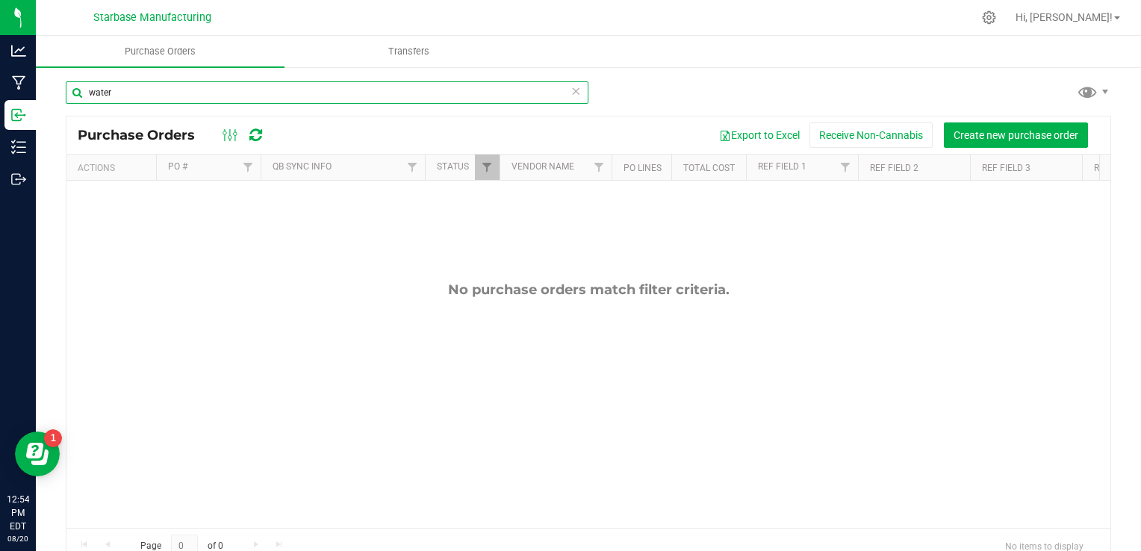
click at [128, 85] on input "water" at bounding box center [327, 92] width 523 height 22
click at [126, 91] on input "water" at bounding box center [327, 92] width 523 height 22
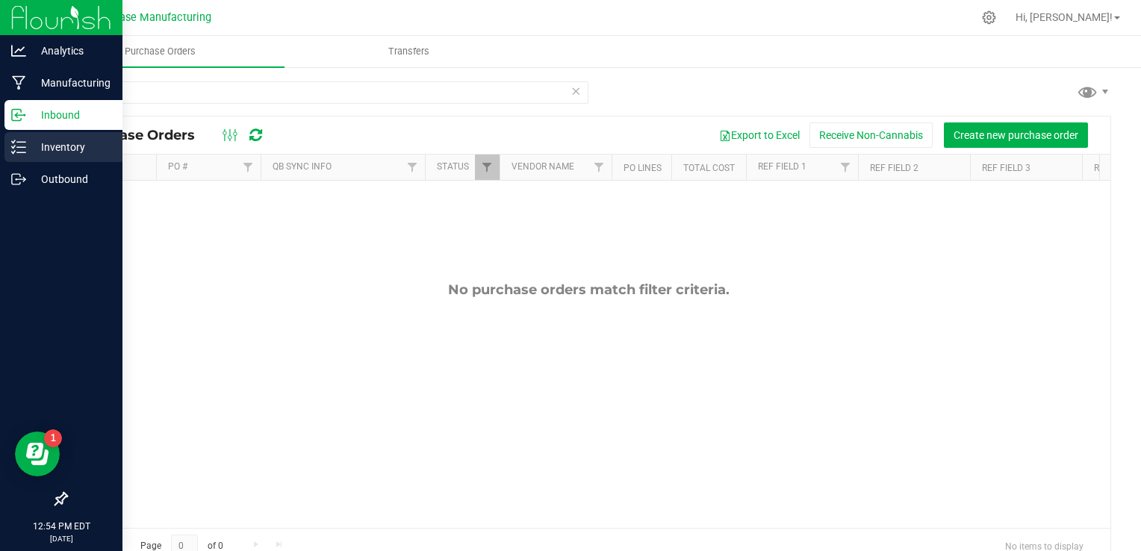
click at [26, 141] on p "Inventory" at bounding box center [71, 147] width 90 height 18
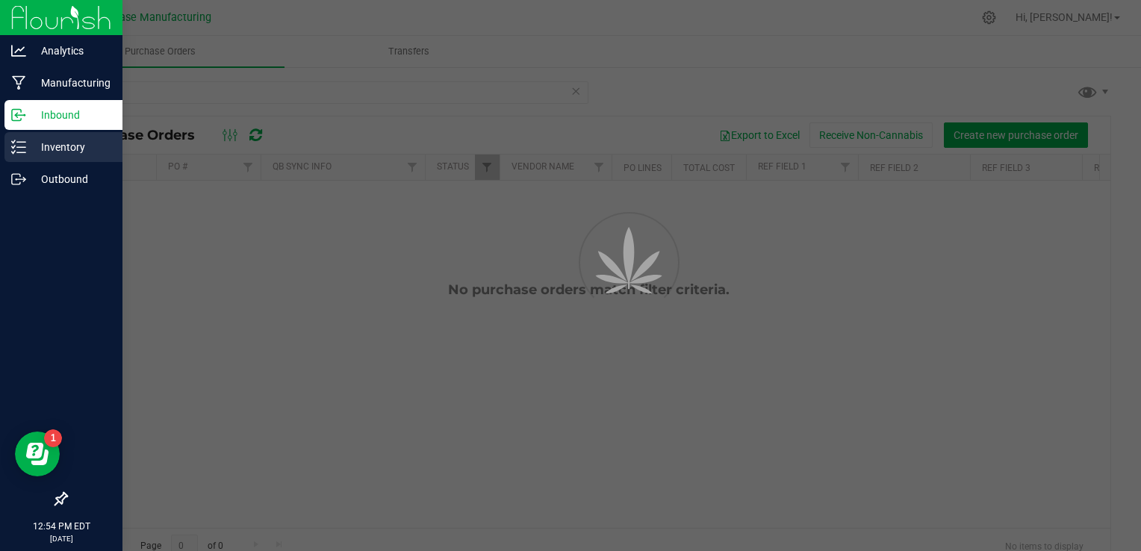
click at [27, 141] on p "Inventory" at bounding box center [71, 147] width 90 height 18
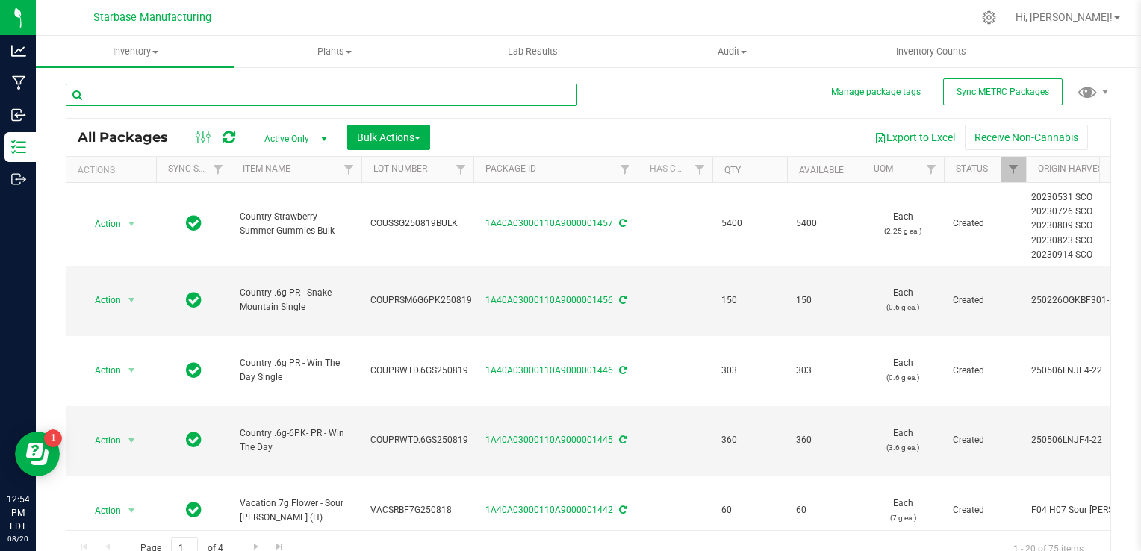
click at [186, 100] on input "text" at bounding box center [321, 95] width 511 height 22
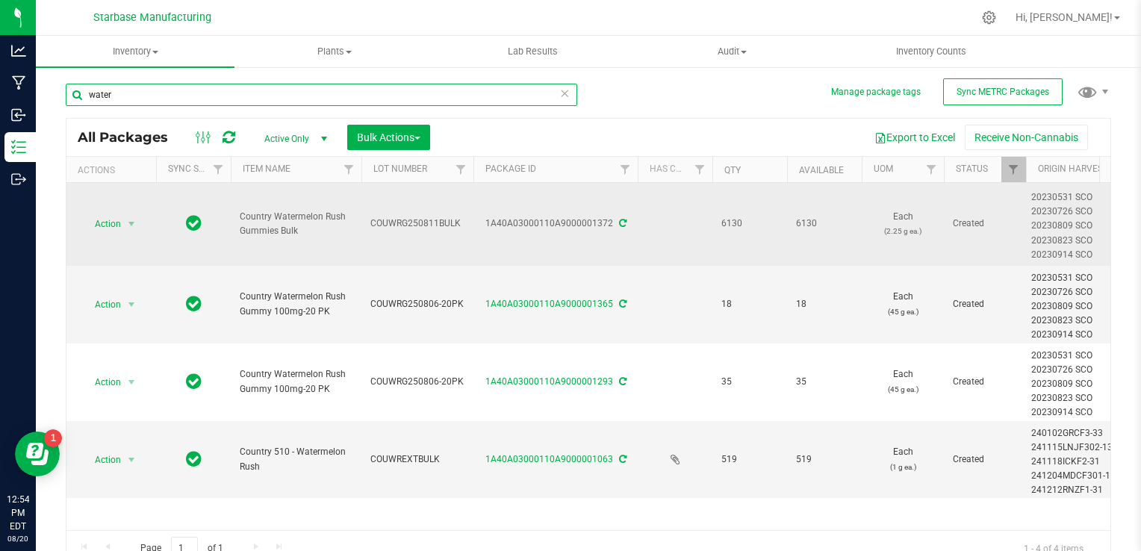
type input "water"
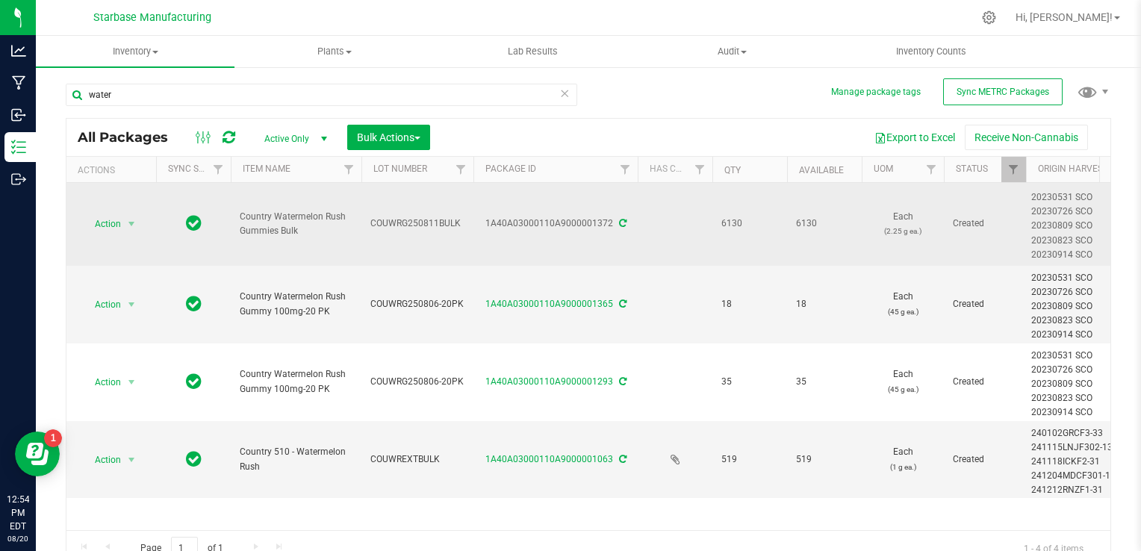
click at [426, 220] on span "COUWRG250811BULK" at bounding box center [417, 224] width 94 height 14
click at [426, 220] on input "COUWRG250811BULK" at bounding box center [414, 223] width 107 height 23
